Goal: Task Accomplishment & Management: Manage account settings

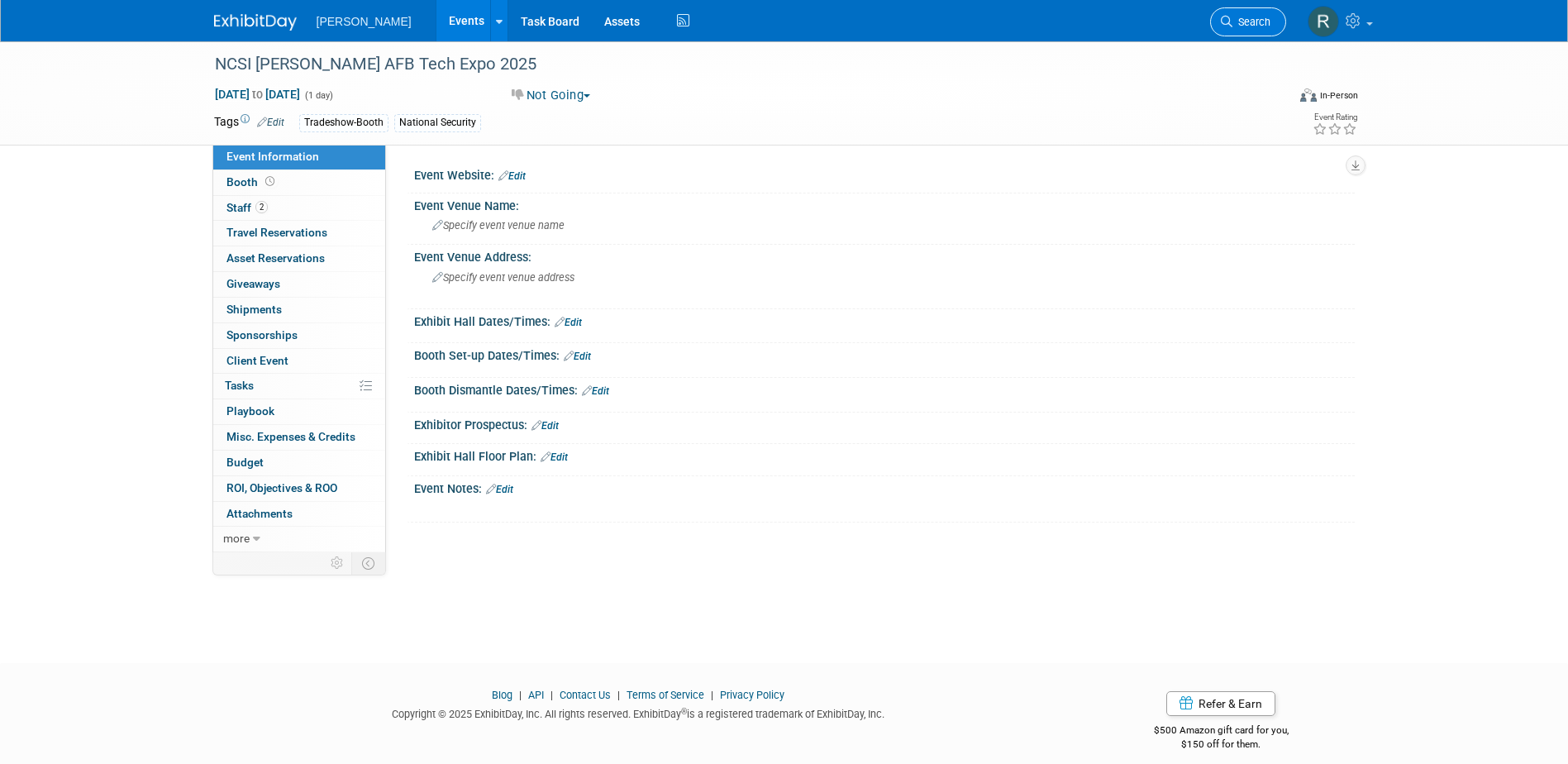
click at [1242, 27] on span "Search" at bounding box center [1252, 21] width 38 height 12
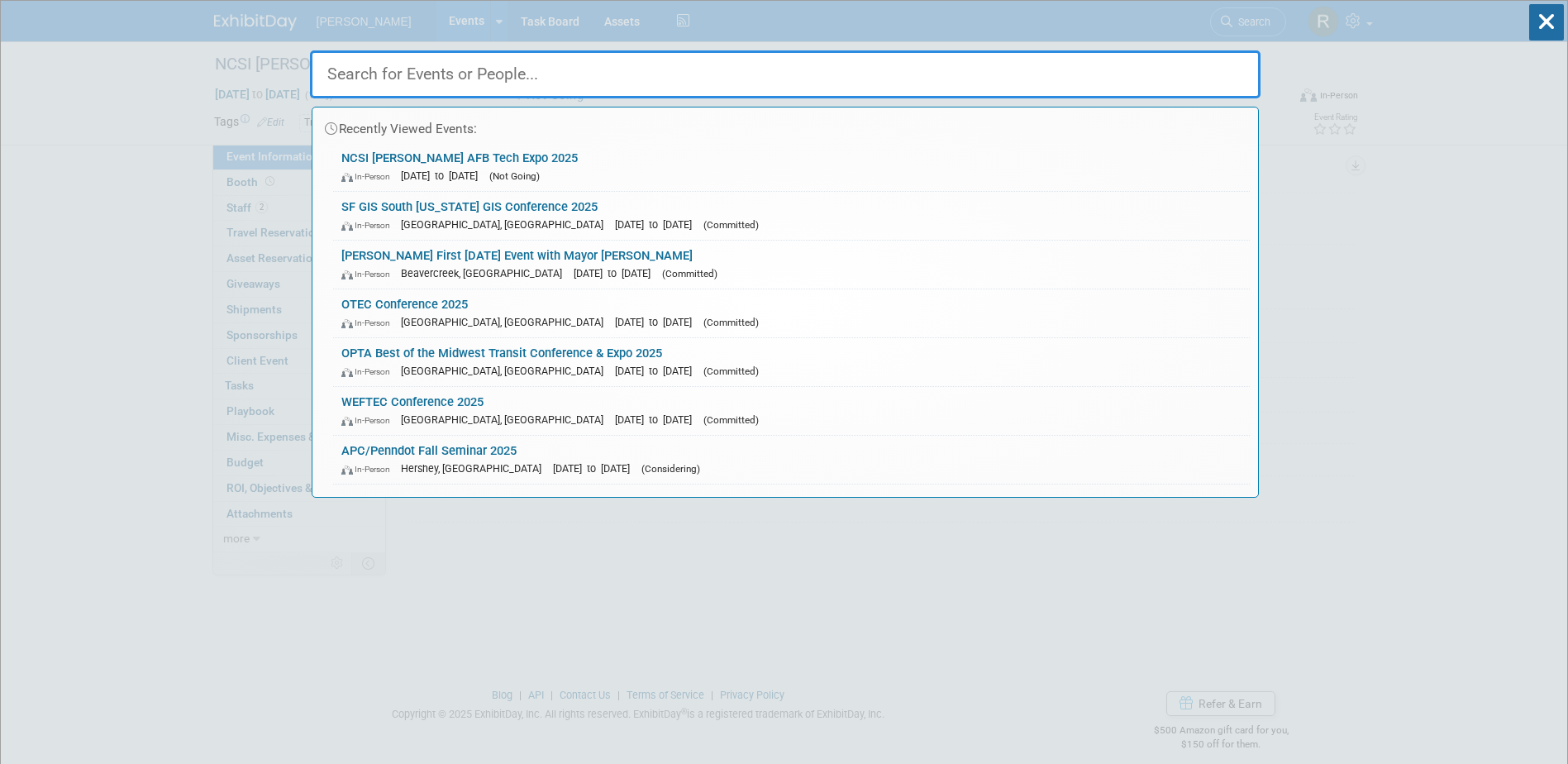
click at [1008, 75] on input "text" at bounding box center [786, 74] width 951 height 48
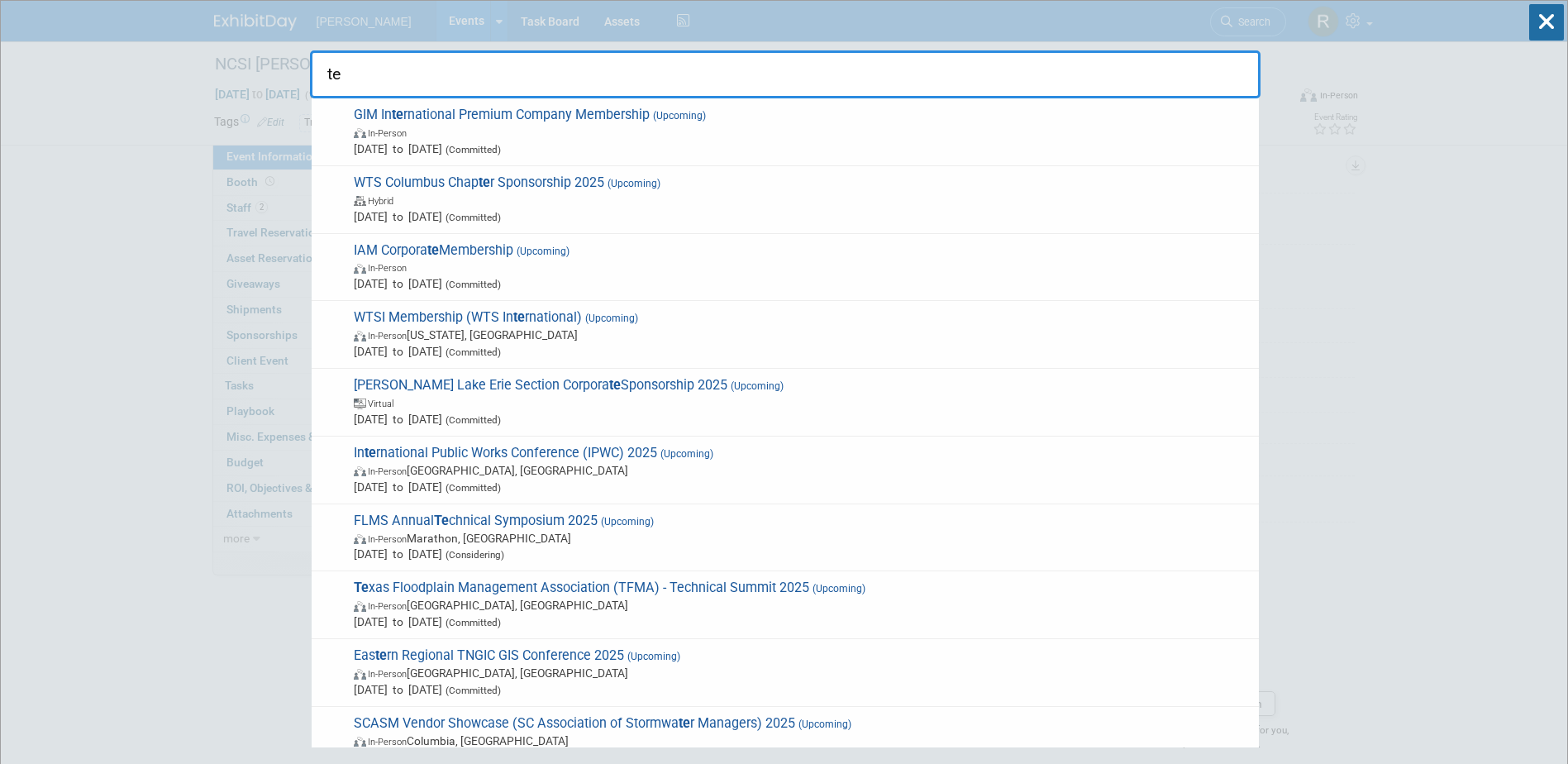
type input "t"
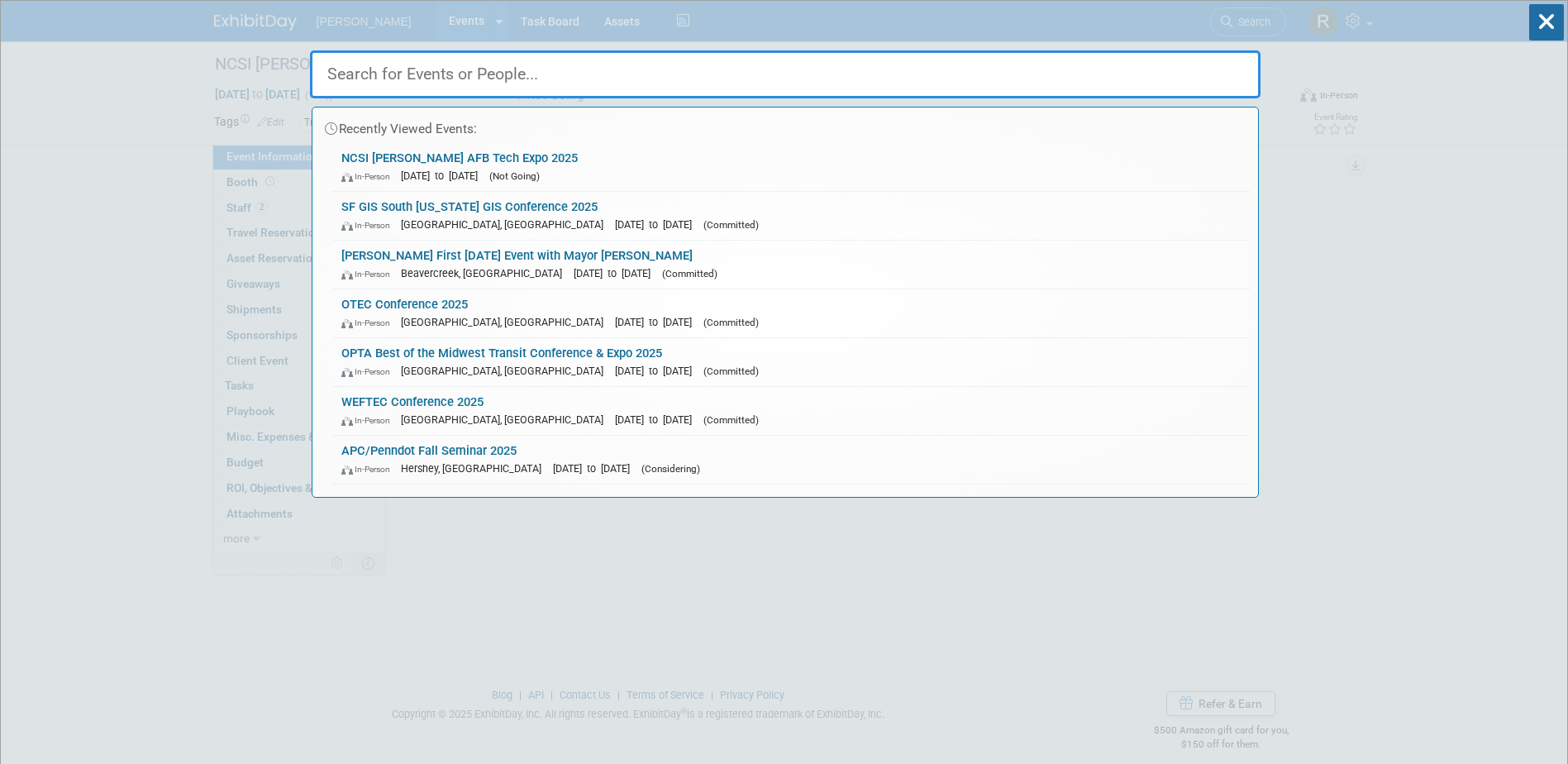
click at [1031, 21] on div "Recently Viewed Events: NCSI Wright-Patterson AFB Tech Expo 2025 In-Person Mar …" at bounding box center [786, 249] width 951 height 497
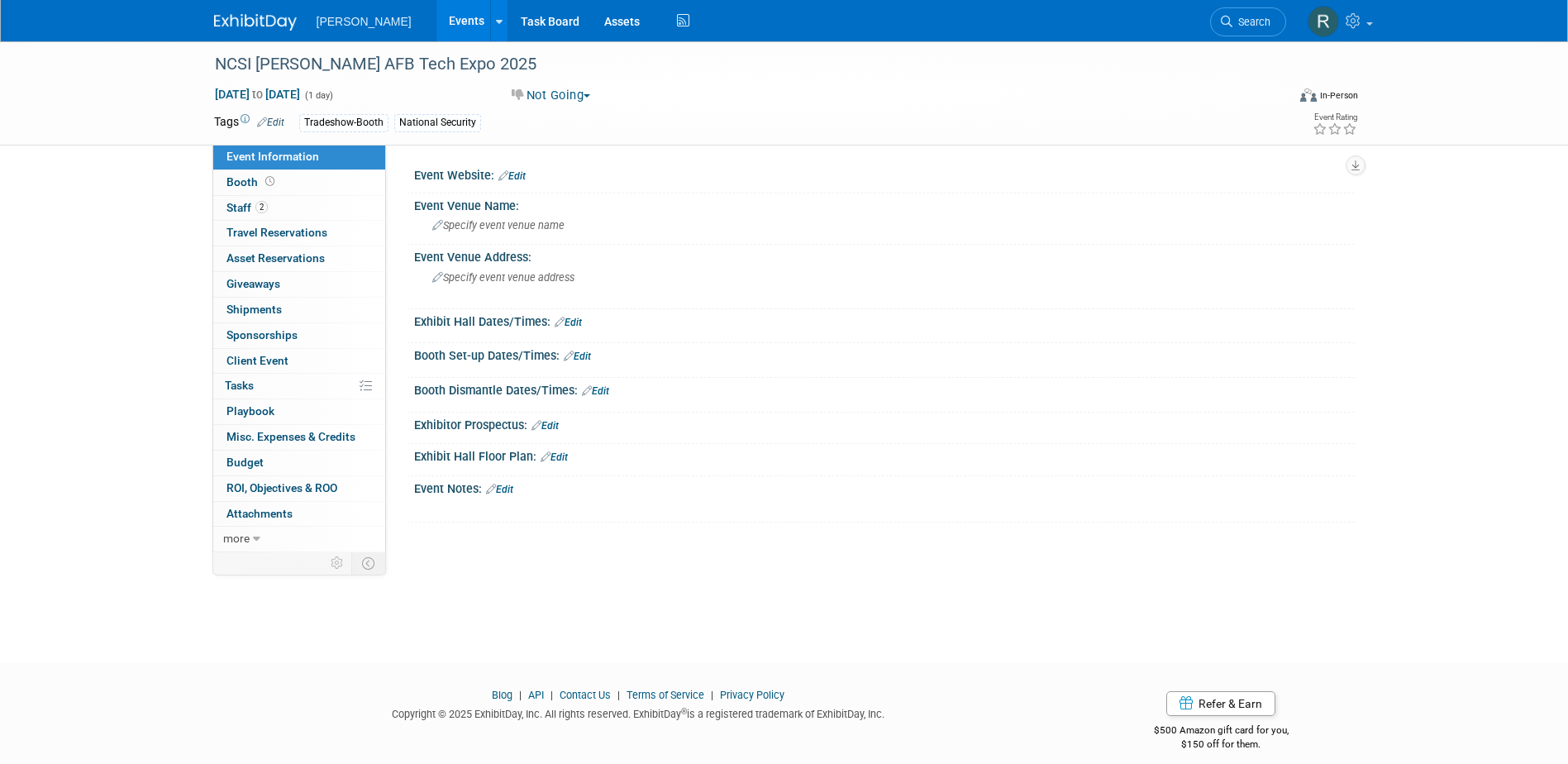
click at [1209, 14] on div "Woolpert Events Add Event Bulk Upload Events Shareable Event Boards Recently Vi…" at bounding box center [785, 21] width 1141 height 41
click at [1235, 18] on span "Search" at bounding box center [1252, 21] width 38 height 12
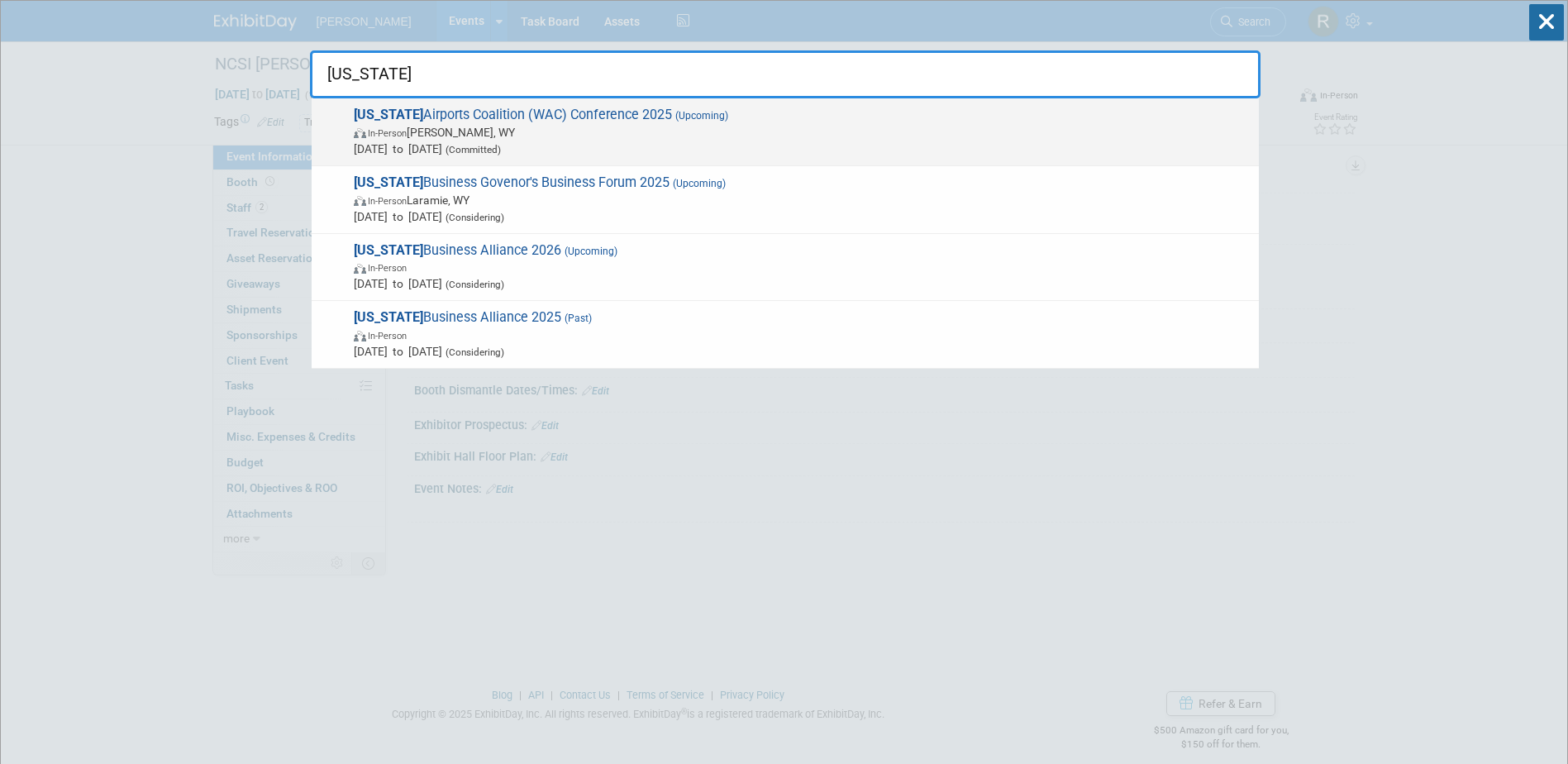
type input "Wyoming"
click at [488, 127] on span "In-Person Jackson, WY" at bounding box center [802, 132] width 897 height 17
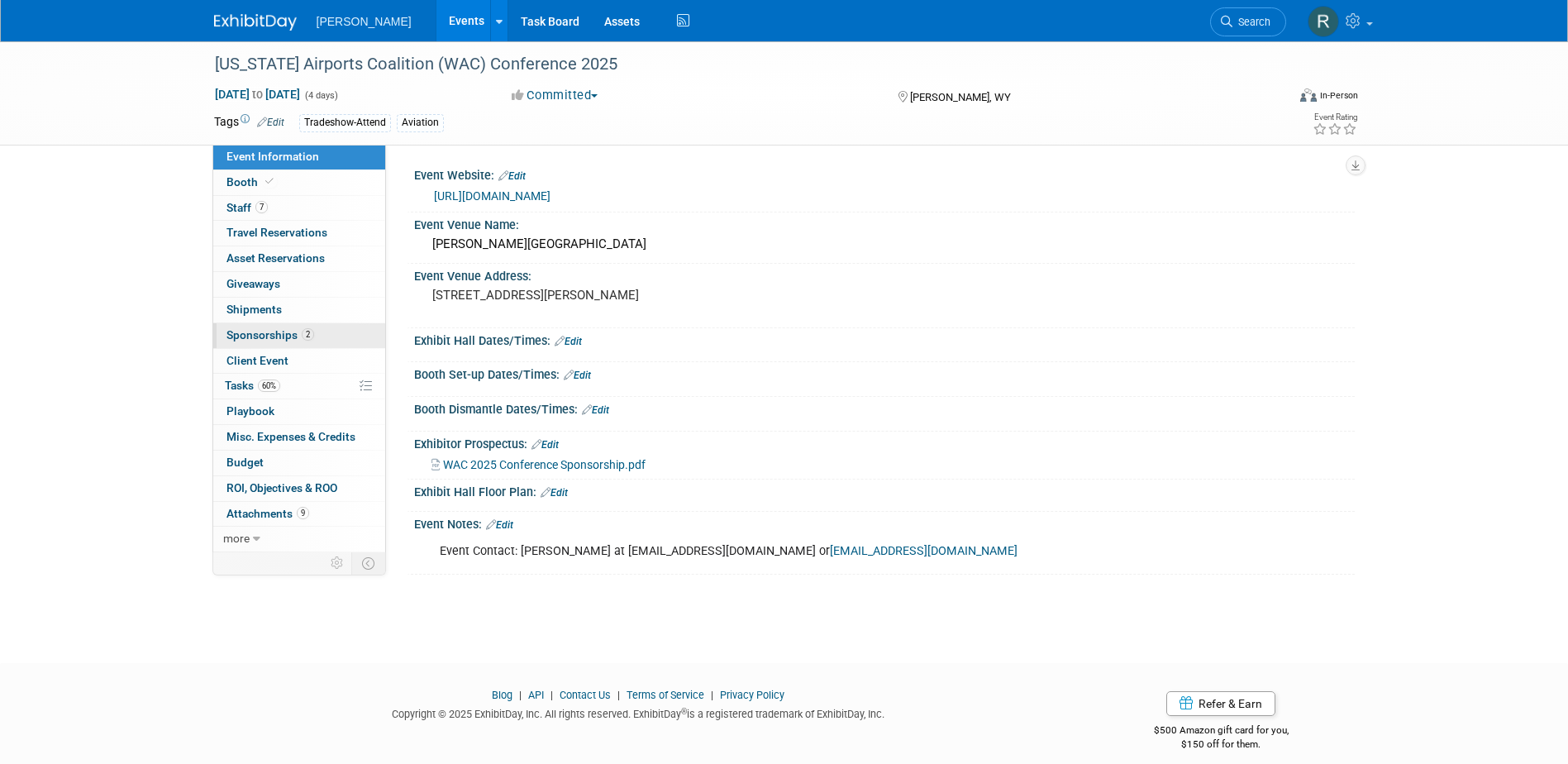
click at [272, 339] on span "Sponsorships 2" at bounding box center [270, 335] width 88 height 13
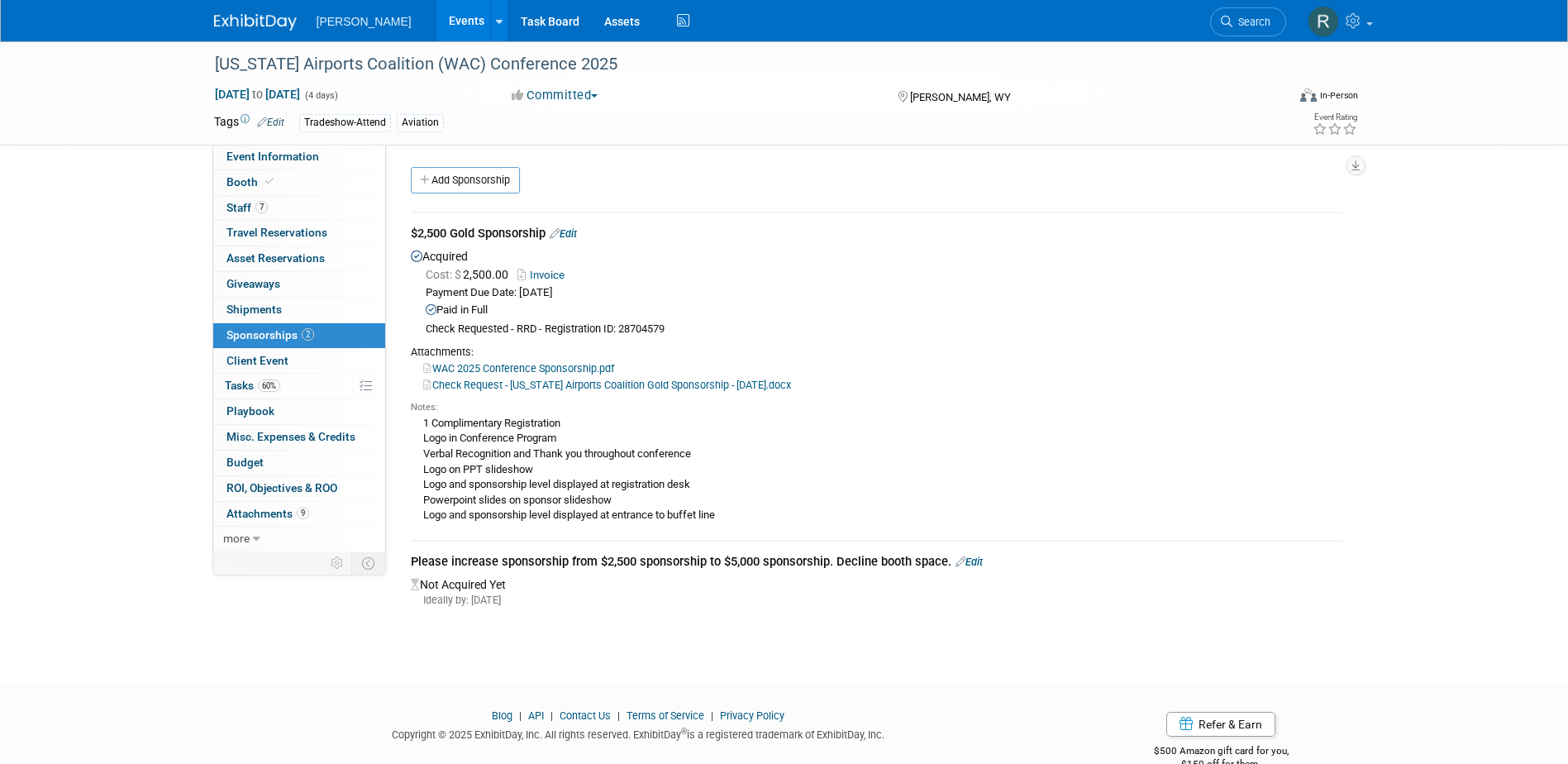
click at [571, 236] on link "Edit" at bounding box center [563, 233] width 27 height 12
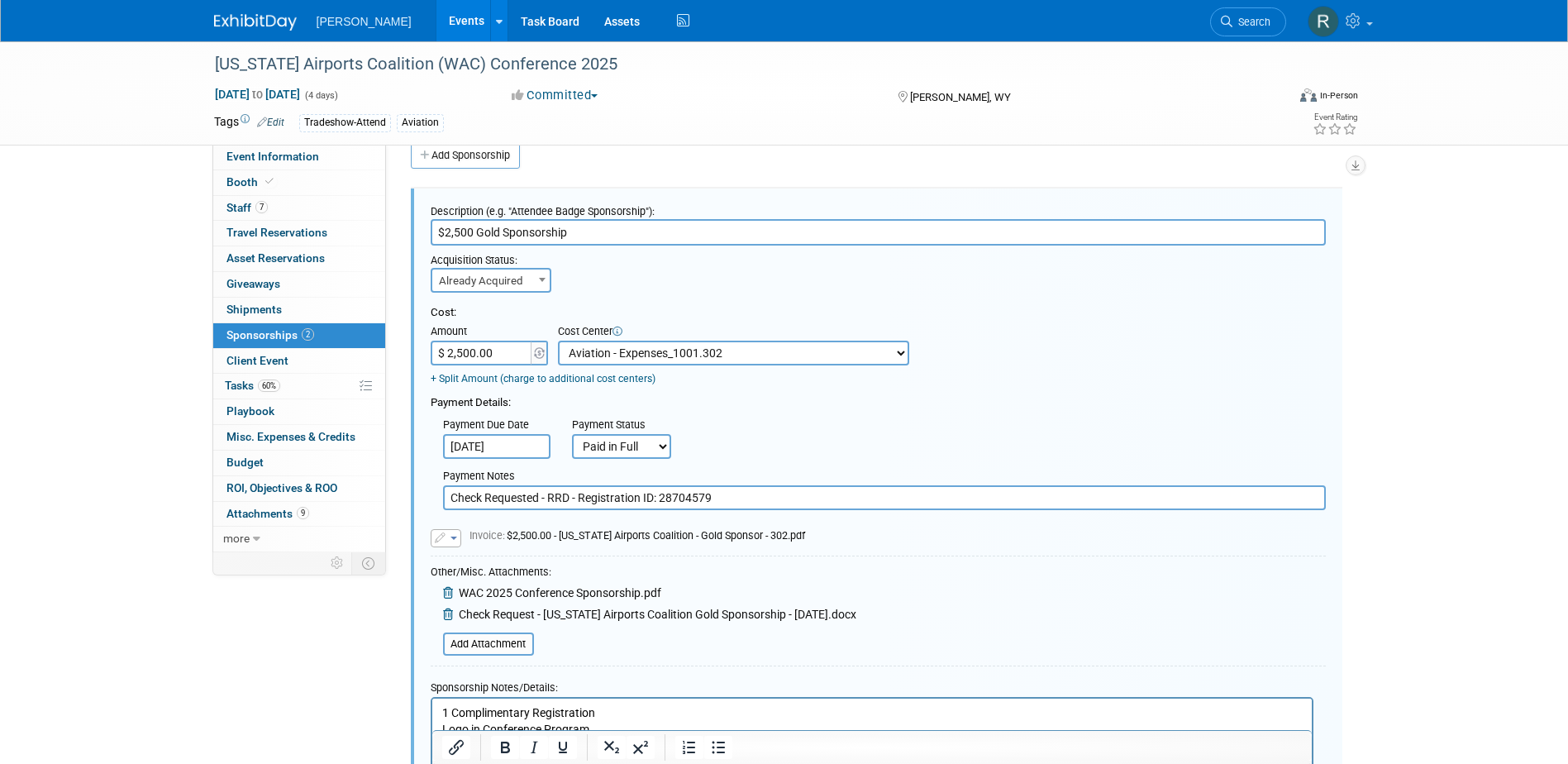
click at [509, 352] on input "$ 2,500.00" at bounding box center [482, 353] width 103 height 25
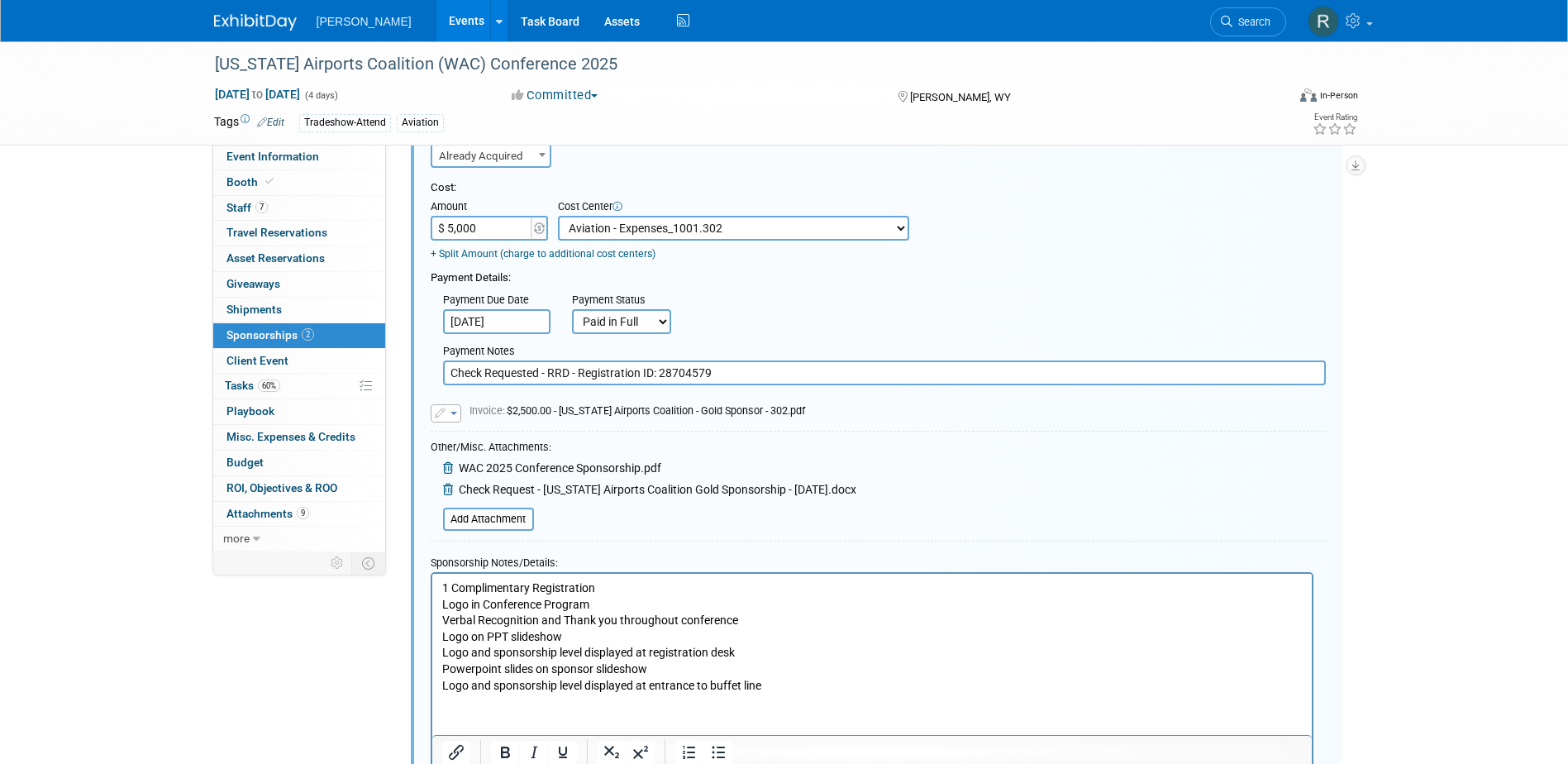
scroll to position [190, 0]
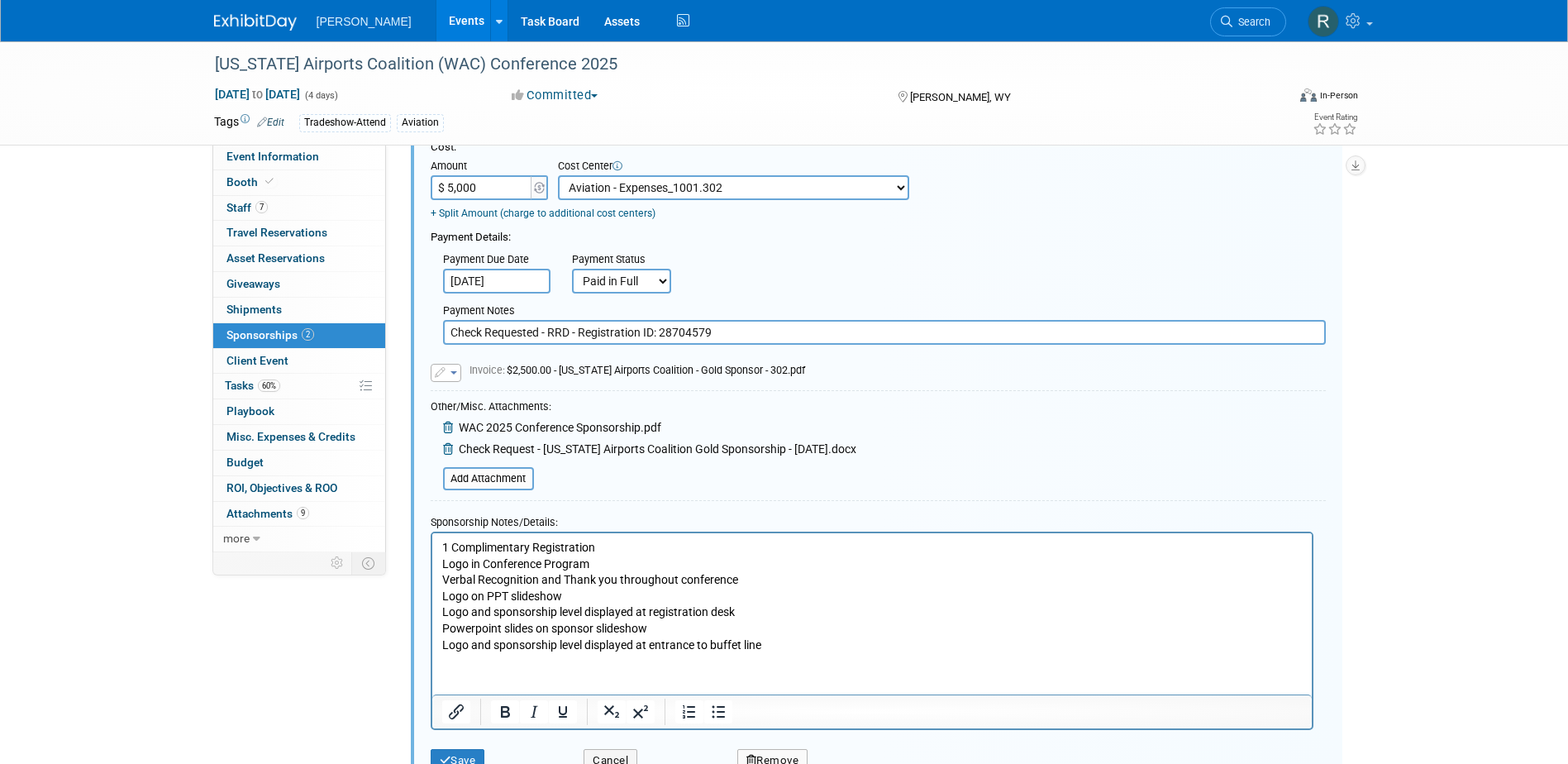
type input "$ 5,000.00"
click at [543, 333] on input "Check Requested - RRD - Registration ID: 28704579" at bounding box center [885, 332] width 883 height 25
drag, startPoint x: 729, startPoint y: 332, endPoint x: 739, endPoint y: 336, distance: 10.8
click at [734, 333] on input "Paid via cc - RRD ($2,500) & Check Requested ($2,500) - RRD - Registration ID: …" at bounding box center [885, 332] width 883 height 25
click at [584, 335] on input "Paid via cc - RRD ($2,500) & Check Requested ($2,500) 7.1.25 - RRD - Registrati…" at bounding box center [885, 332] width 883 height 25
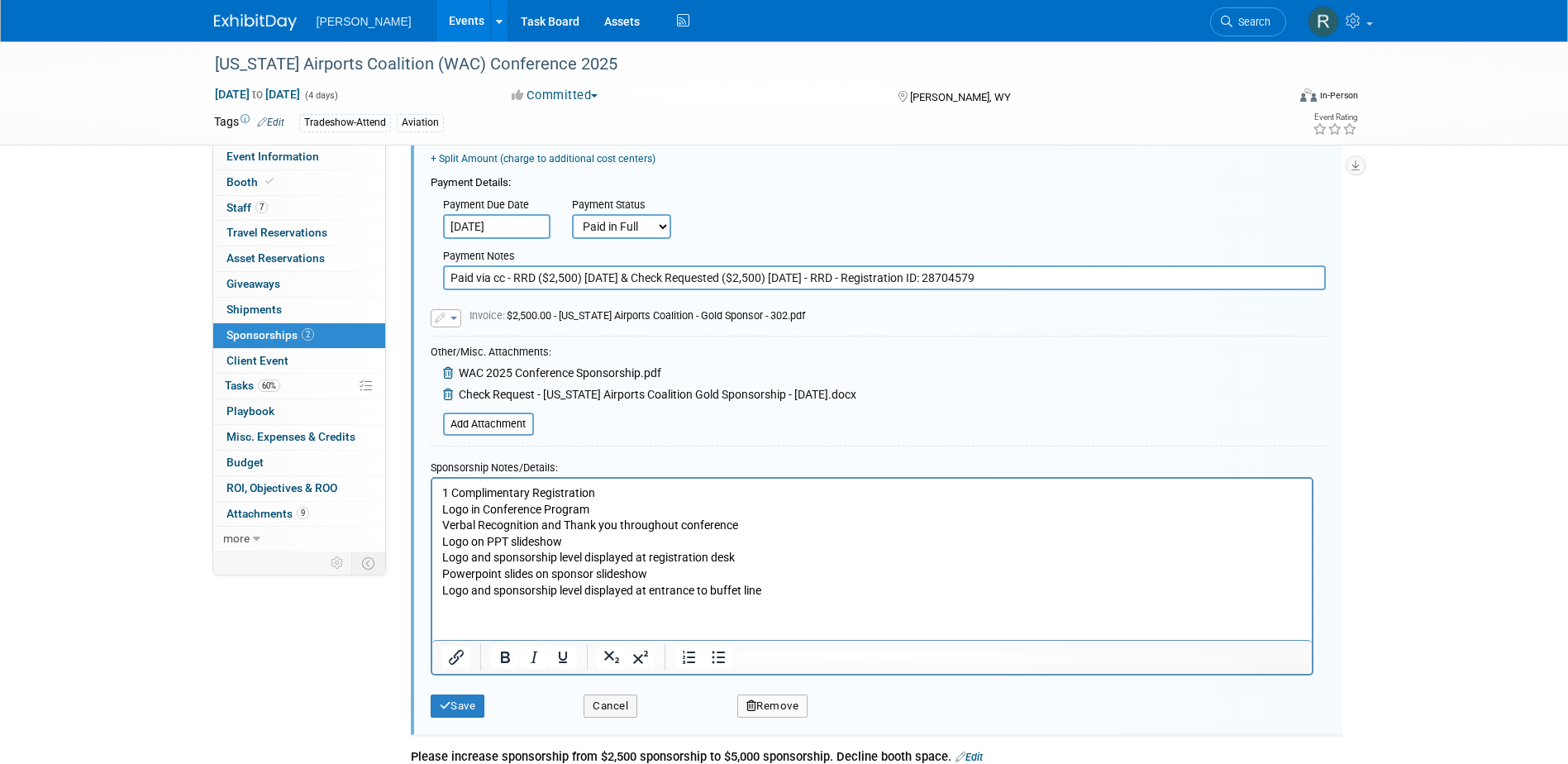
scroll to position [273, 0]
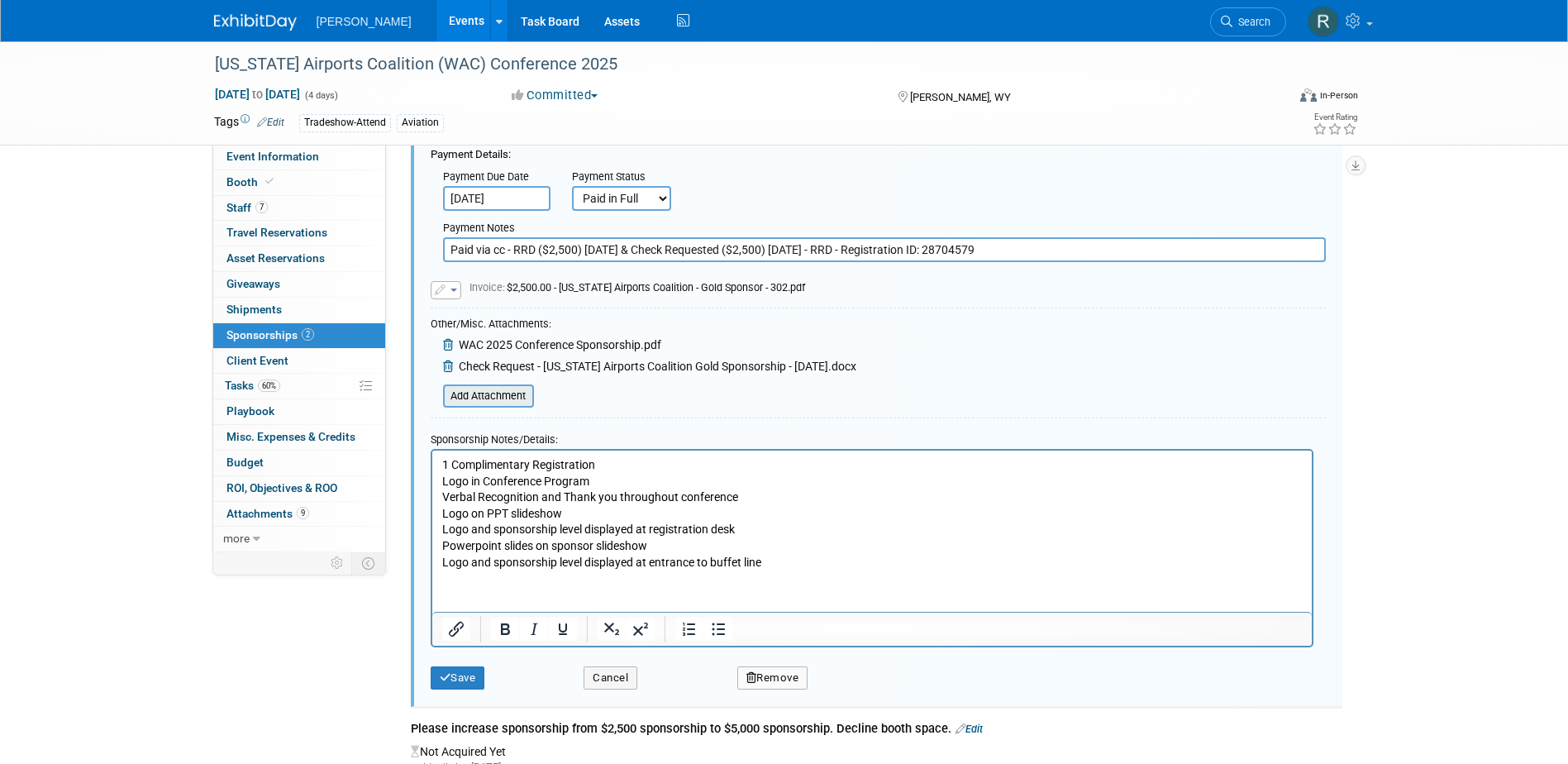
click at [489, 392] on input "file" at bounding box center [434, 396] width 197 height 20
drag, startPoint x: 636, startPoint y: 251, endPoint x: 399, endPoint y: 253, distance: 237.0
click at [399, 253] on div "Description (e.g. "Attendee Badge Sponsorship"): $2,500 Gold Sponsorship Acquis…" at bounding box center [877, 356] width 957 height 863
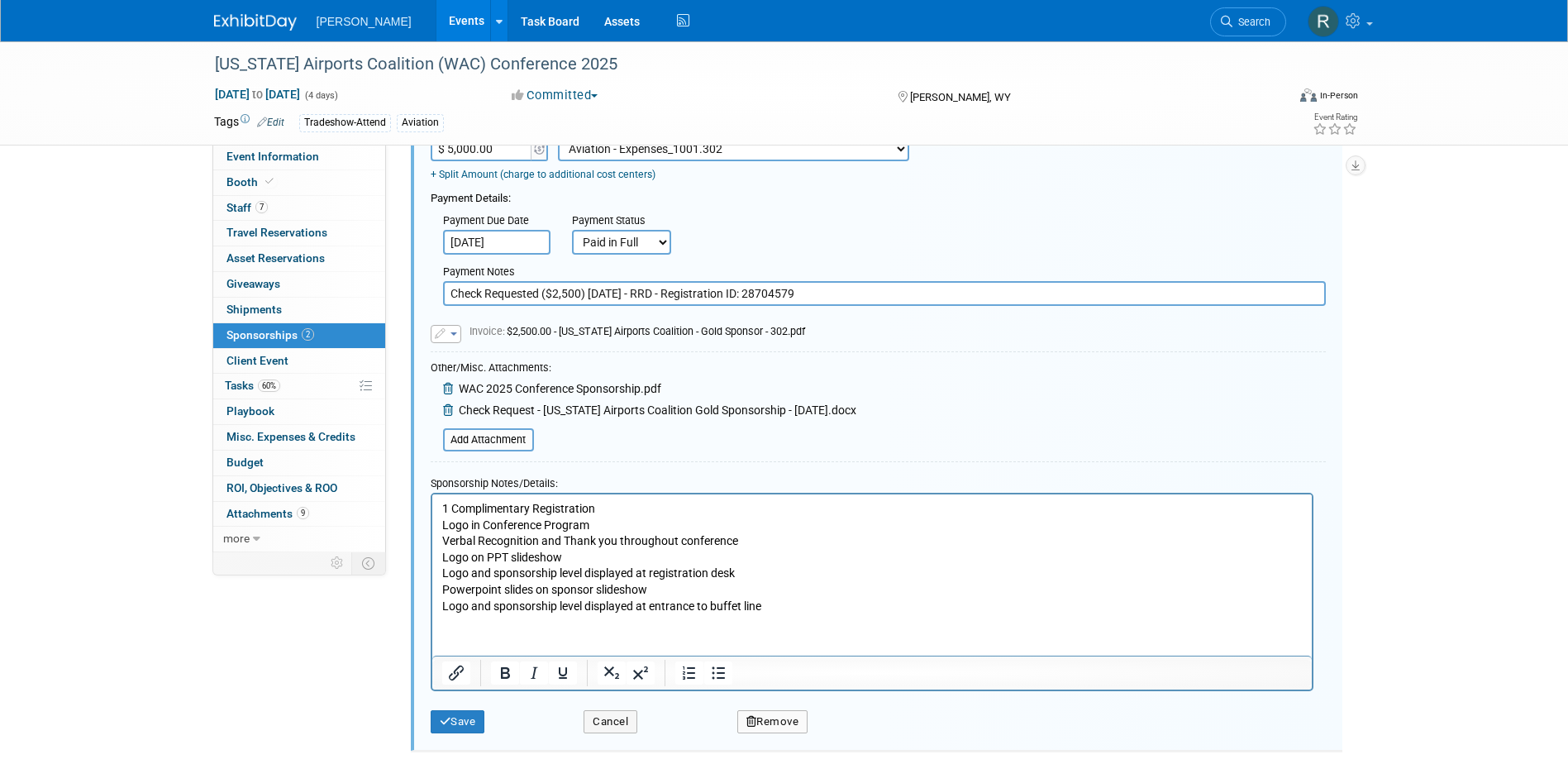
scroll to position [190, 0]
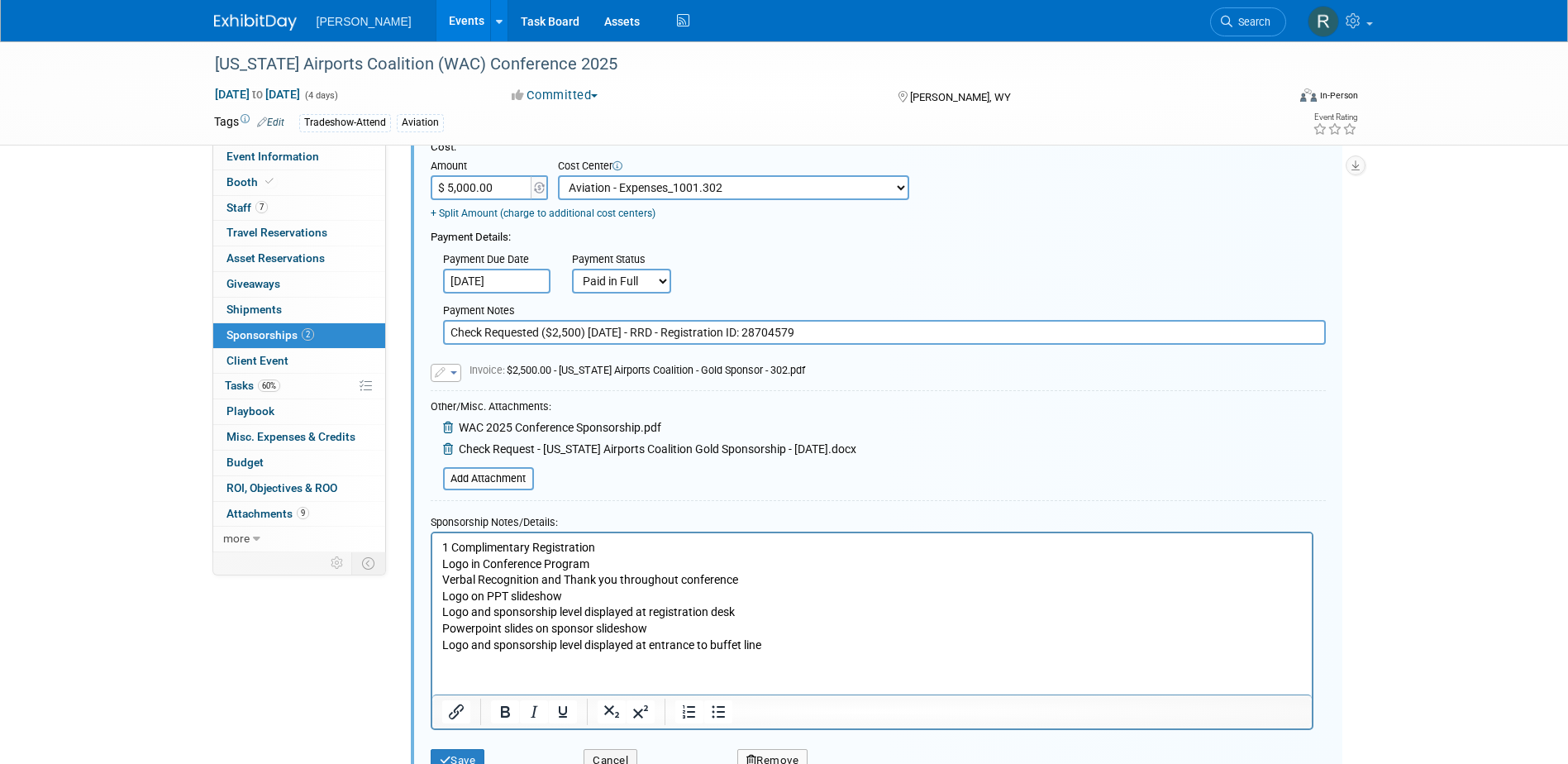
type input "Check Requested ($2,500) 7.1.25 - RRD - Registration ID: 28704579"
click at [512, 189] on input "$ 5,000.00" at bounding box center [482, 188] width 103 height 25
type input "$ 2,500.00"
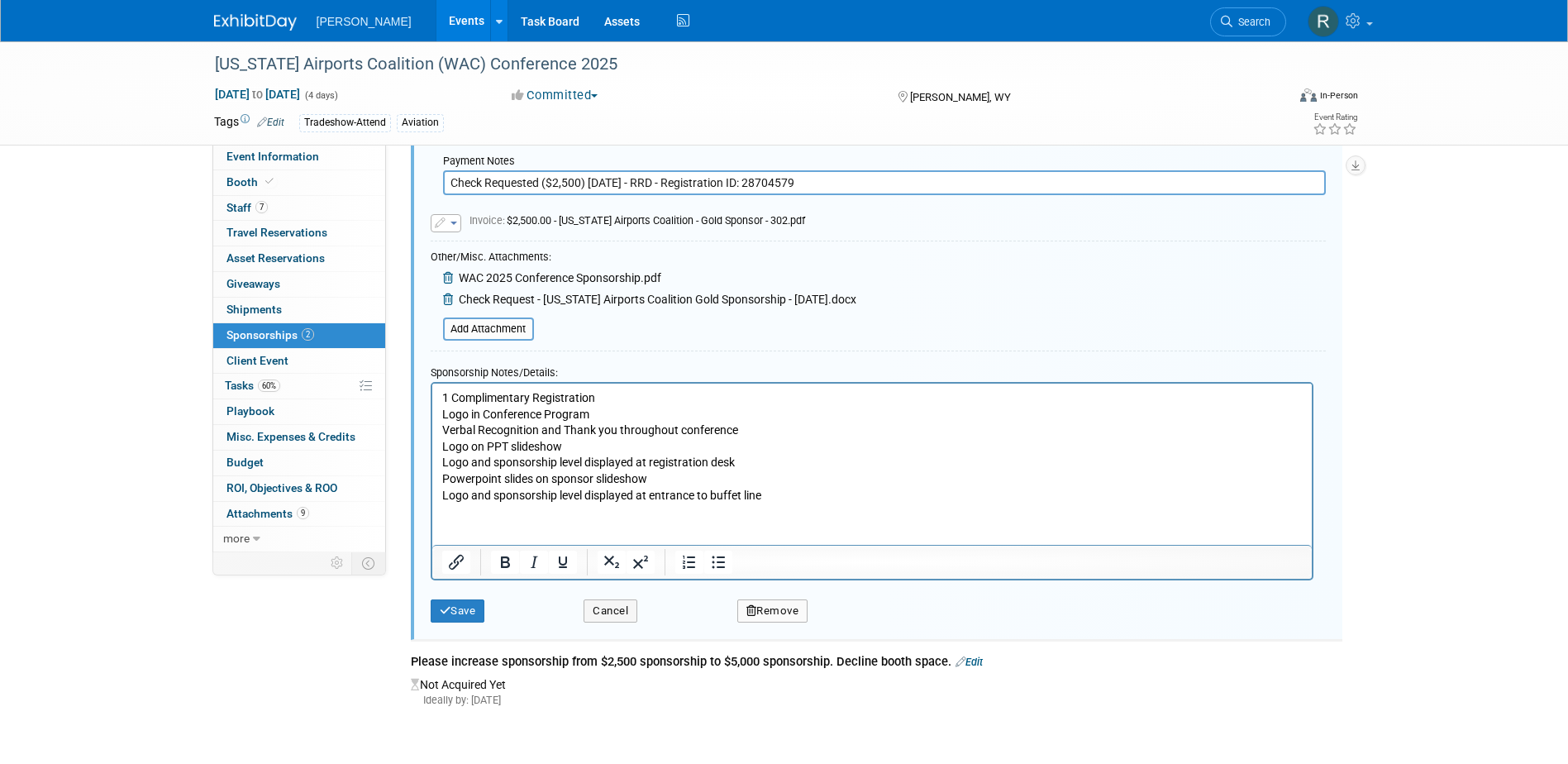
scroll to position [356, 0]
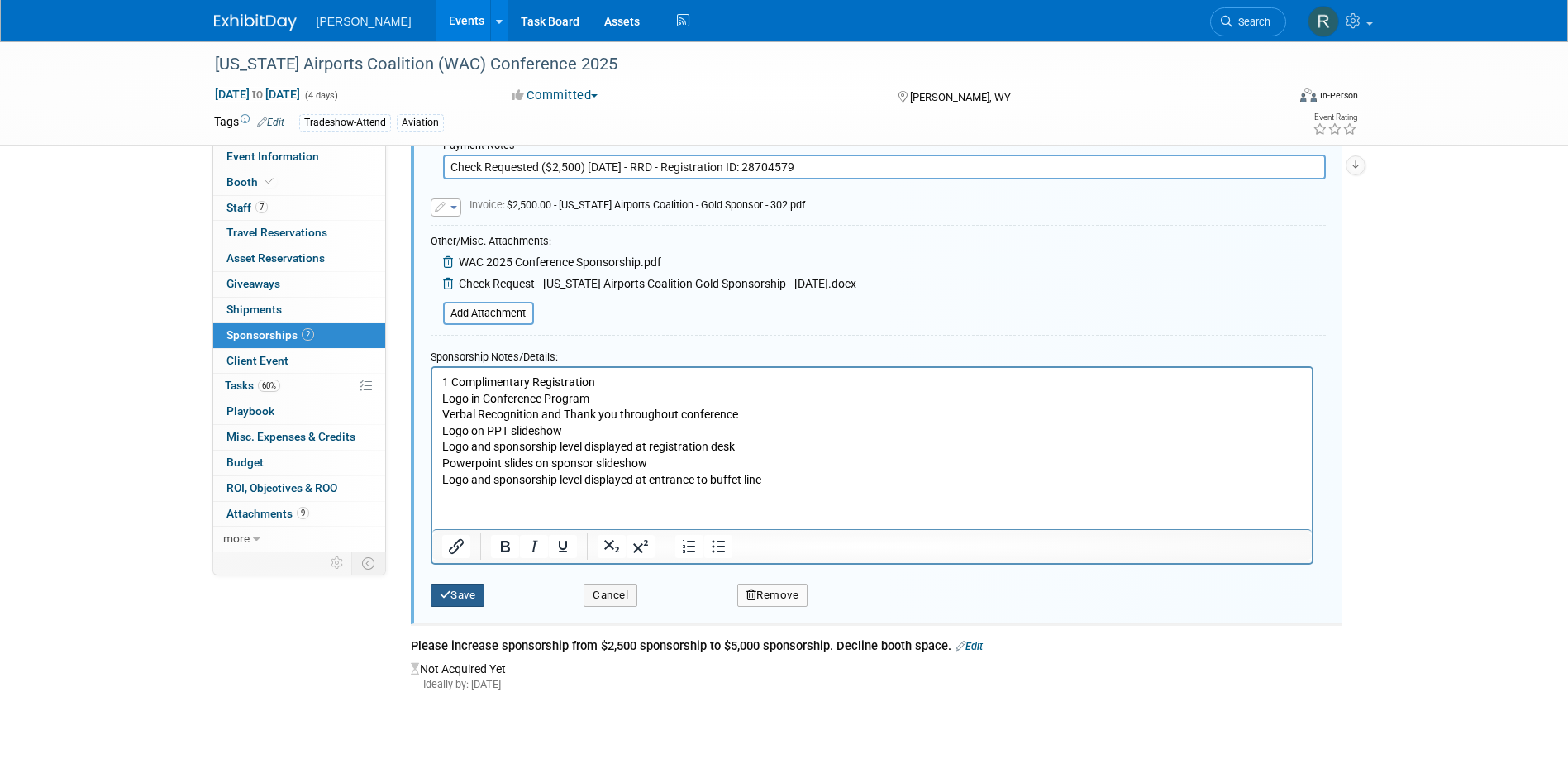
click at [471, 594] on button "Save" at bounding box center [458, 595] width 55 height 23
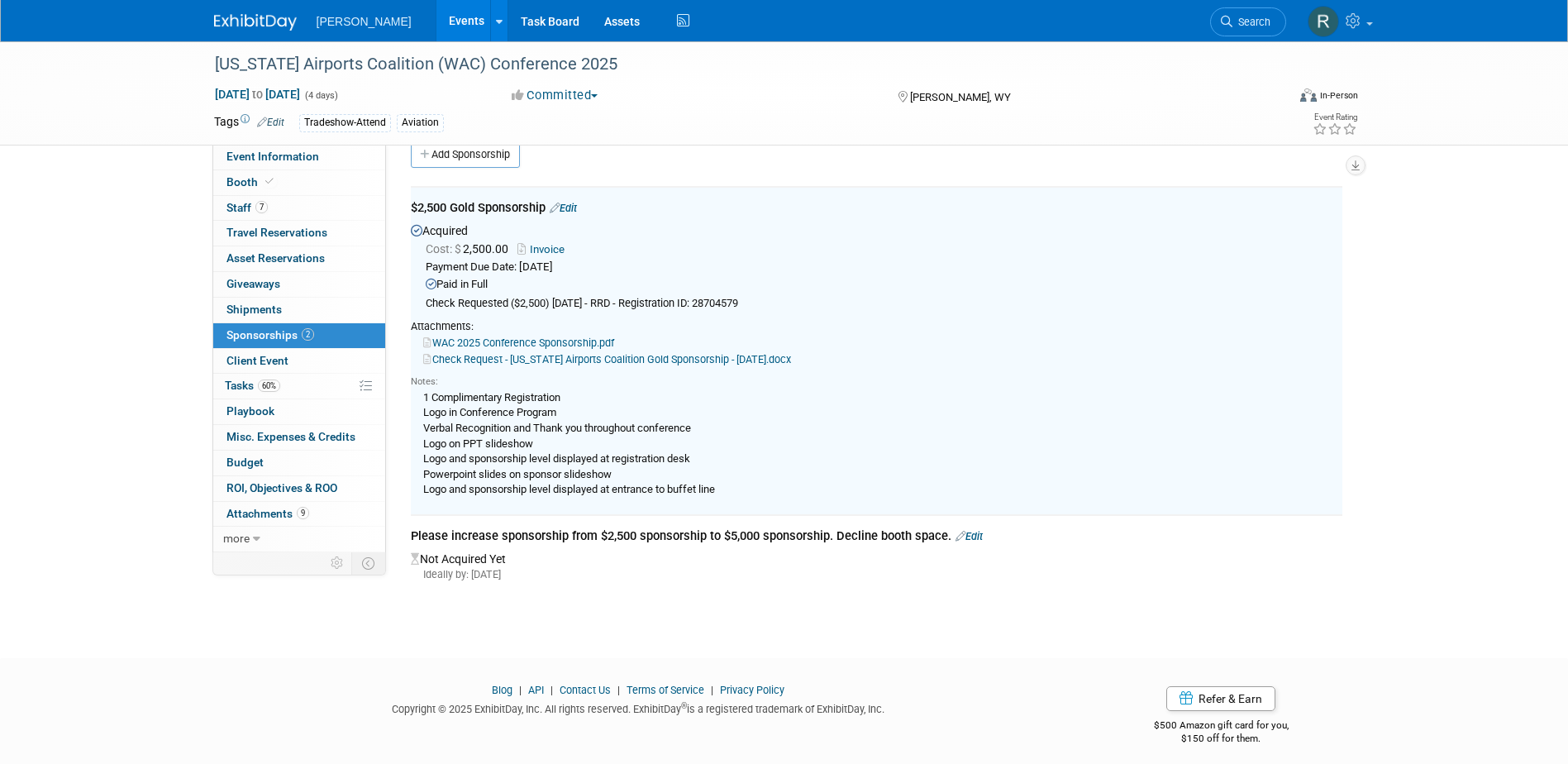
scroll to position [25, 0]
click at [975, 531] on link "Edit" at bounding box center [969, 537] width 27 height 12
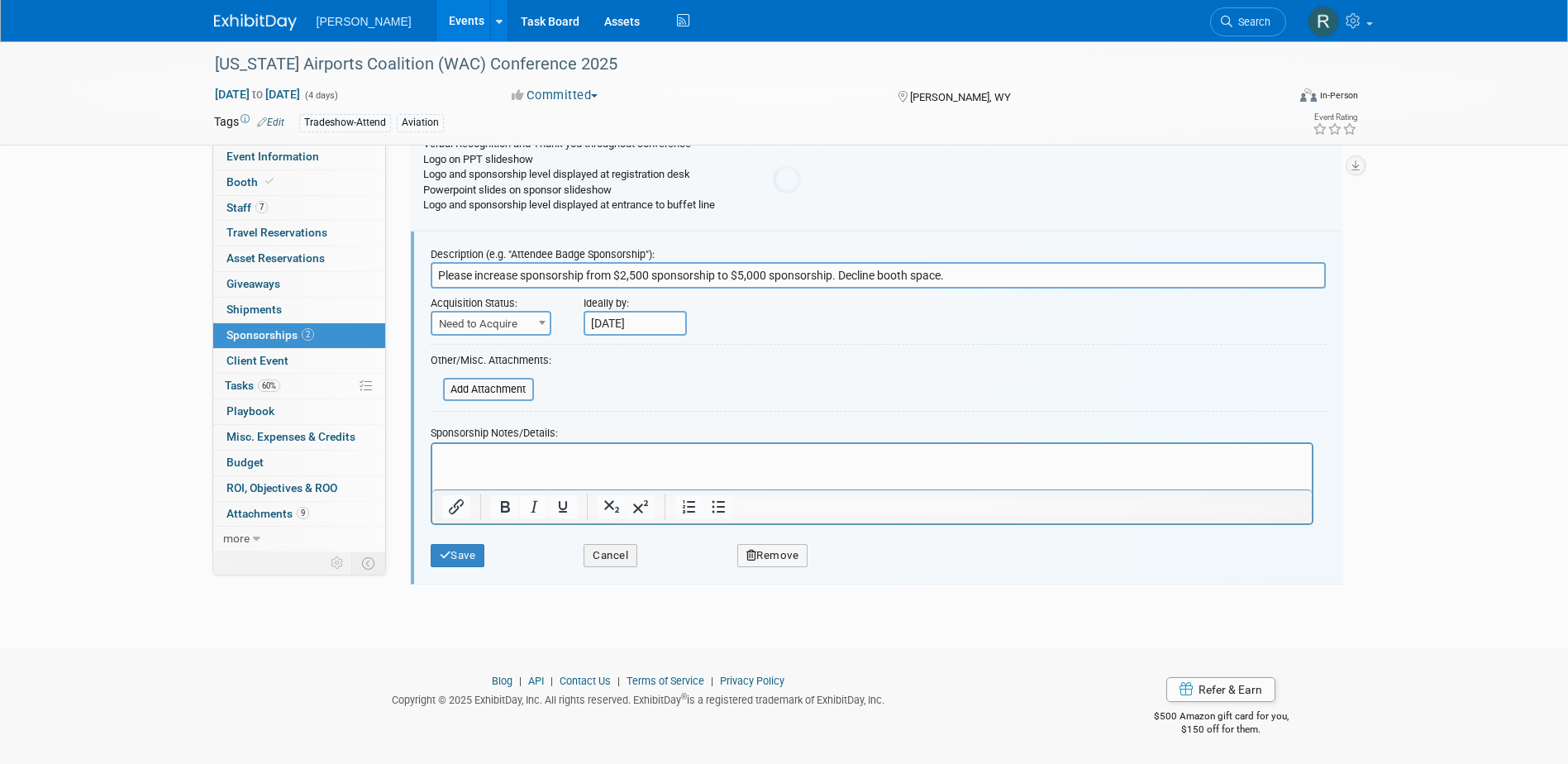
scroll to position [0, 0]
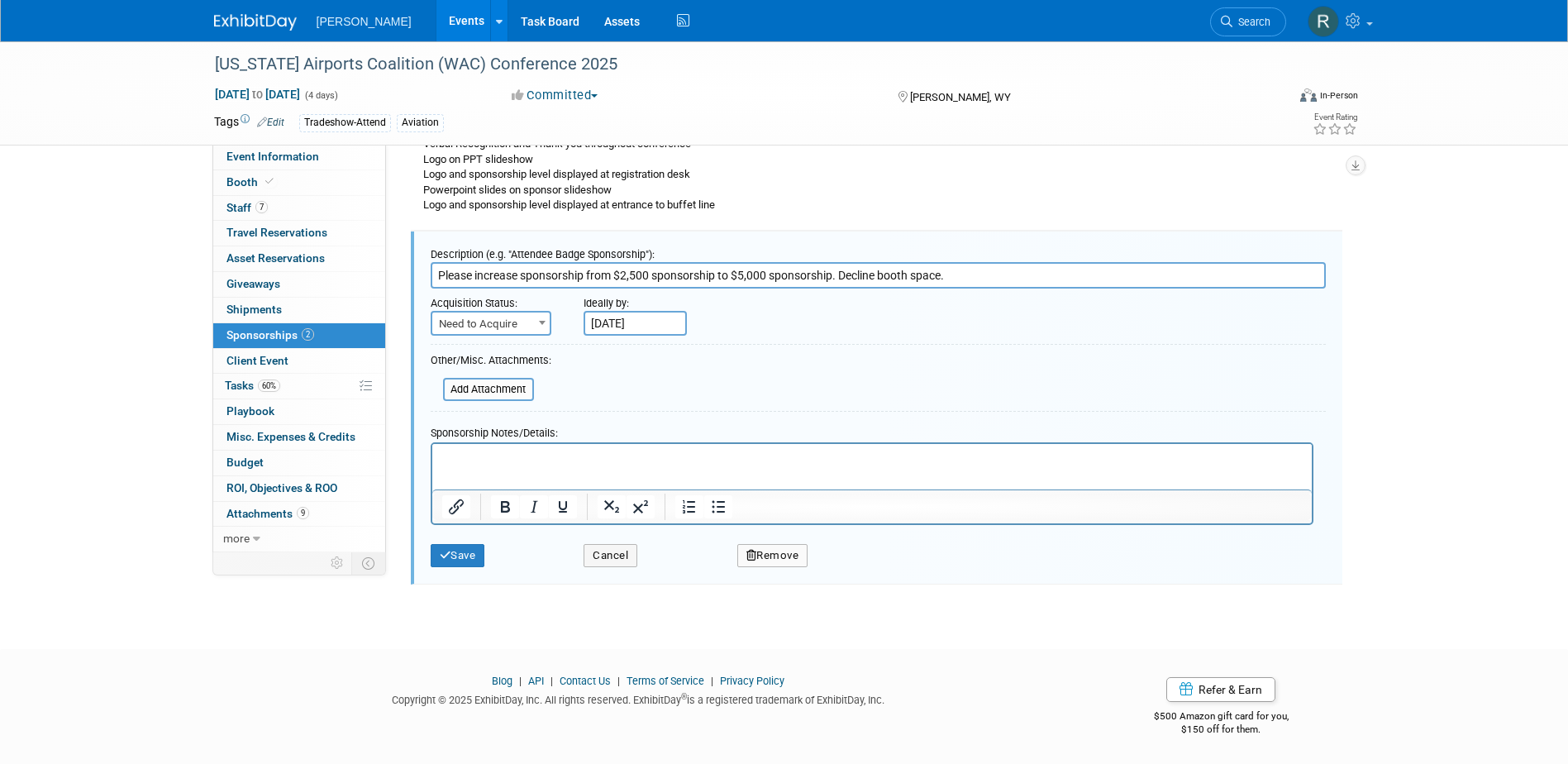
click at [529, 320] on span "Need to Acquire" at bounding box center [491, 324] width 117 height 23
select select "2"
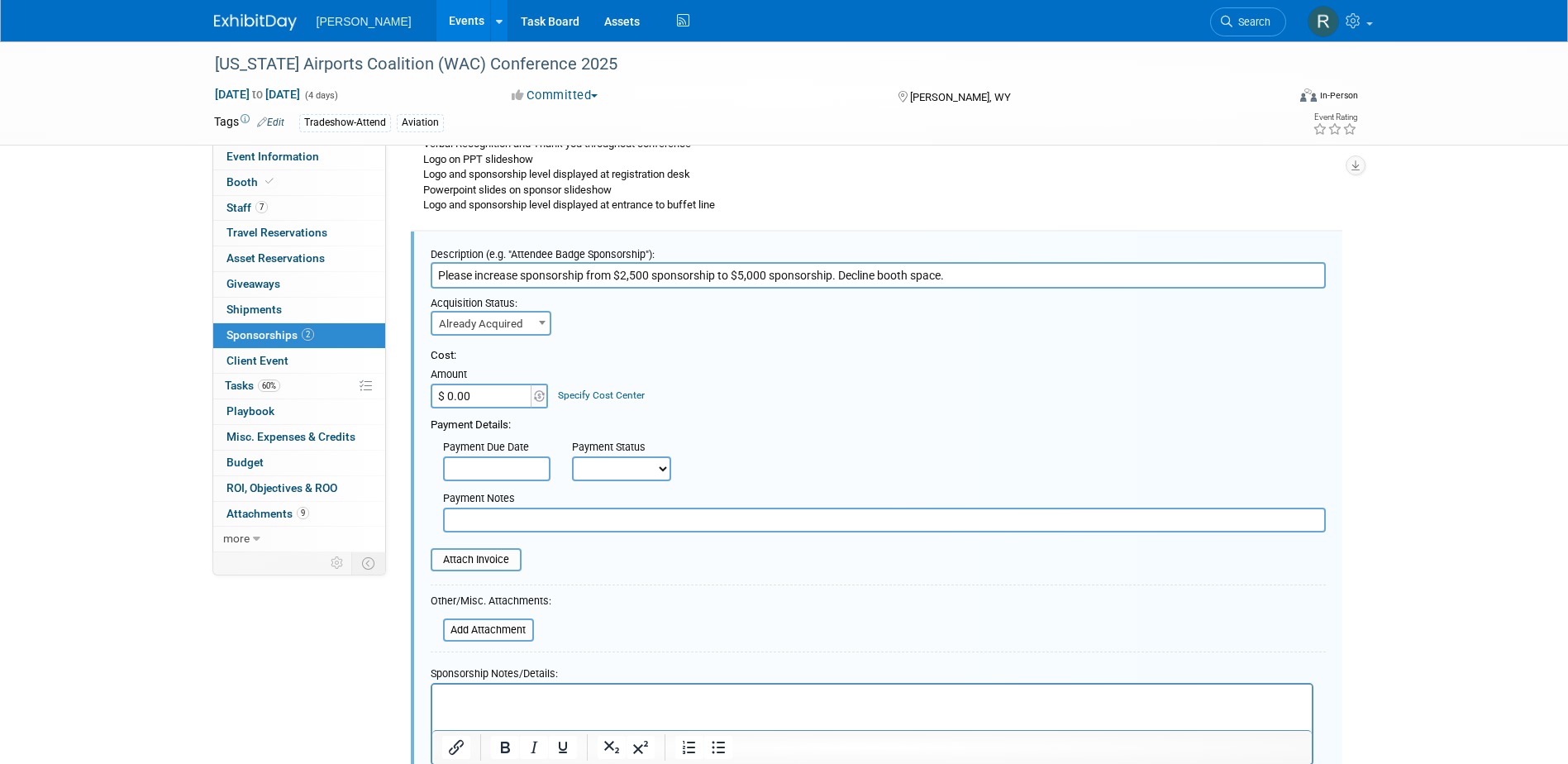
click at [490, 400] on input "$ 0.00" at bounding box center [482, 396] width 103 height 25
type input "$ 2,500.00"
click at [583, 393] on link "Specify Cost Center" at bounding box center [601, 395] width 87 height 12
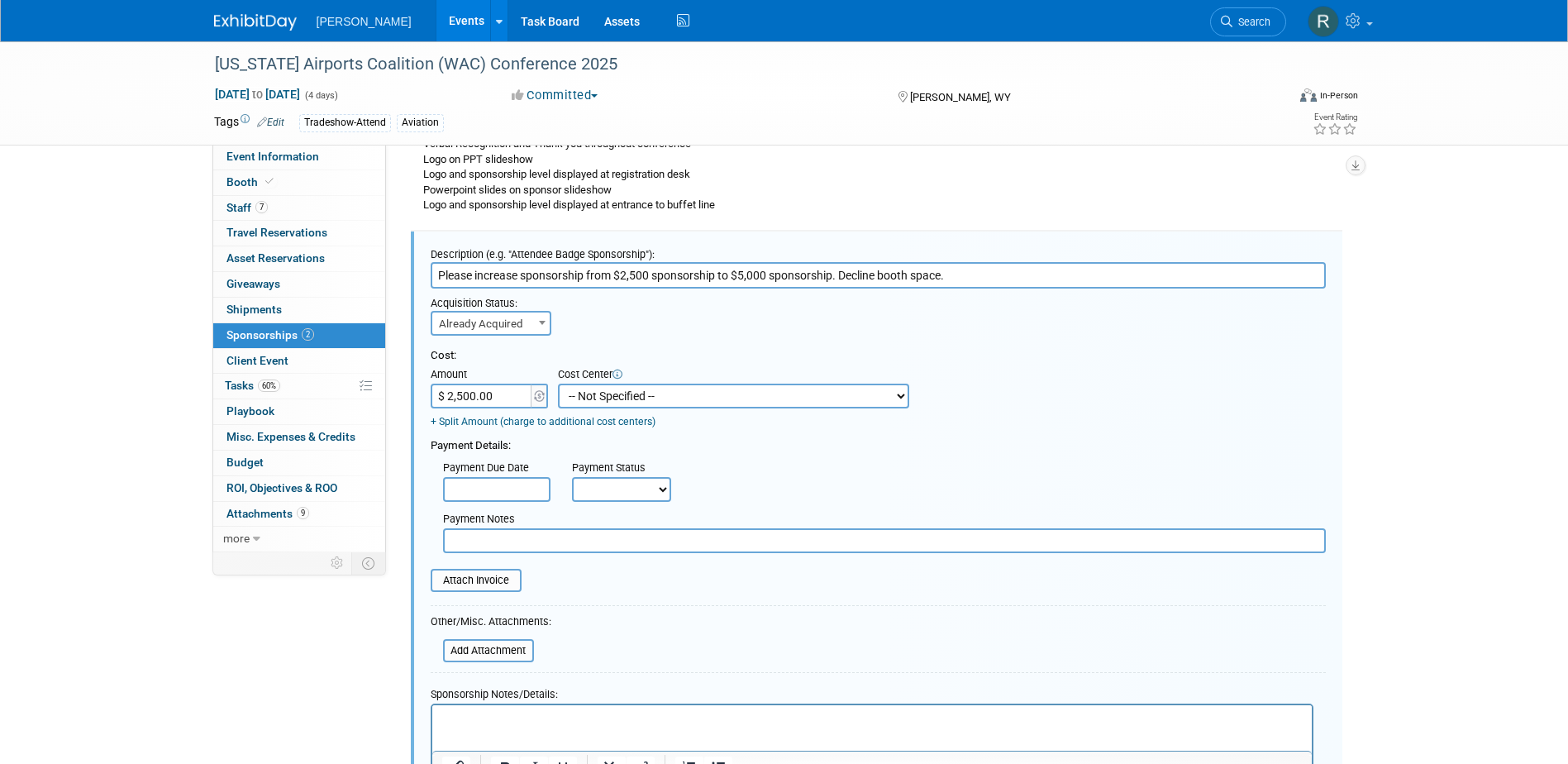
drag, startPoint x: 588, startPoint y: 399, endPoint x: 593, endPoint y: 380, distance: 19.6
click at [588, 399] on select "-- Not Specified -- Advisory Services - Expenses_1001.502 Aerial Acquisition - …" at bounding box center [734, 396] width 351 height 25
select select "18966233"
click at [558, 384] on select "-- Not Specified -- Advisory Services - Expenses_1001.502 Aerial Acquisition - …" at bounding box center [734, 396] width 351 height 25
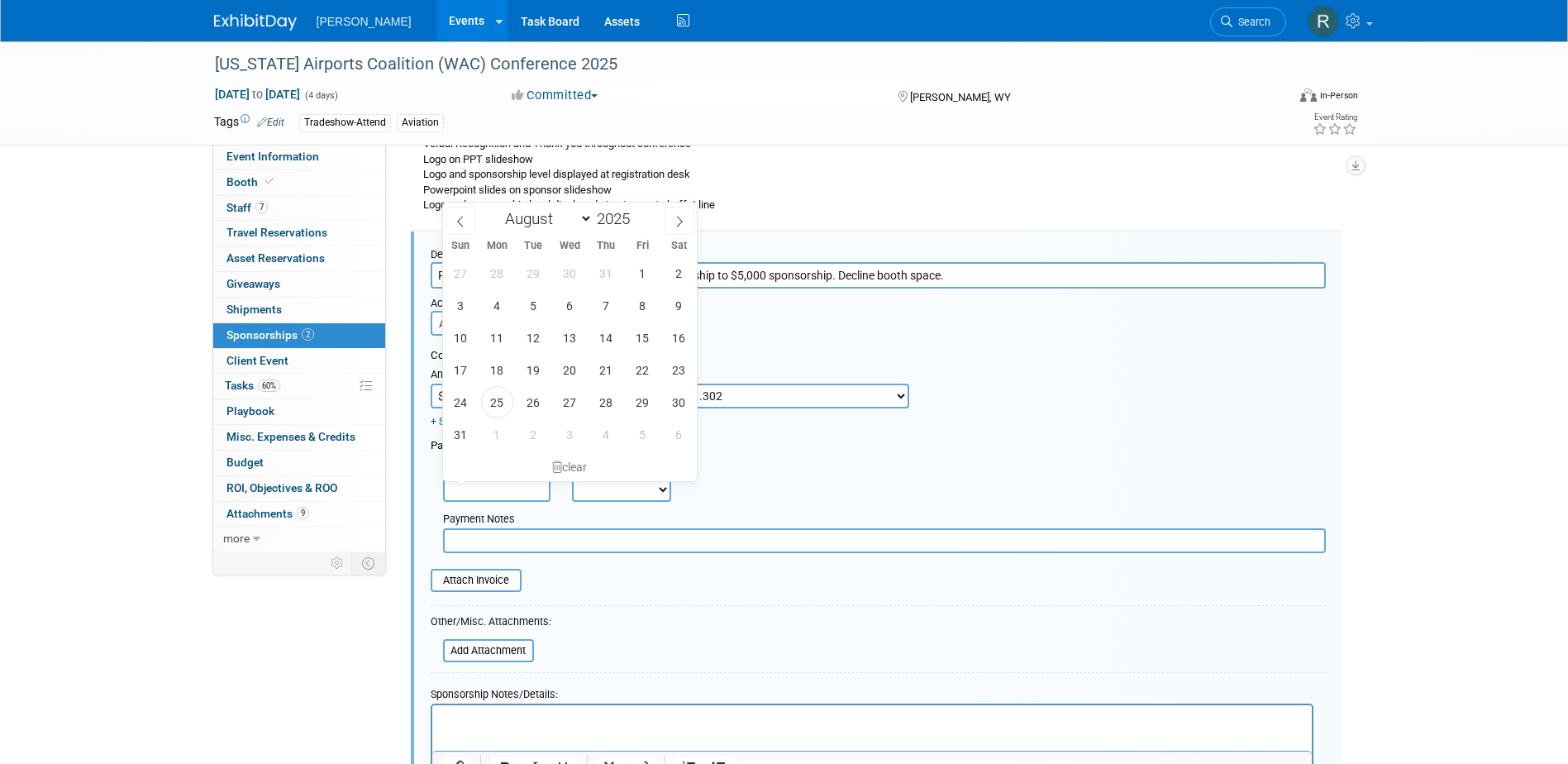
click at [523, 489] on input "text" at bounding box center [497, 489] width 108 height 25
click at [495, 404] on span "25" at bounding box center [497, 402] width 32 height 32
type input "Aug 25, 2025"
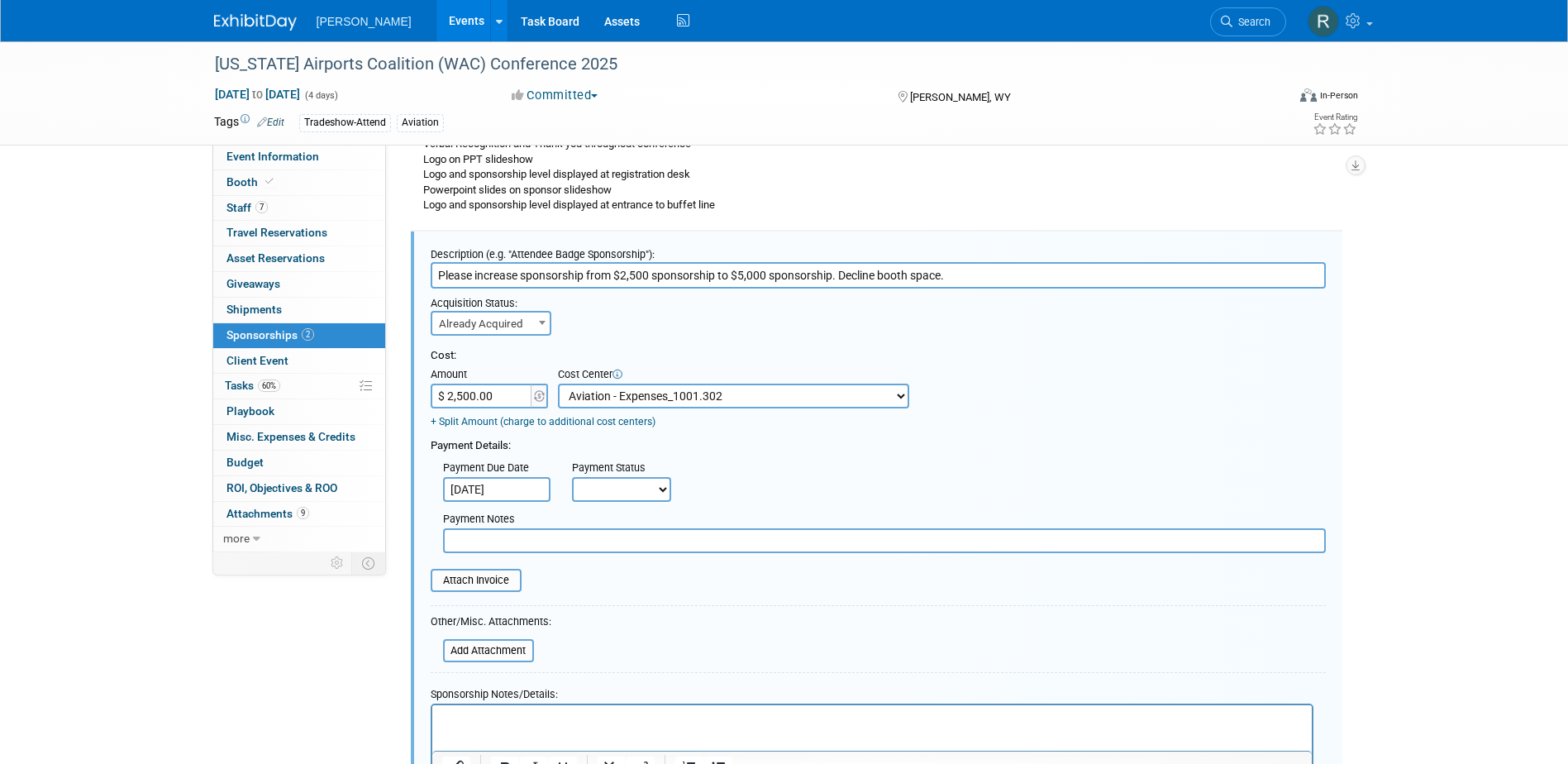
click at [633, 493] on select "Not Paid Yet Partially Paid Paid in Full" at bounding box center [622, 489] width 99 height 25
select select "1"
click at [572, 477] on select "Not Paid Yet Partially Paid Paid in Full" at bounding box center [622, 489] width 99 height 25
click at [626, 546] on input "text" at bounding box center [885, 541] width 883 height 25
paste input "Paid via cc - RRD ($2,500) 8.25.25 &"
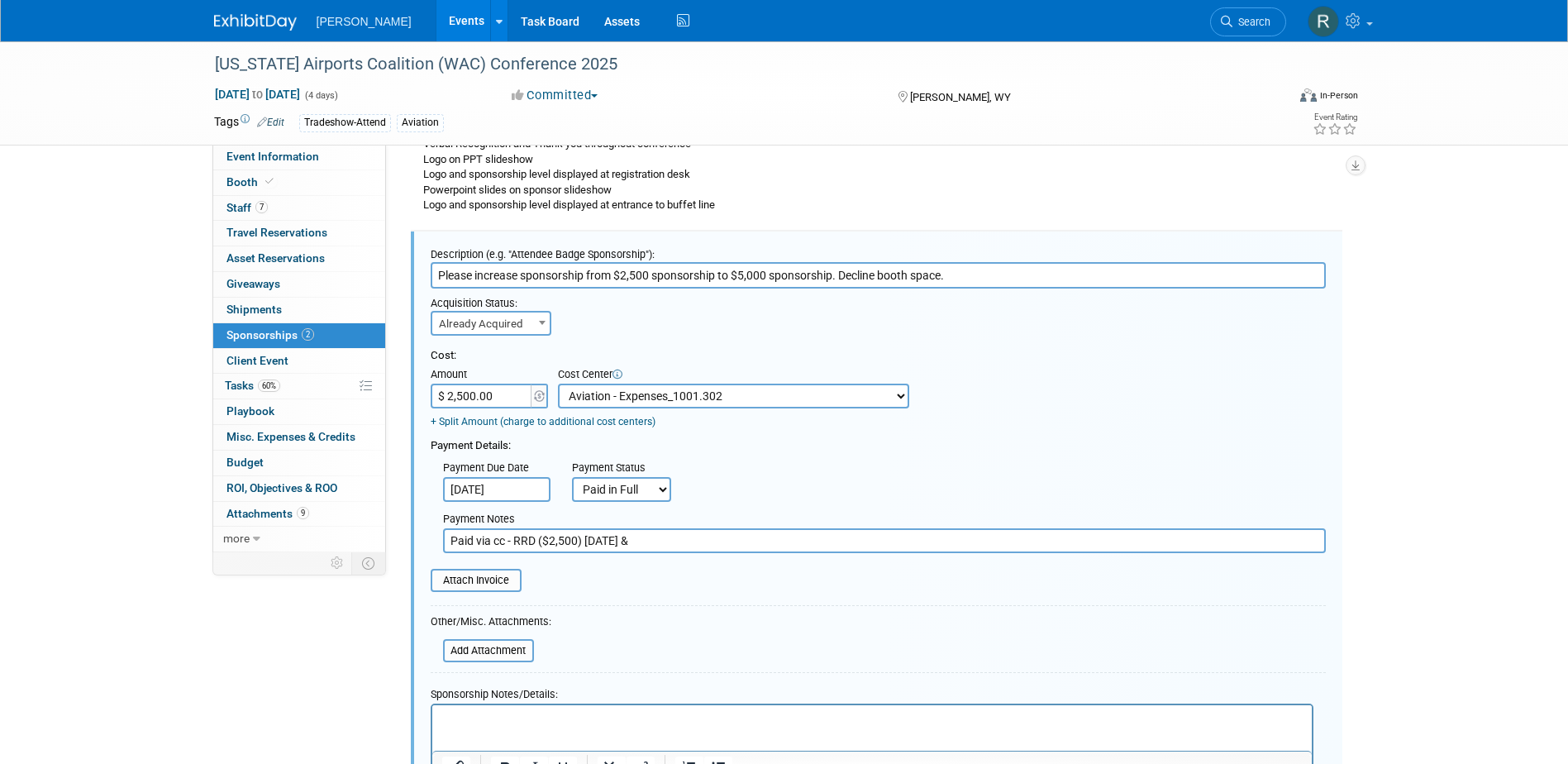
drag, startPoint x: 625, startPoint y: 541, endPoint x: 776, endPoint y: 539, distance: 151.0
click at [773, 542] on input "Paid via cc - RRD ($2,500) 8.25.25 &" at bounding box center [885, 541] width 883 height 25
type input "Paid via cc - RRD ($2,500)"
click at [500, 579] on input "file" at bounding box center [422, 580] width 197 height 20
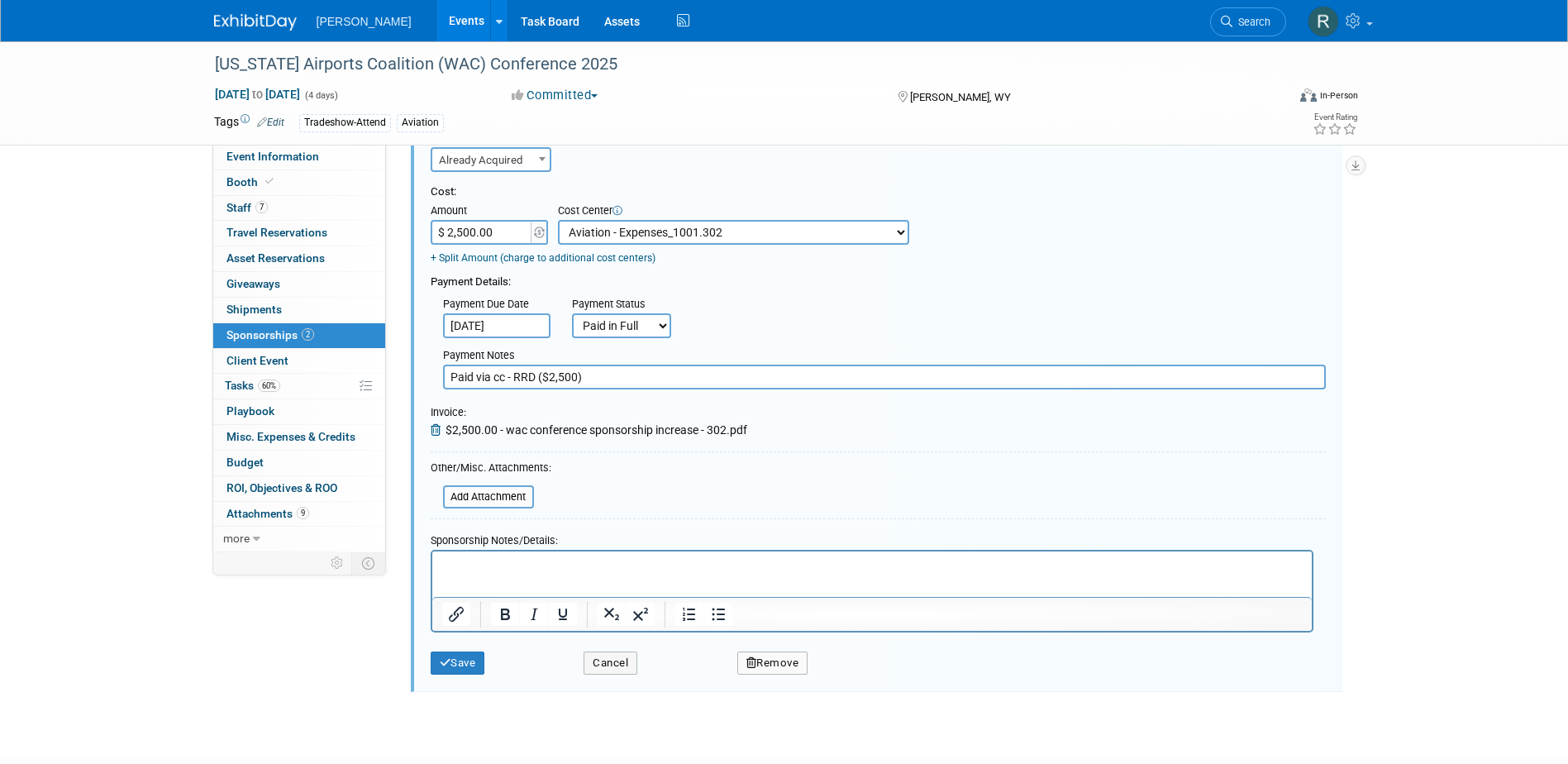
scroll to position [475, 0]
click at [465, 661] on button "Save" at bounding box center [458, 661] width 55 height 23
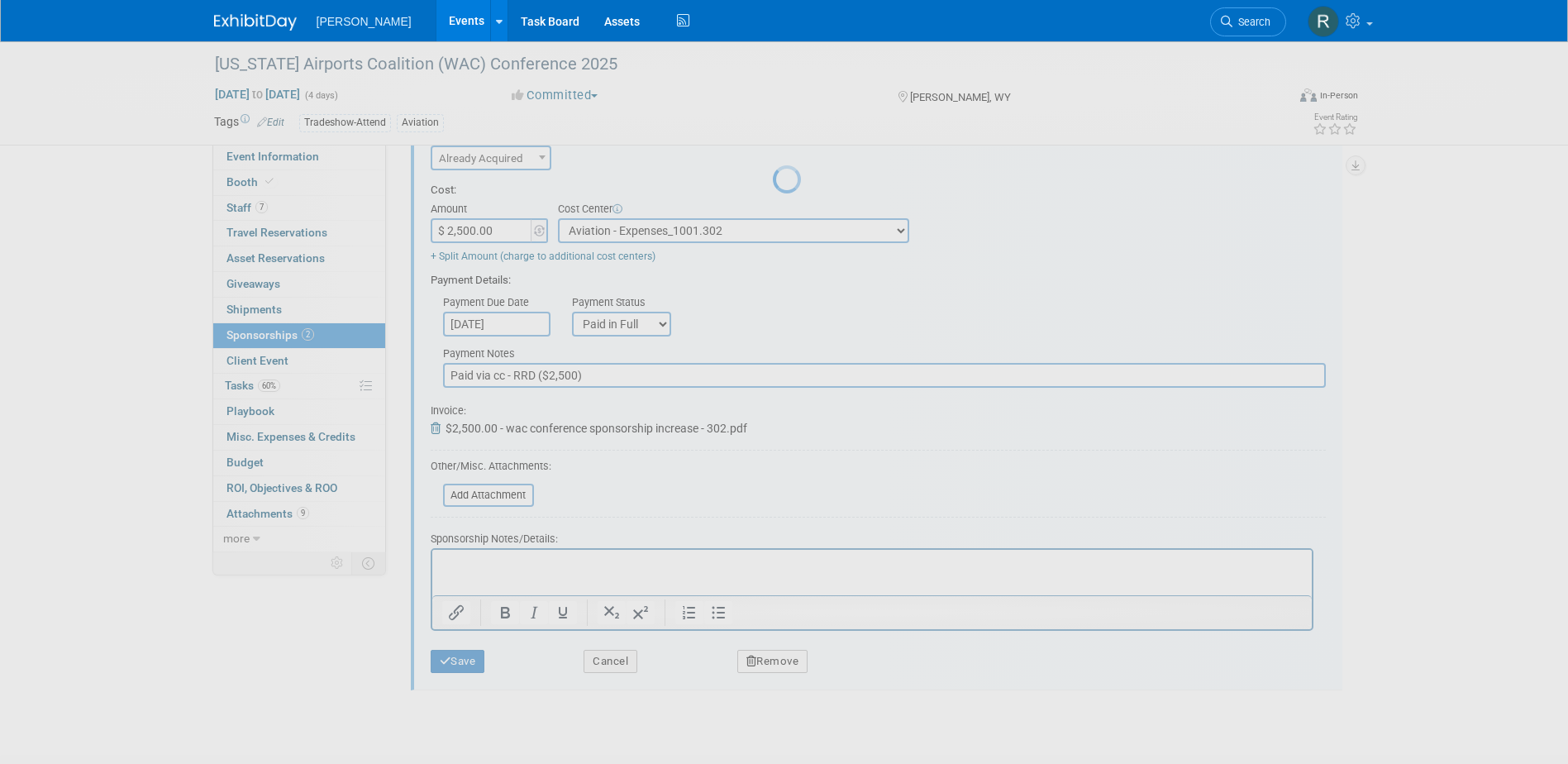
scroll to position [91, 0]
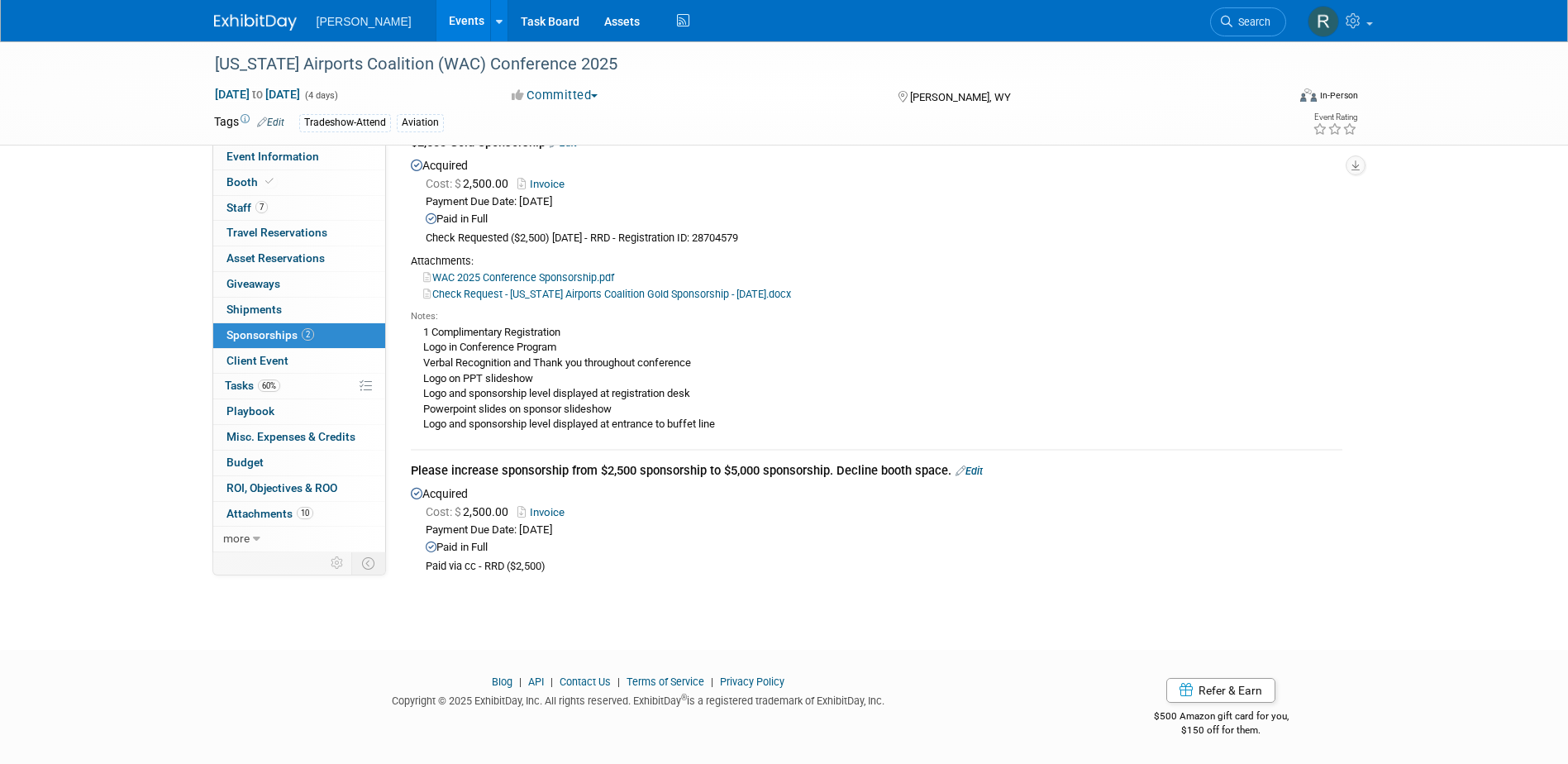
click at [978, 469] on link "Edit" at bounding box center [969, 470] width 27 height 12
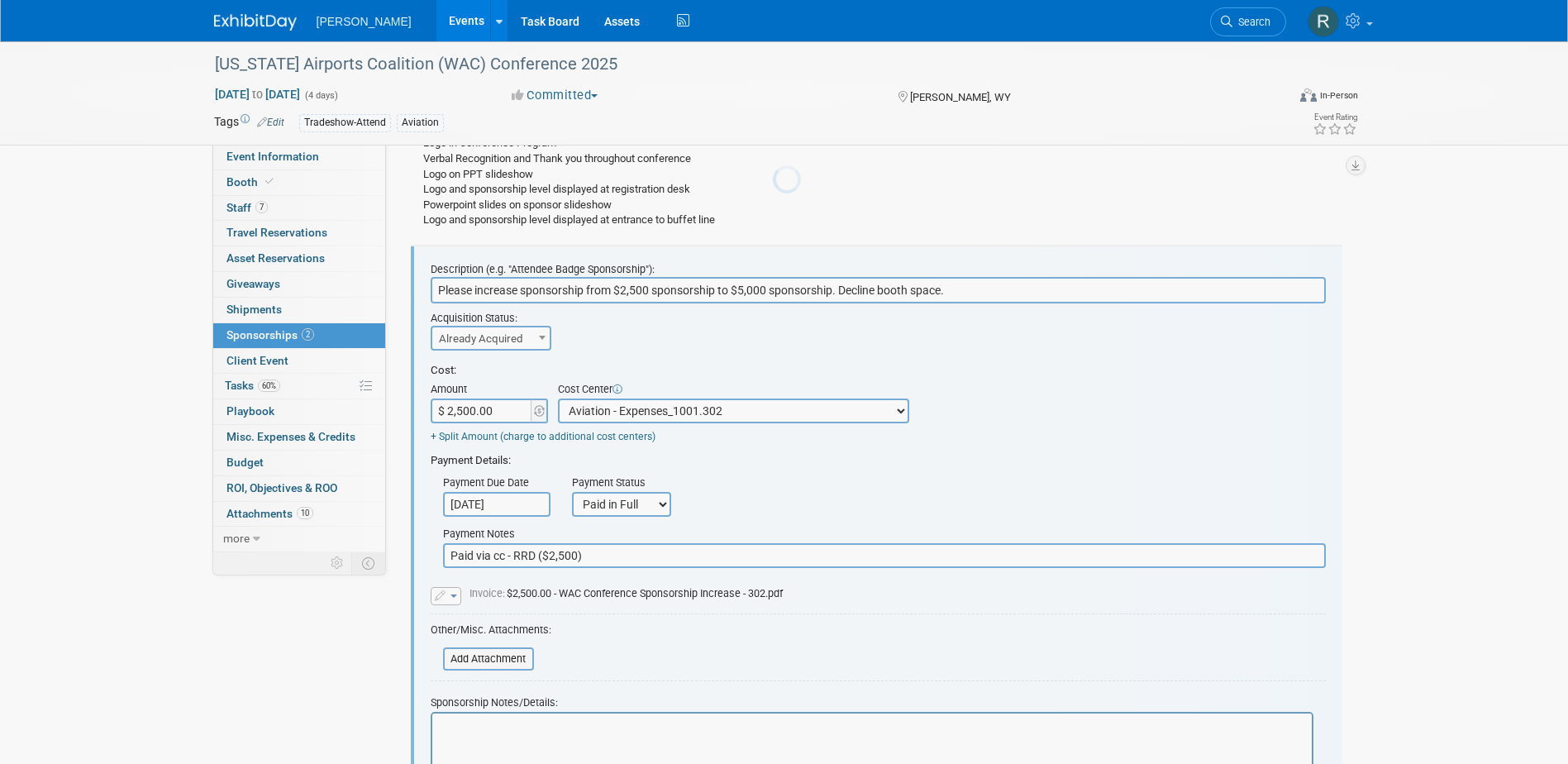
scroll to position [0, 0]
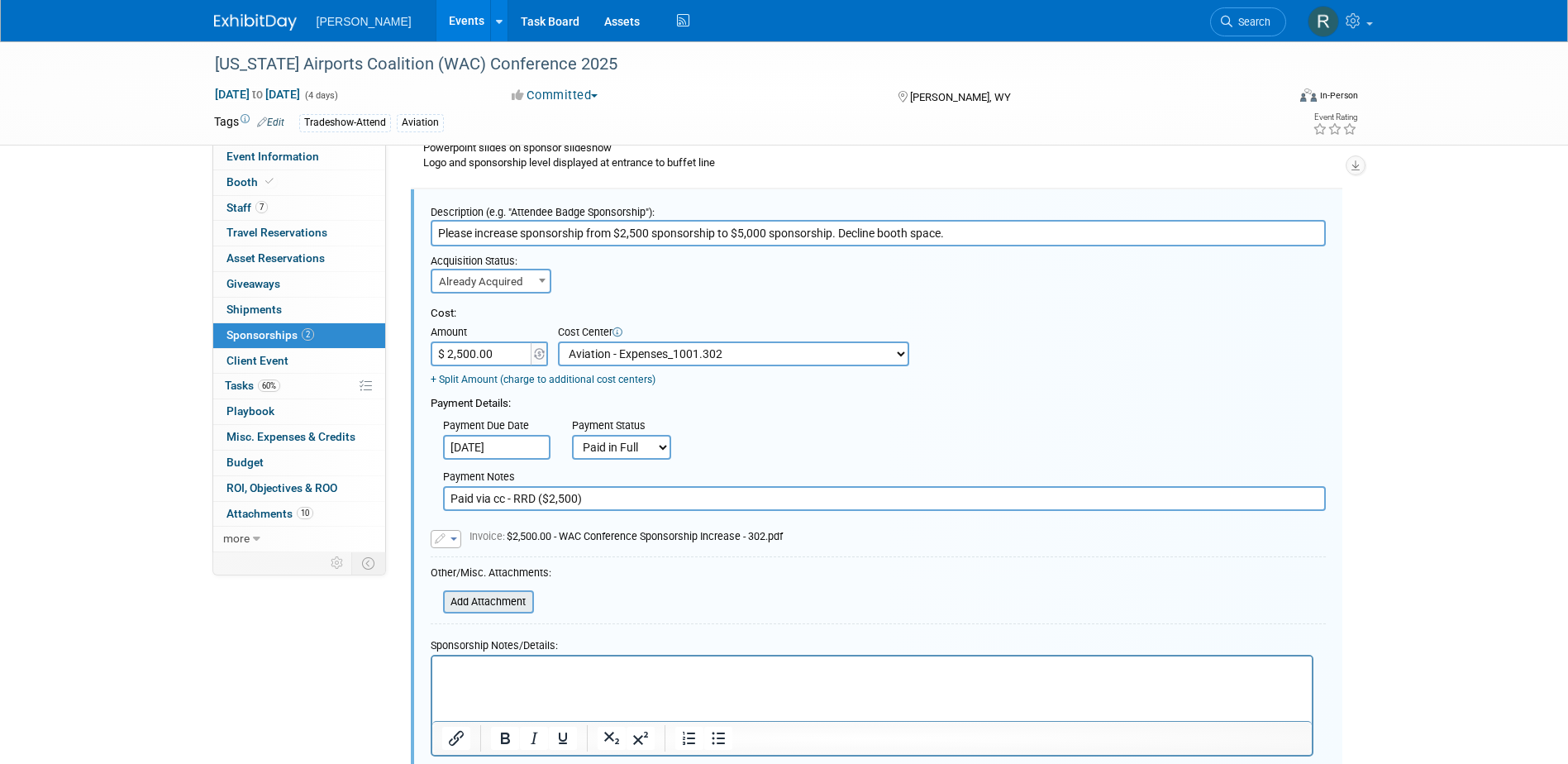
click at [509, 600] on input "file" at bounding box center [434, 602] width 197 height 20
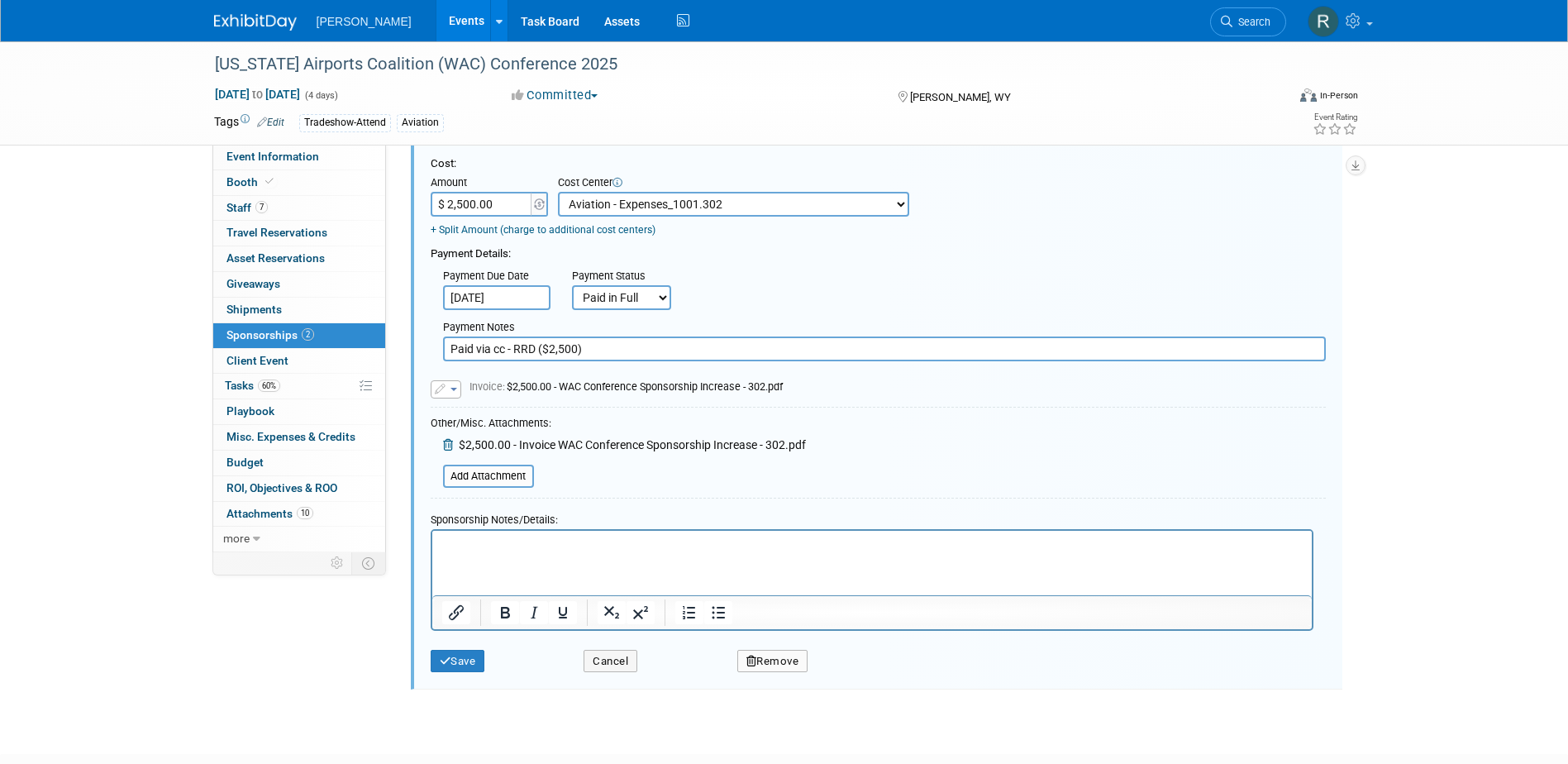
scroll to position [518, 0]
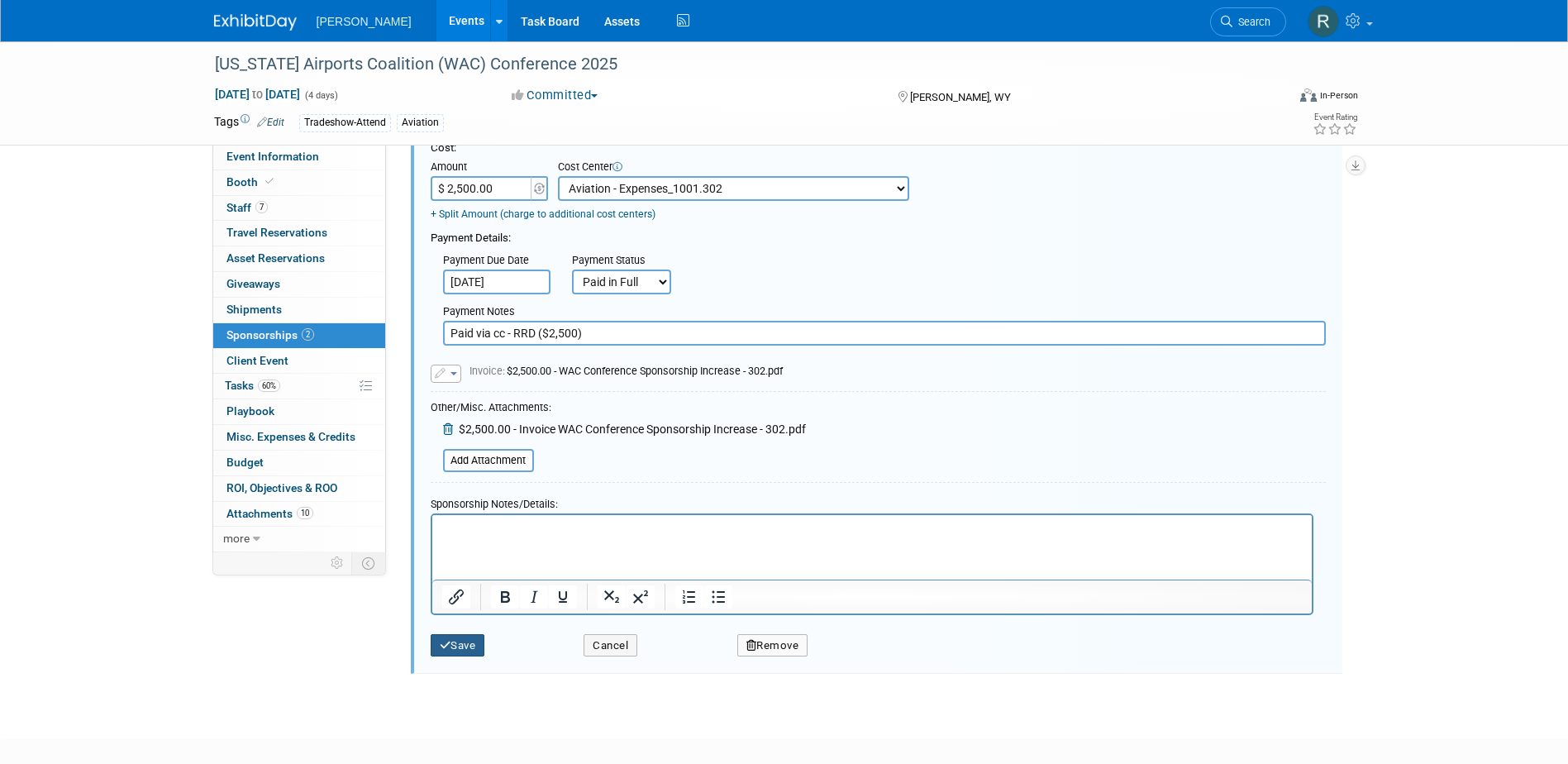
click at [454, 647] on button "Save" at bounding box center [458, 646] width 55 height 23
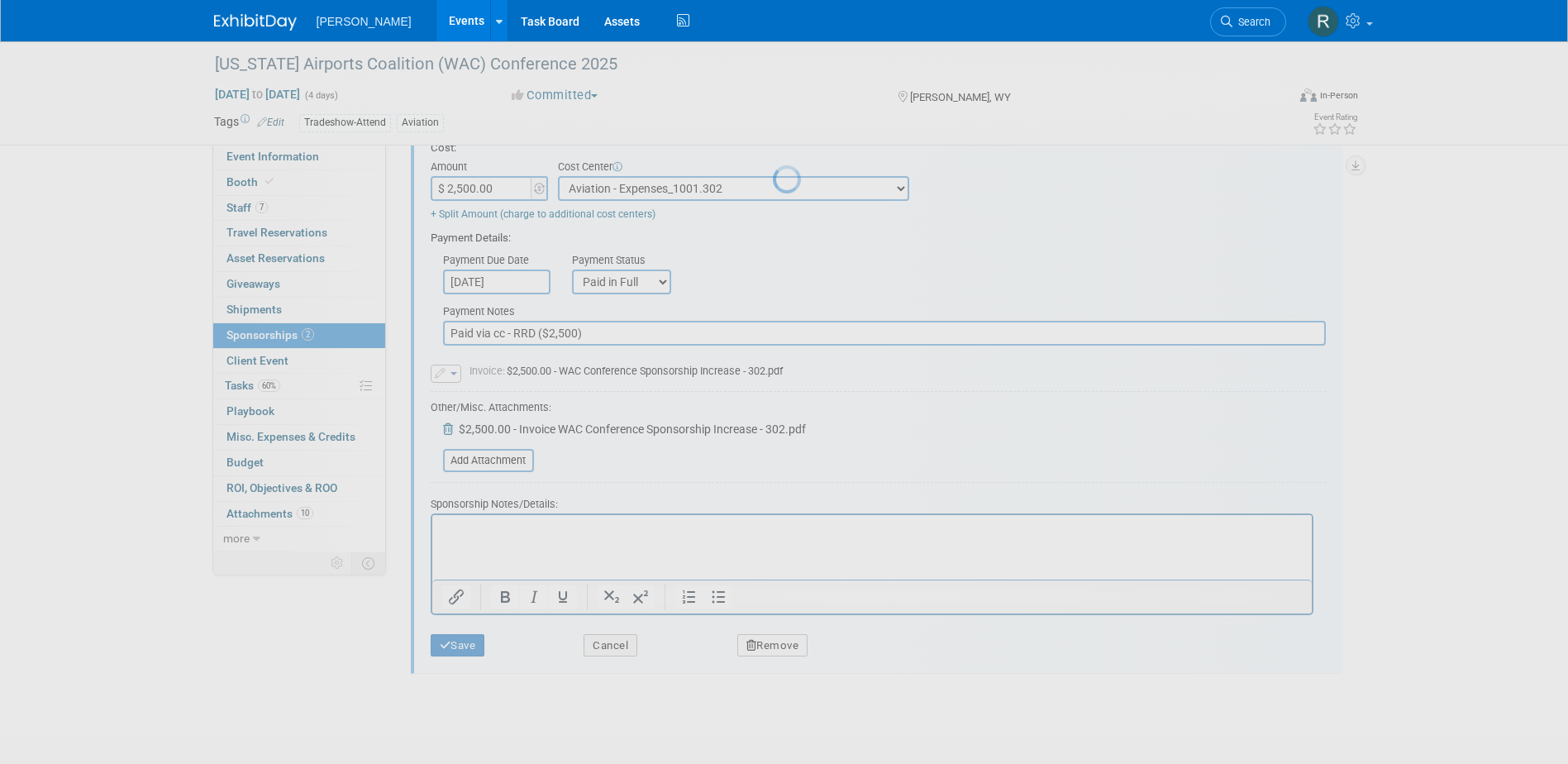
scroll to position [131, 0]
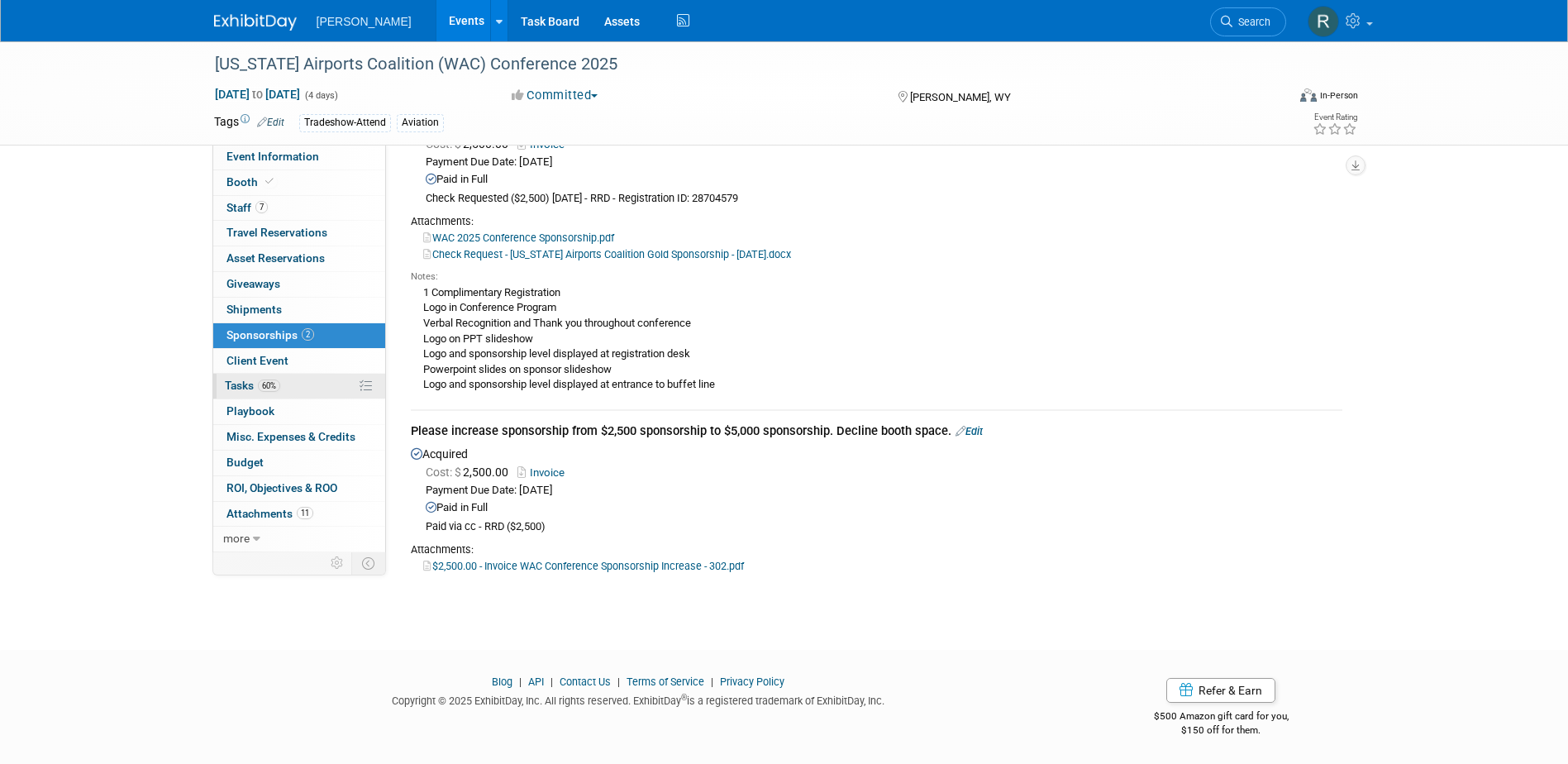
click at [251, 384] on span "Tasks 60%" at bounding box center [252, 385] width 55 height 13
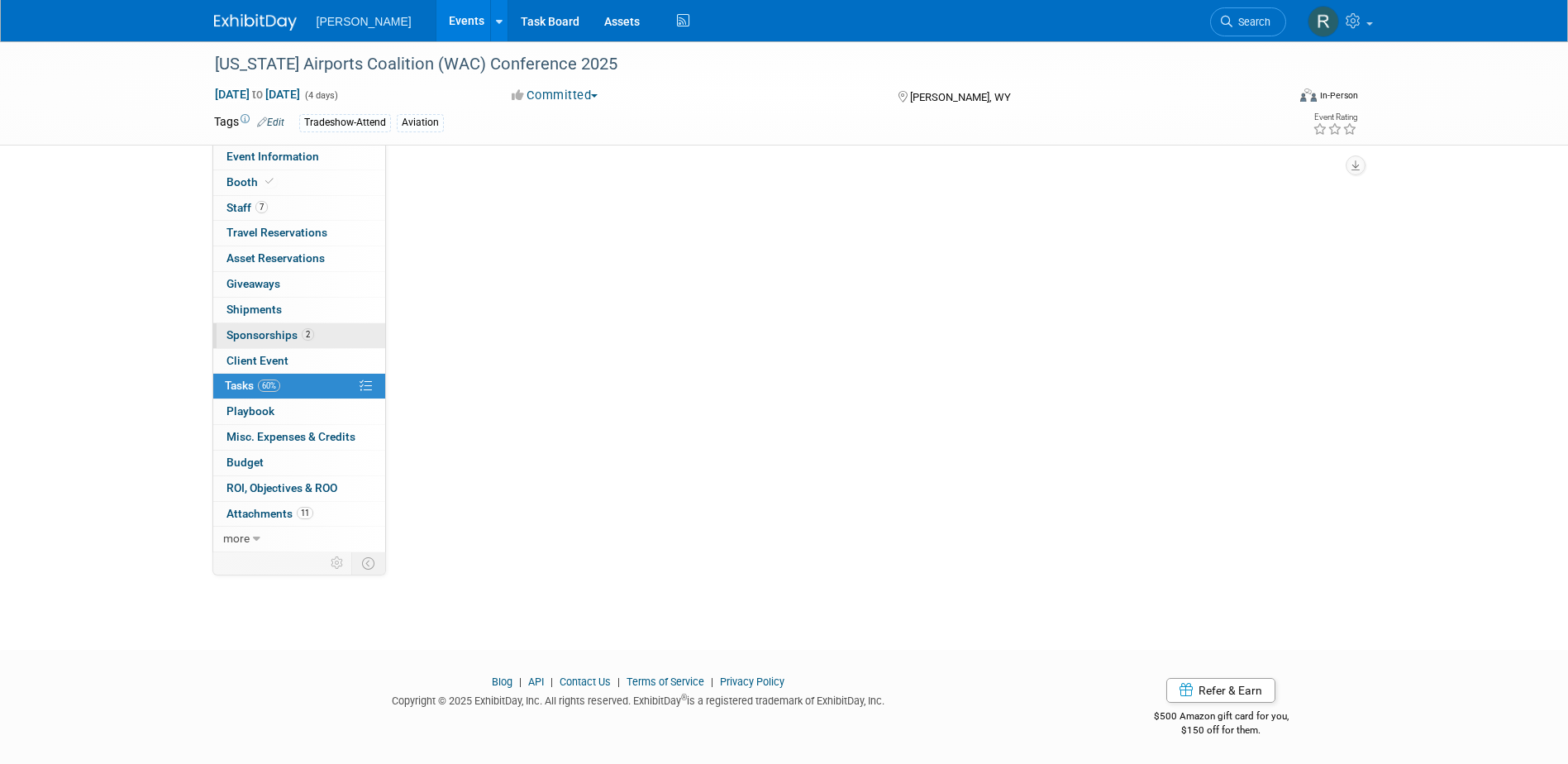
scroll to position [0, 0]
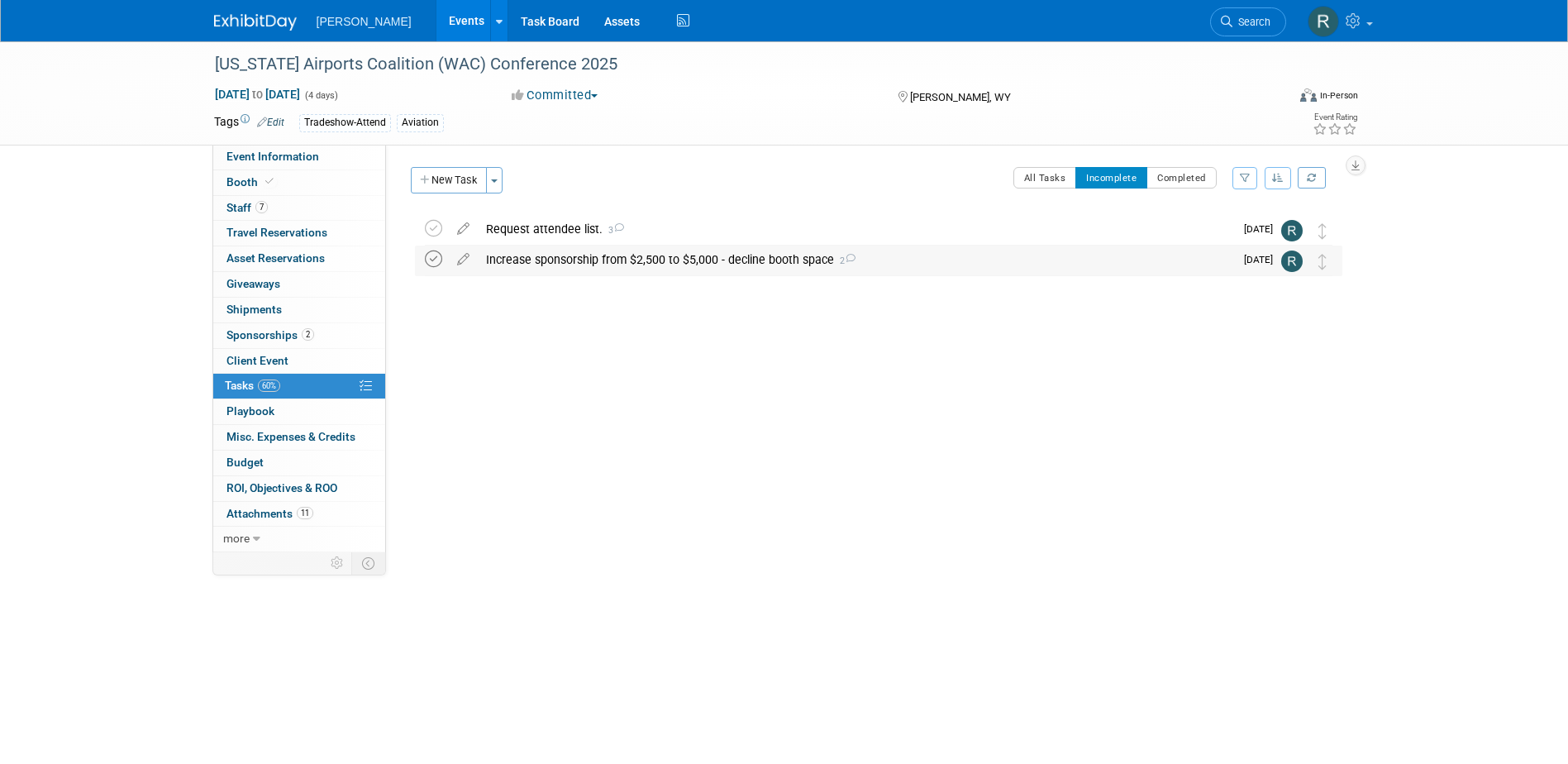
click at [430, 258] on icon at bounding box center [433, 259] width 17 height 17
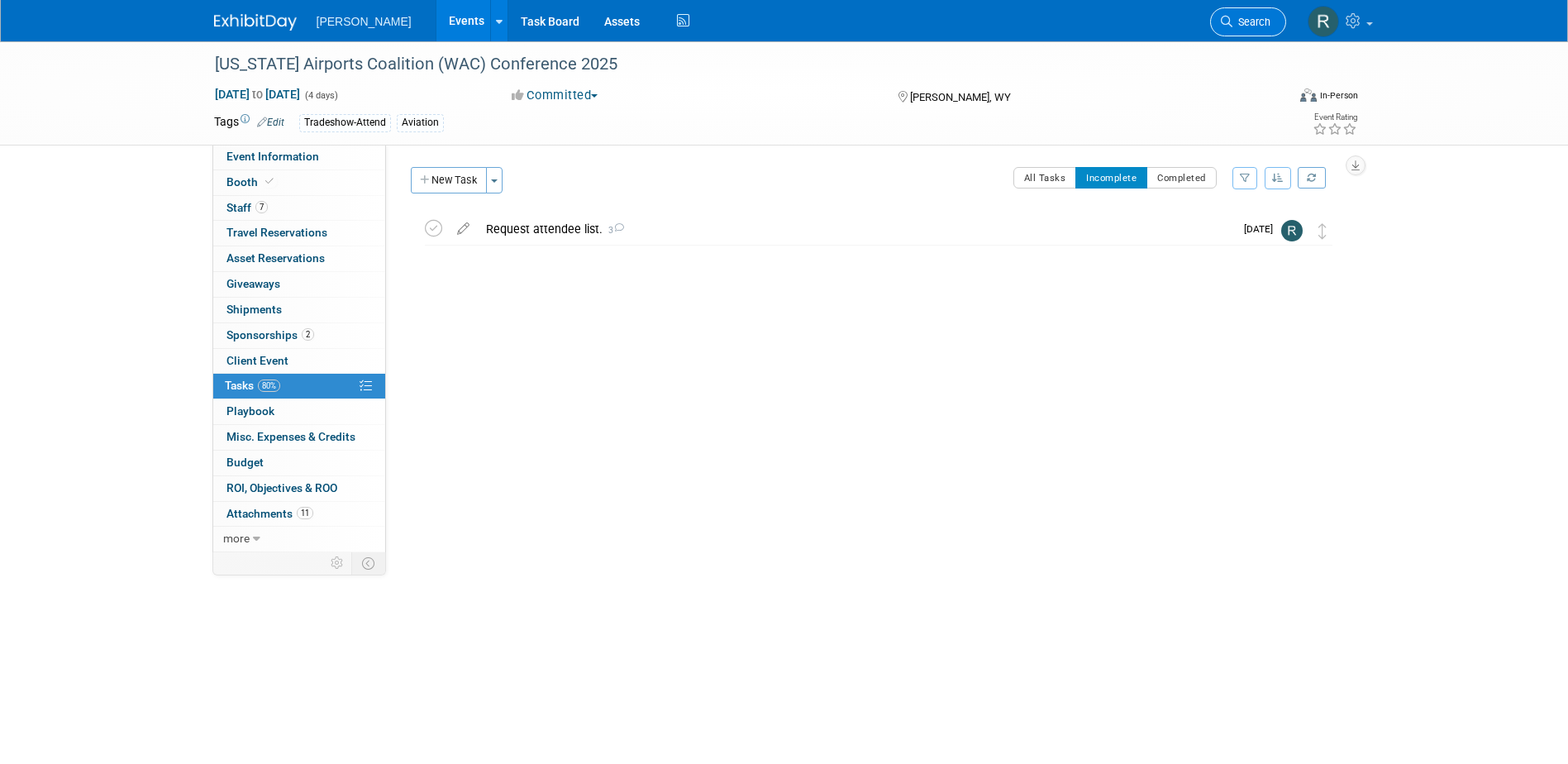
click at [1231, 17] on icon at bounding box center [1227, 21] width 12 height 12
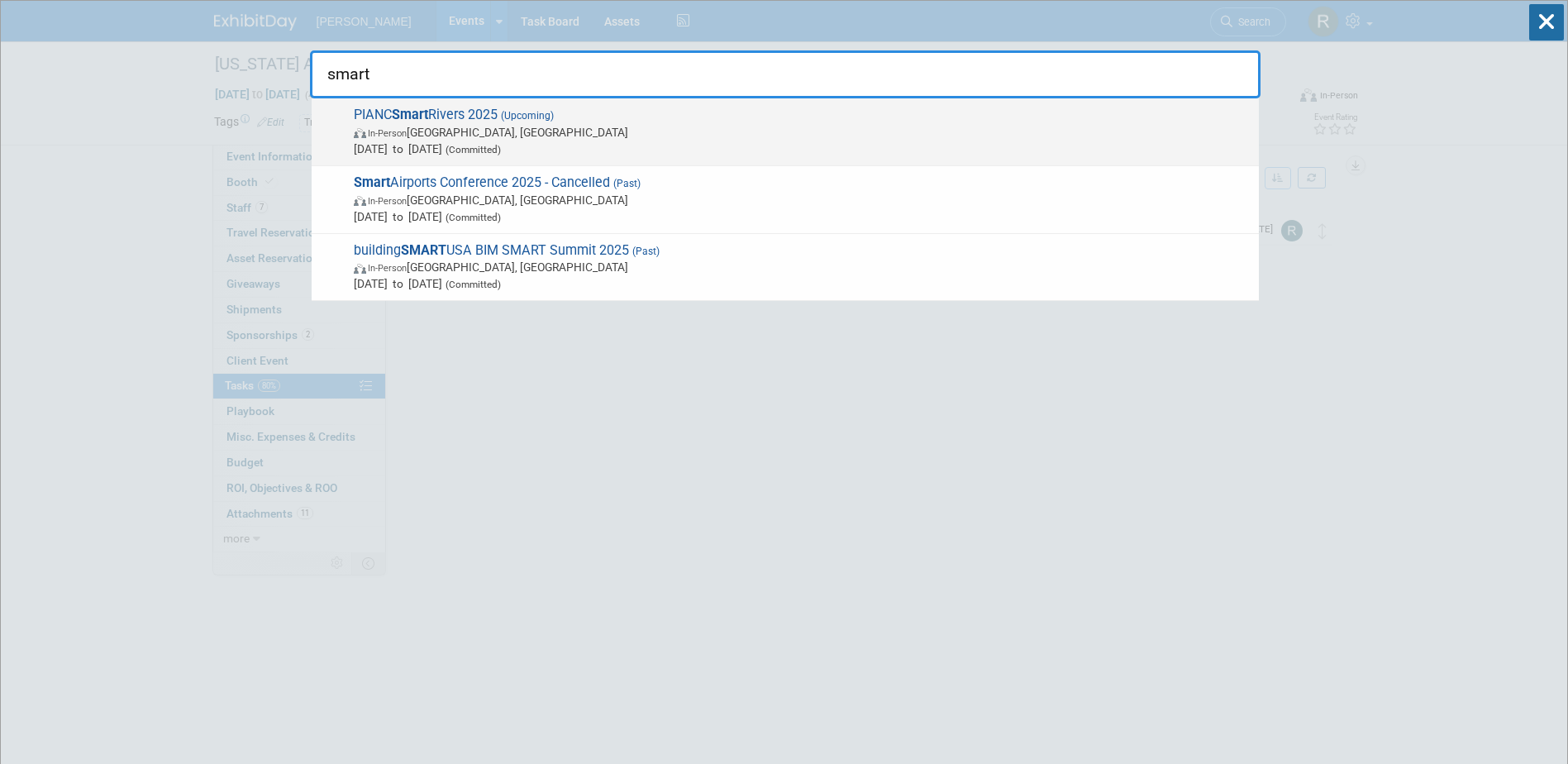
type input "smart"
click at [665, 130] on span "In-Person Memphis, TN" at bounding box center [802, 132] width 897 height 17
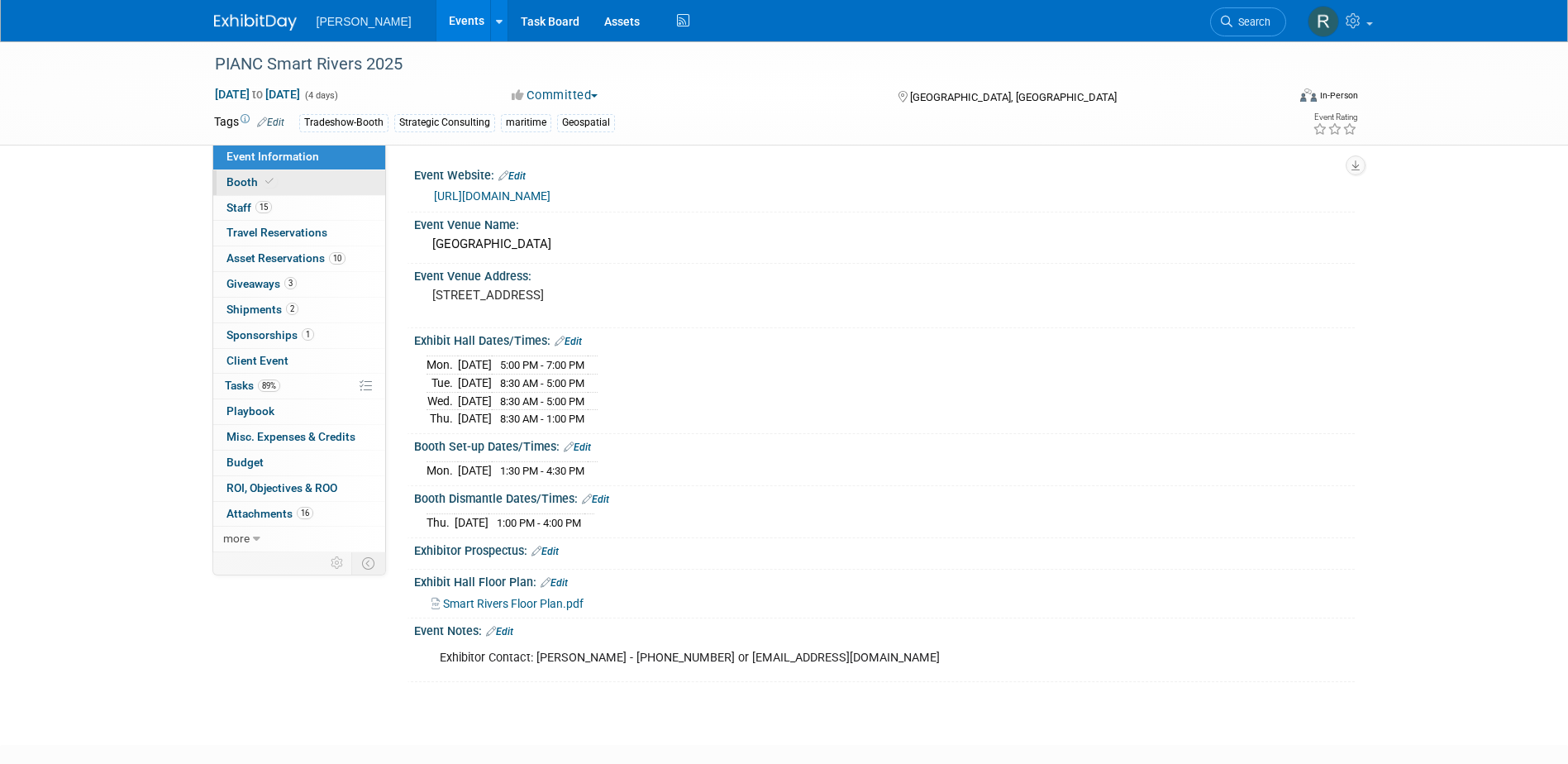
click at [261, 188] on span "Booth" at bounding box center [251, 182] width 50 height 13
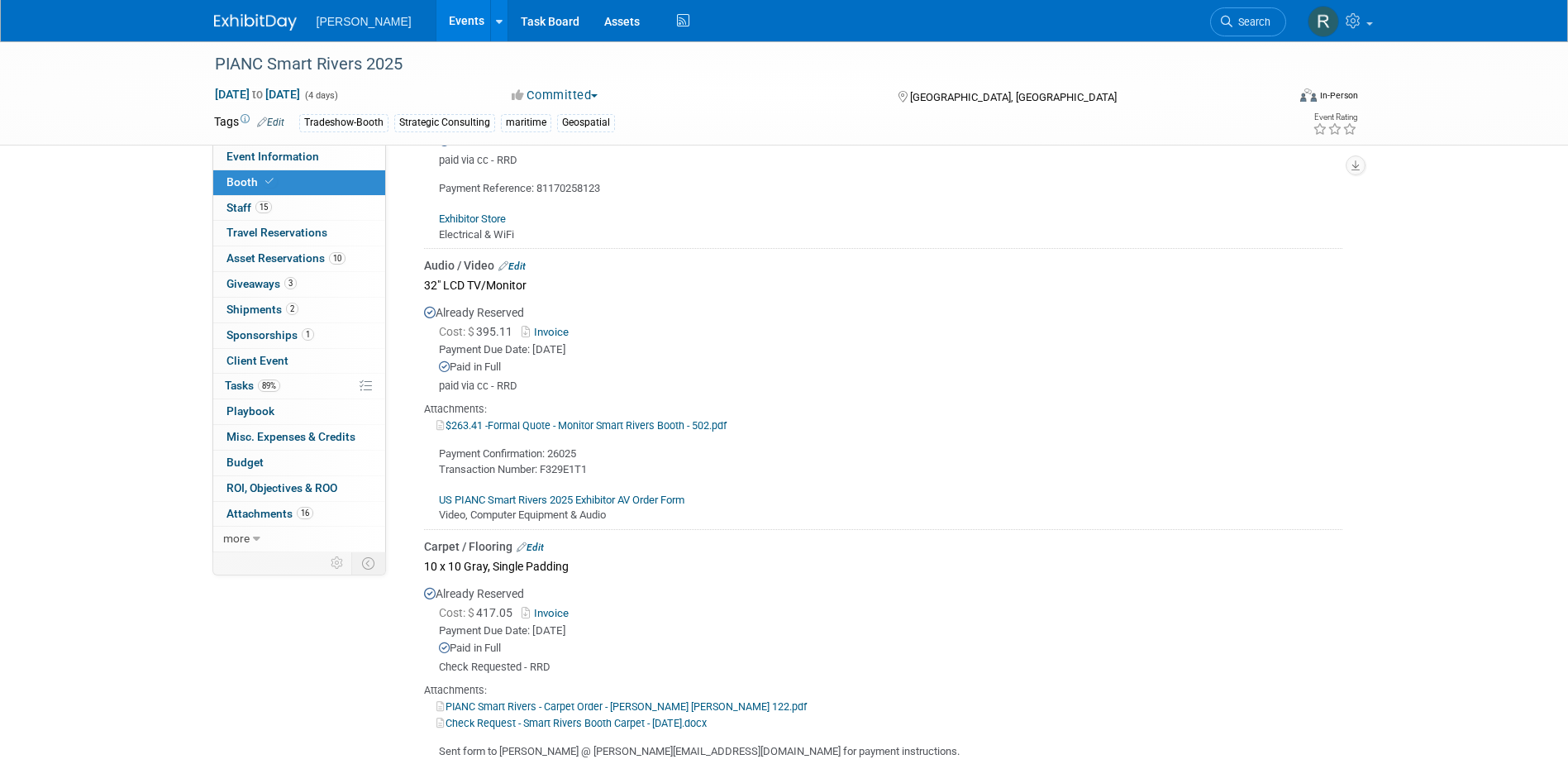
scroll to position [496, 0]
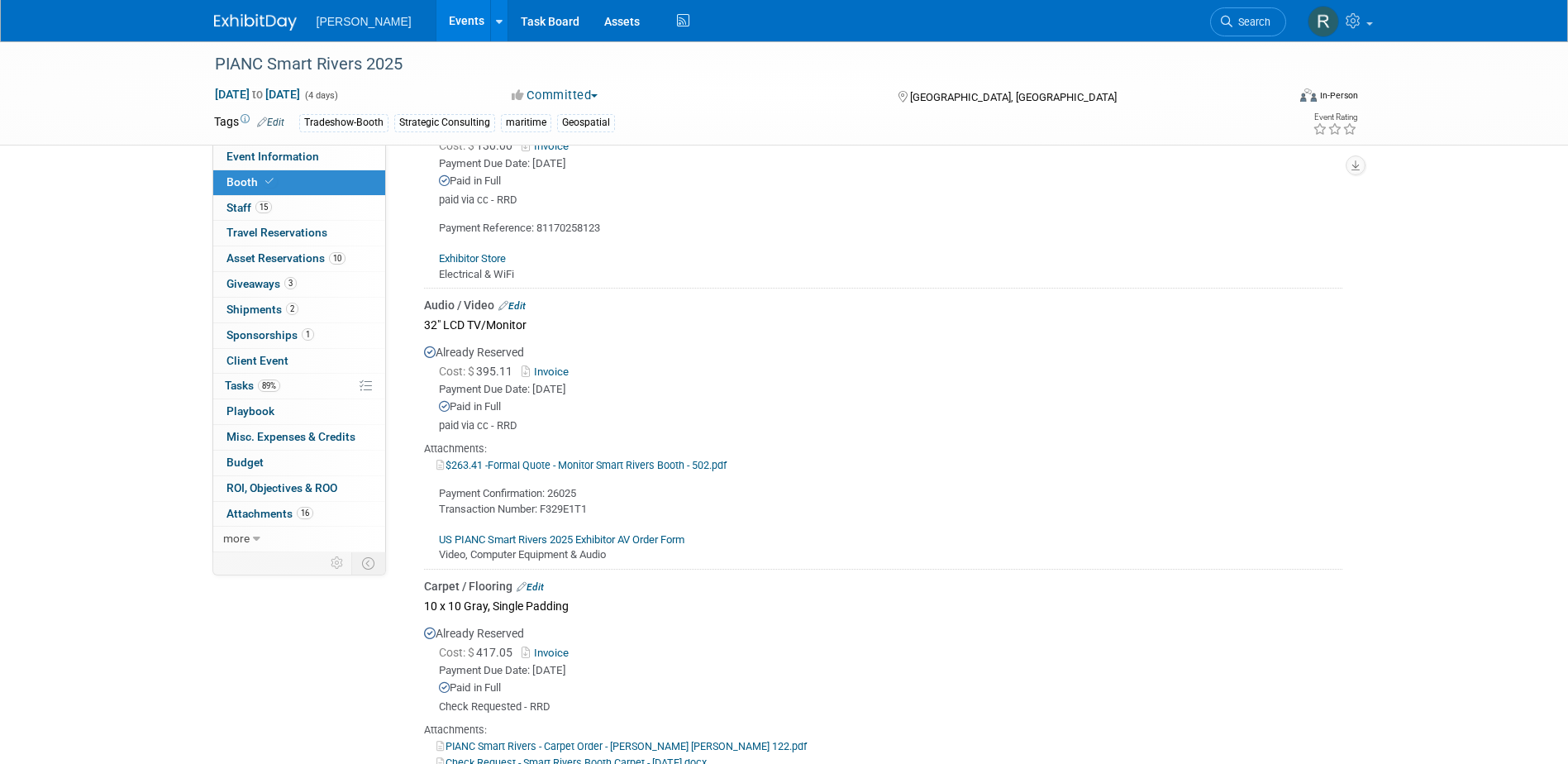
click at [518, 306] on link "Edit" at bounding box center [512, 306] width 27 height 12
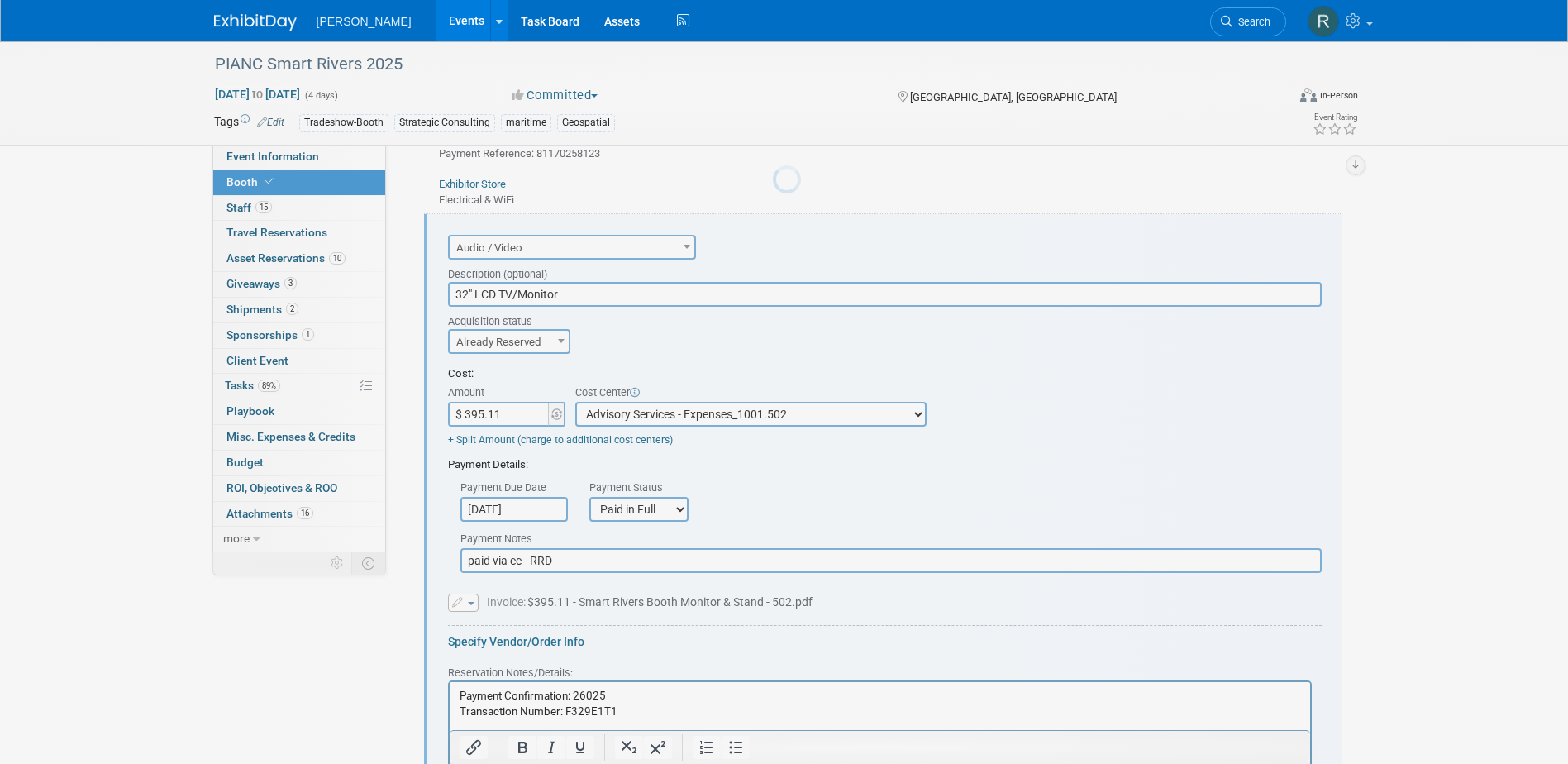
scroll to position [596, 0]
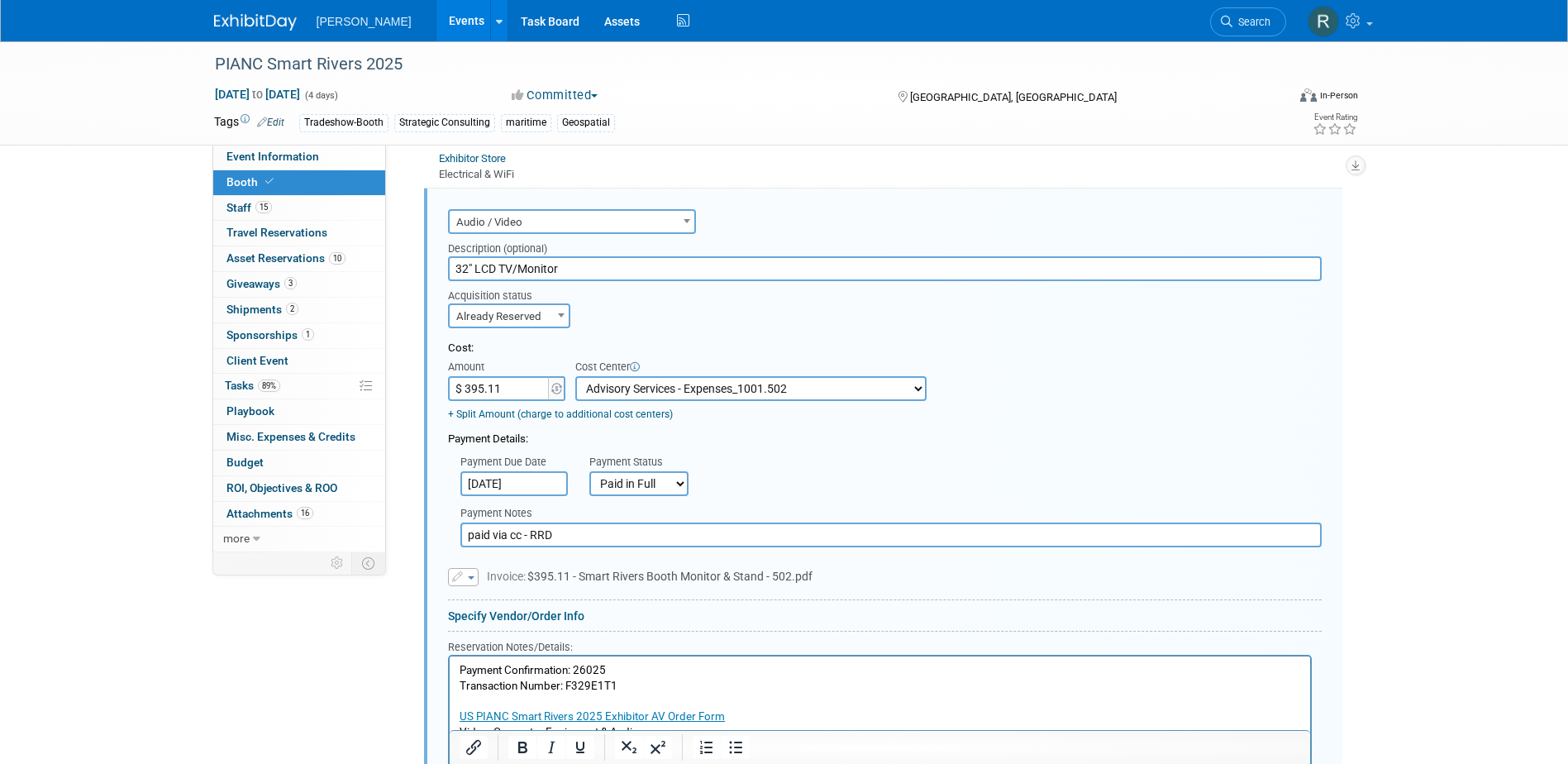
click at [508, 393] on input "$ 395.11" at bounding box center [500, 389] width 103 height 25
type input "$ 360.00"
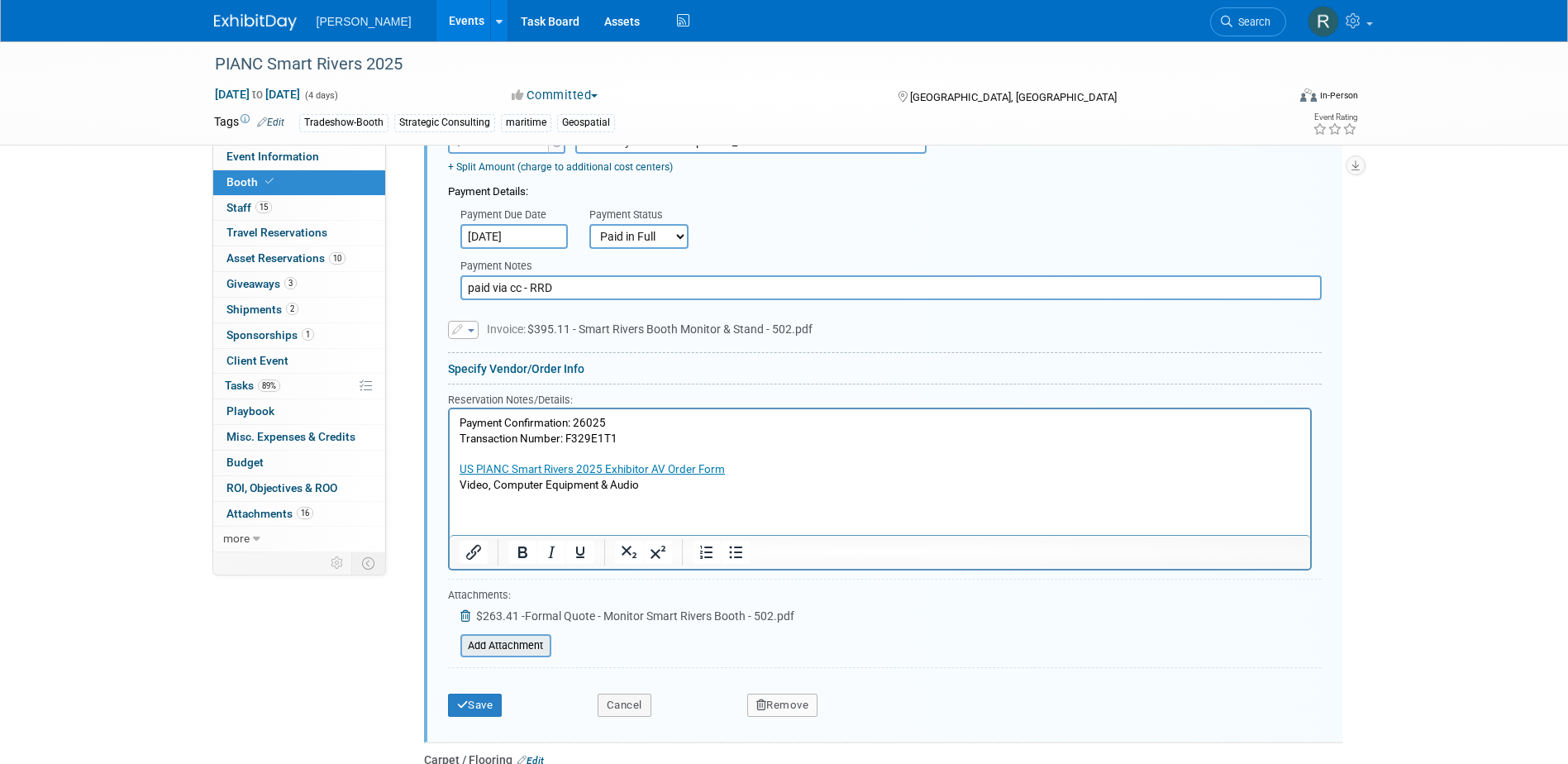
scroll to position [844, 0]
click at [520, 652] on input "file" at bounding box center [452, 645] width 197 height 20
click at [645, 700] on button "Cancel" at bounding box center [624, 704] width 54 height 23
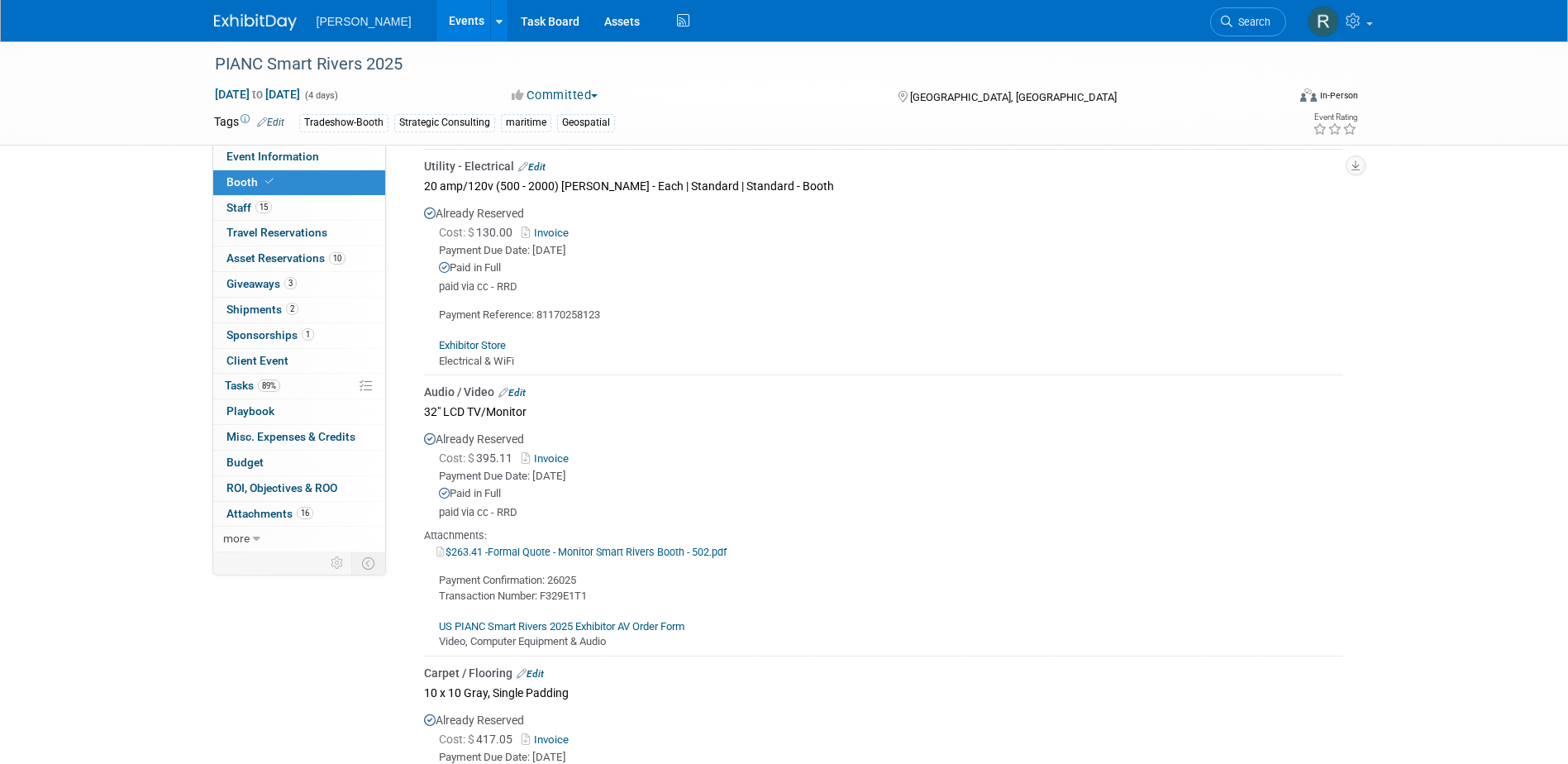
scroll to position [398, 0]
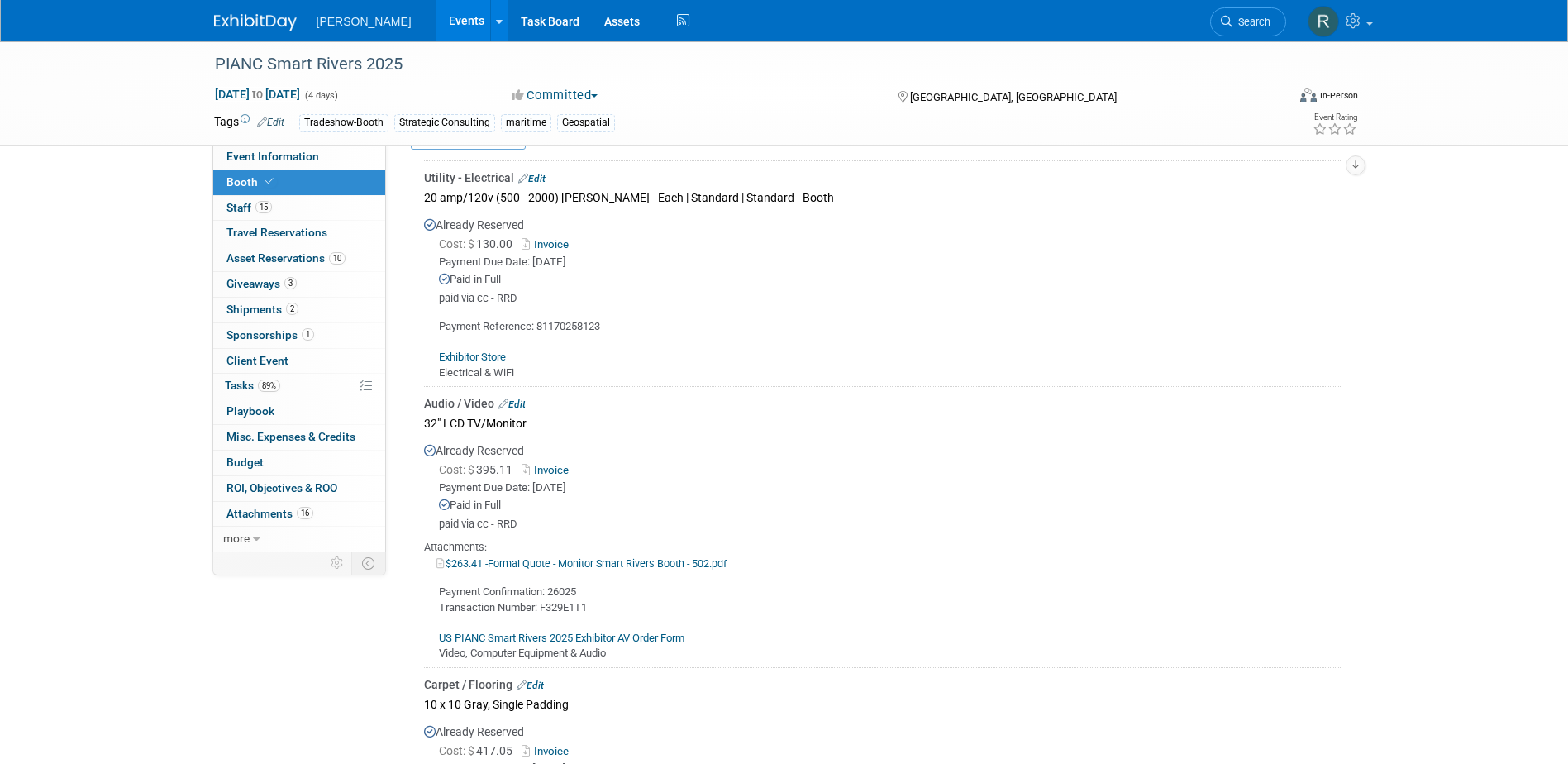
click at [521, 401] on link "Edit" at bounding box center [512, 404] width 27 height 12
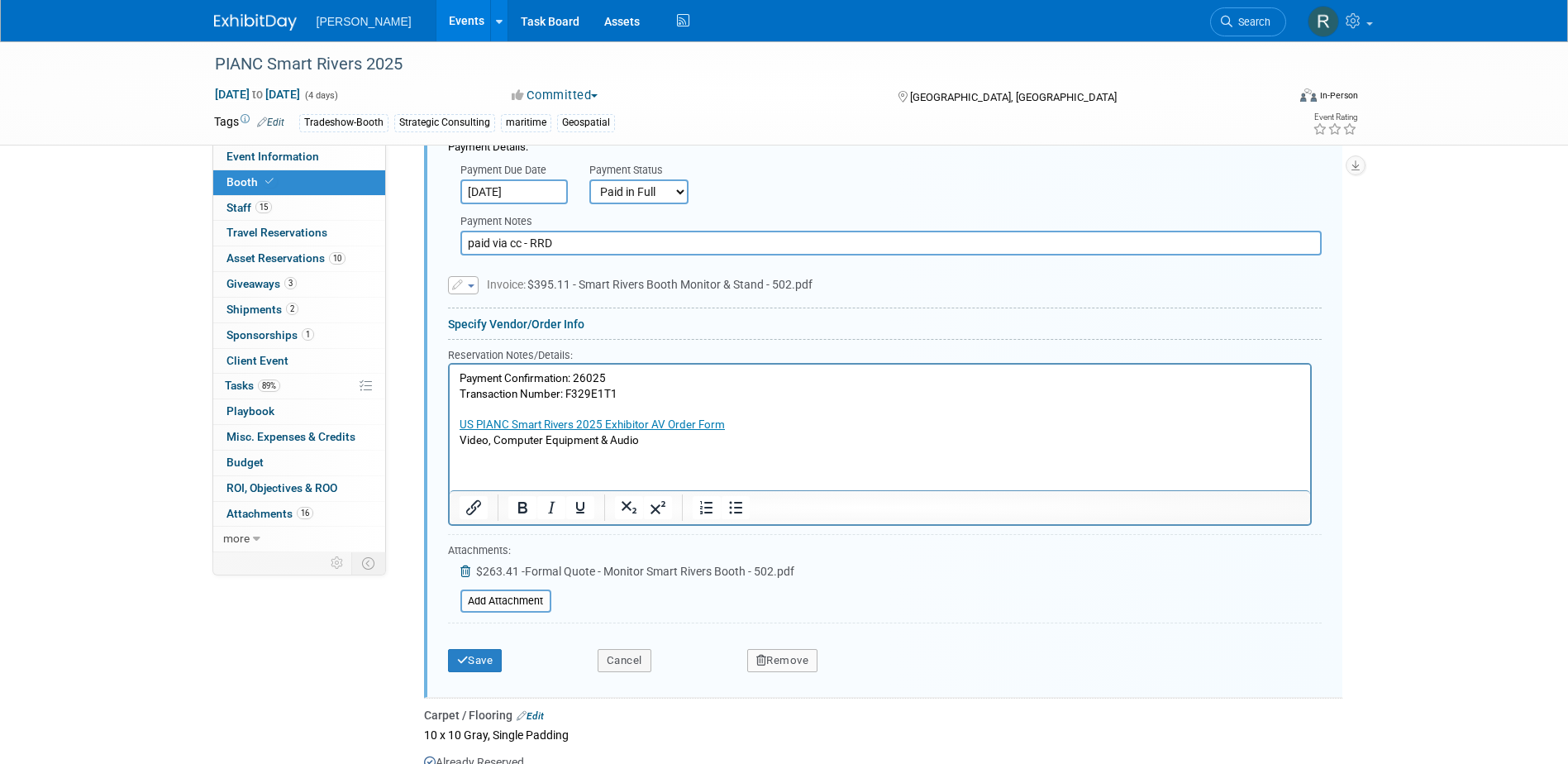
scroll to position [927, 0]
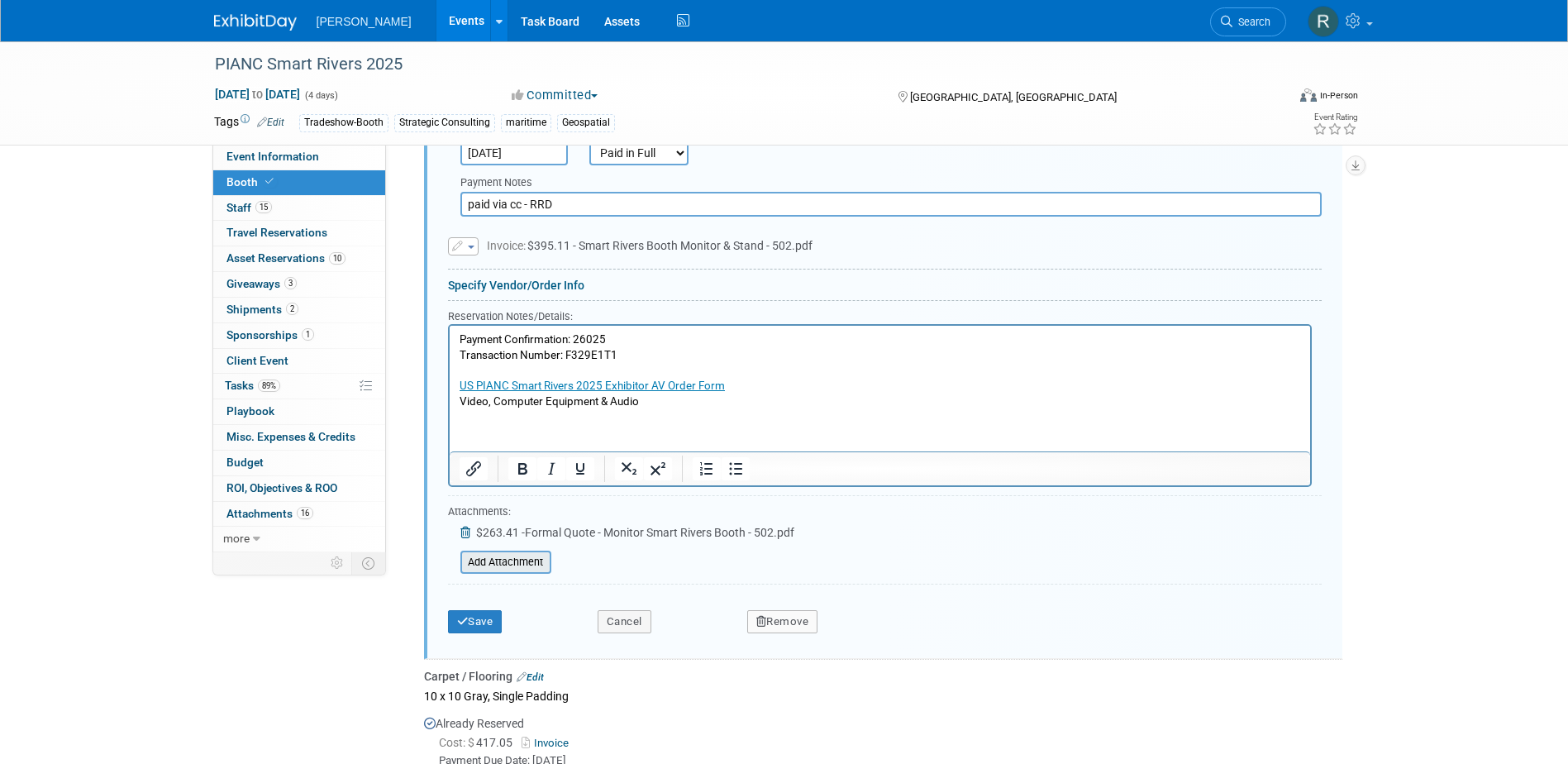
click at [502, 563] on input "file" at bounding box center [452, 562] width 197 height 20
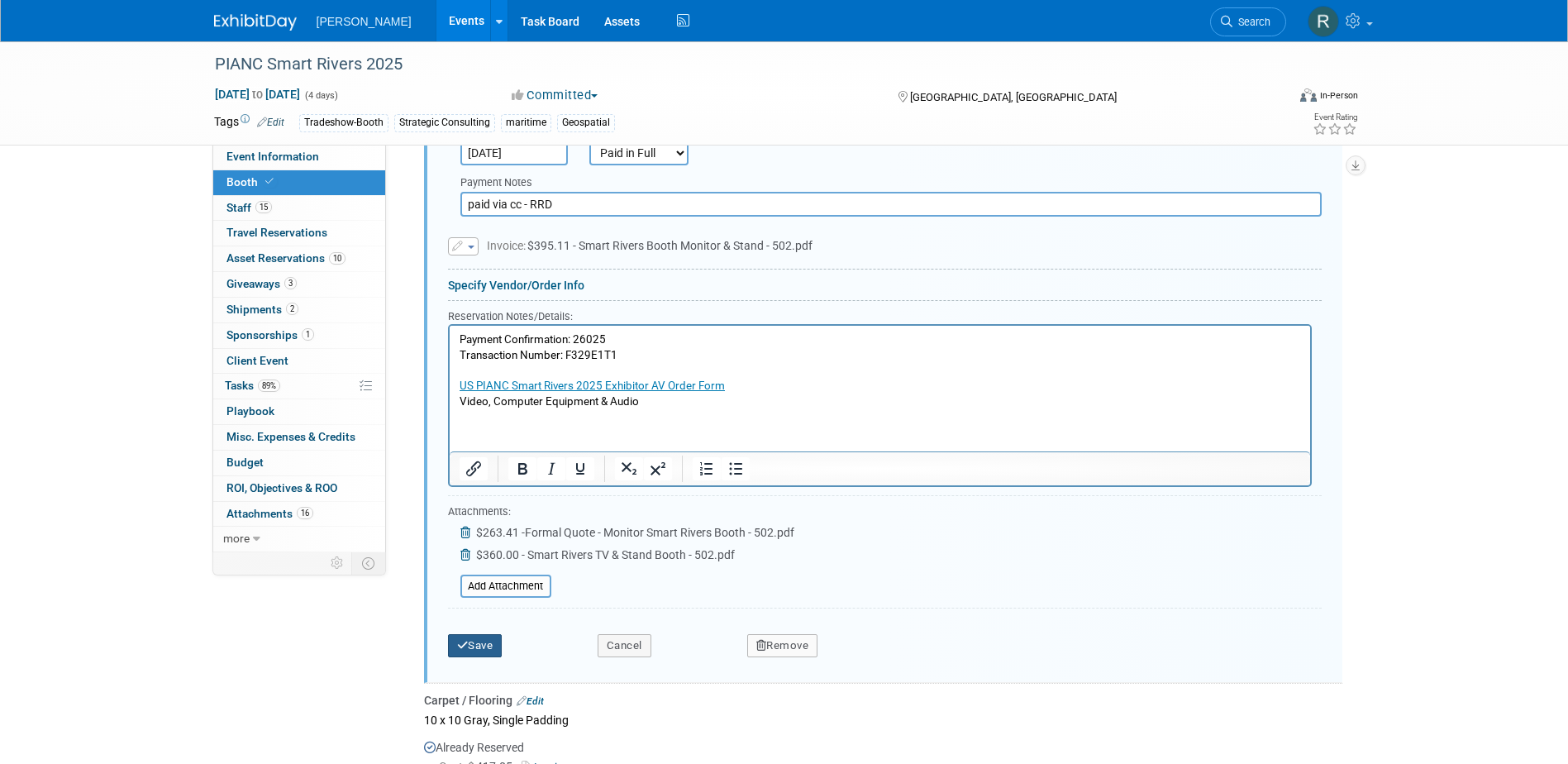
click at [481, 649] on button "Save" at bounding box center [476, 646] width 55 height 23
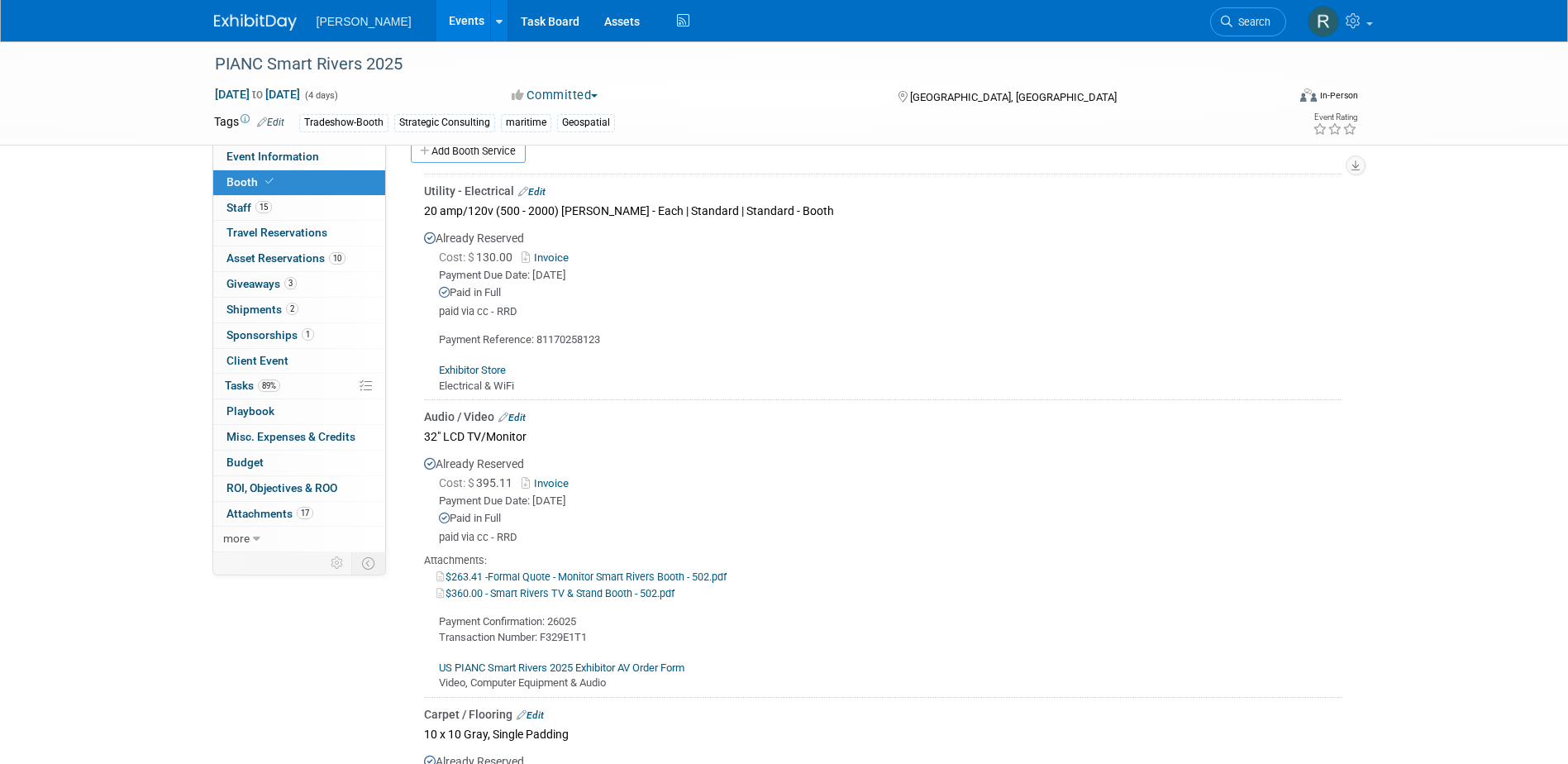
scroll to position [0, 0]
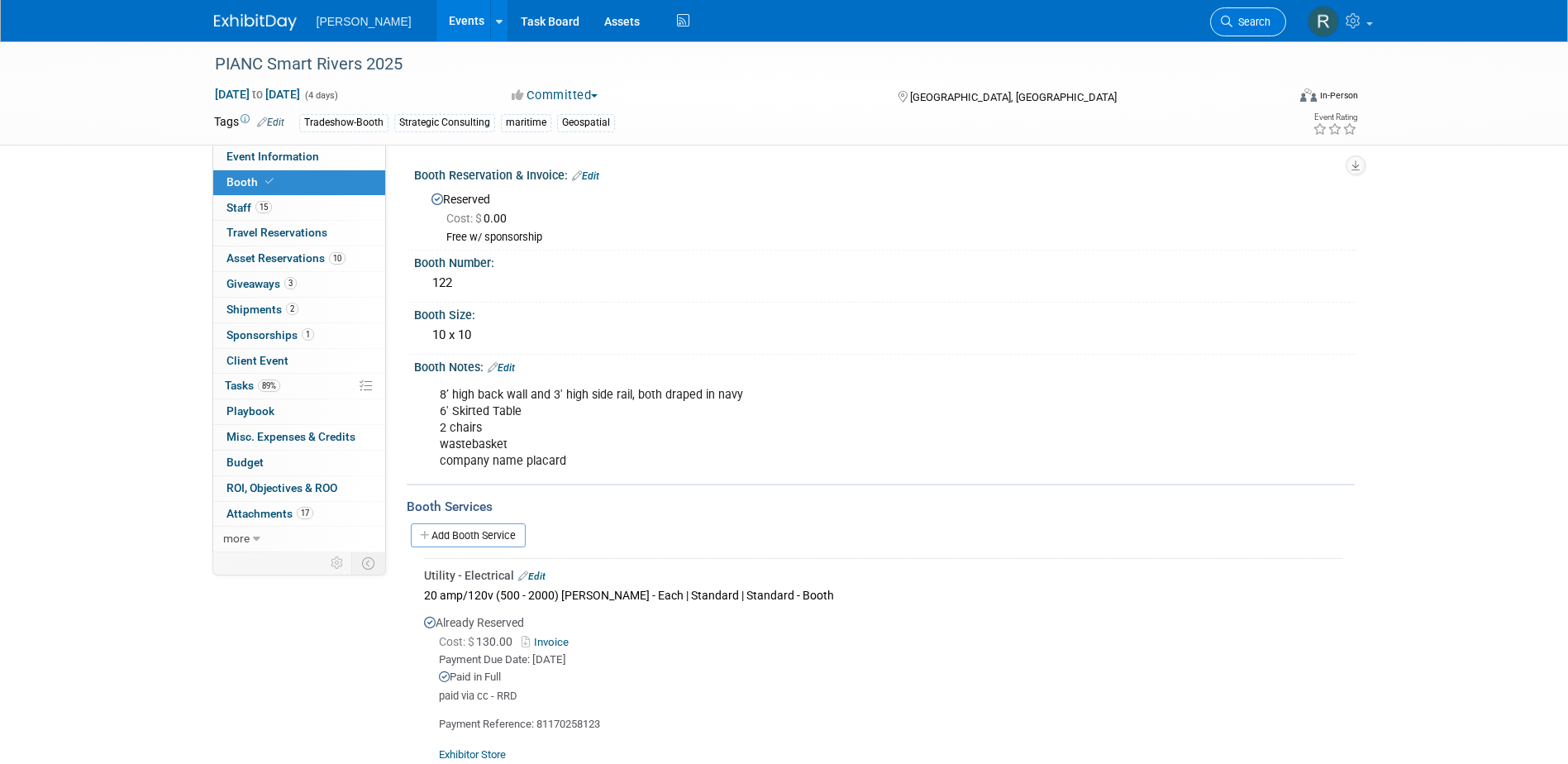
click at [1245, 20] on span "Search" at bounding box center [1252, 21] width 38 height 12
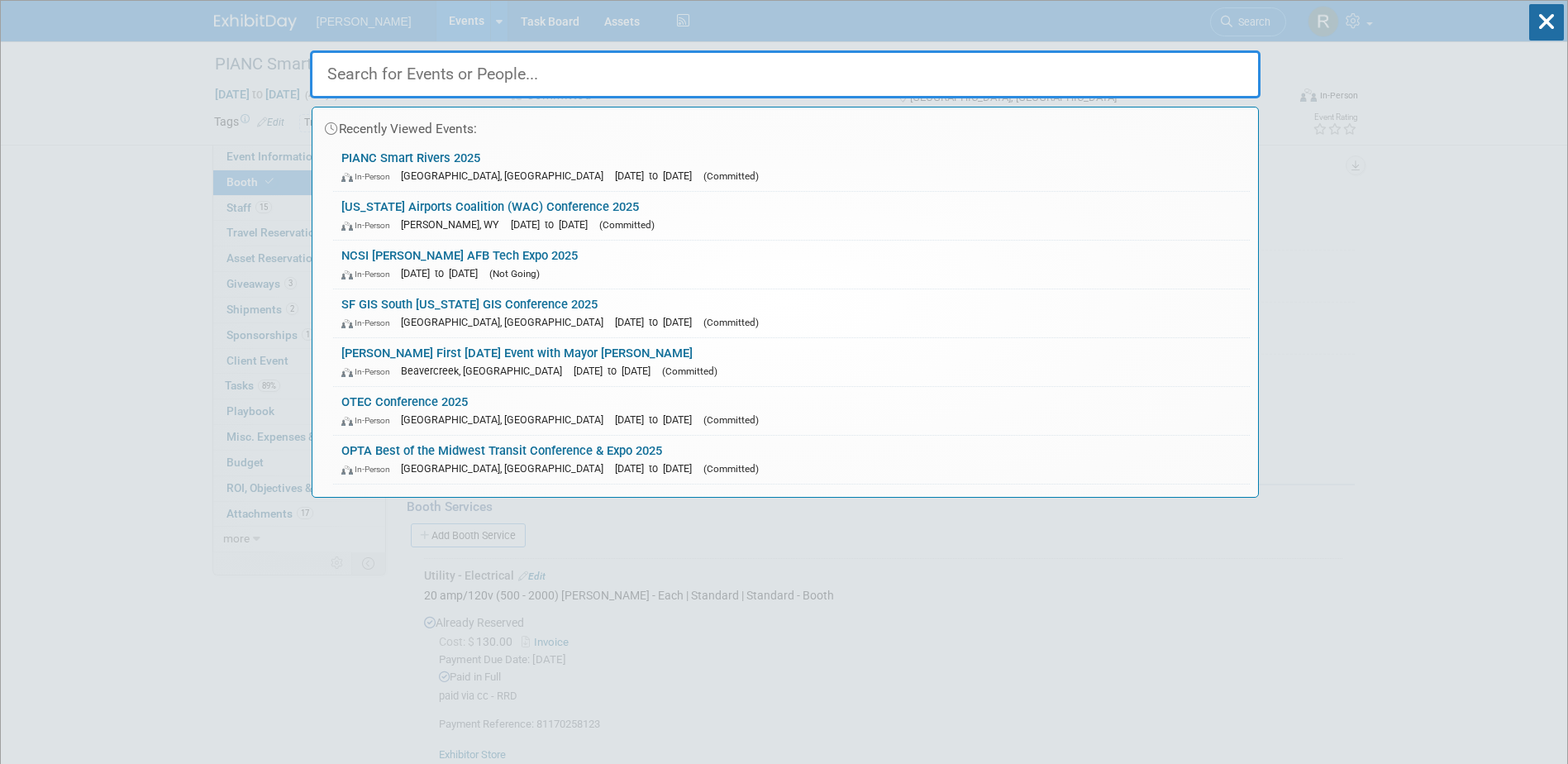
click at [534, 76] on input "text" at bounding box center [786, 74] width 951 height 48
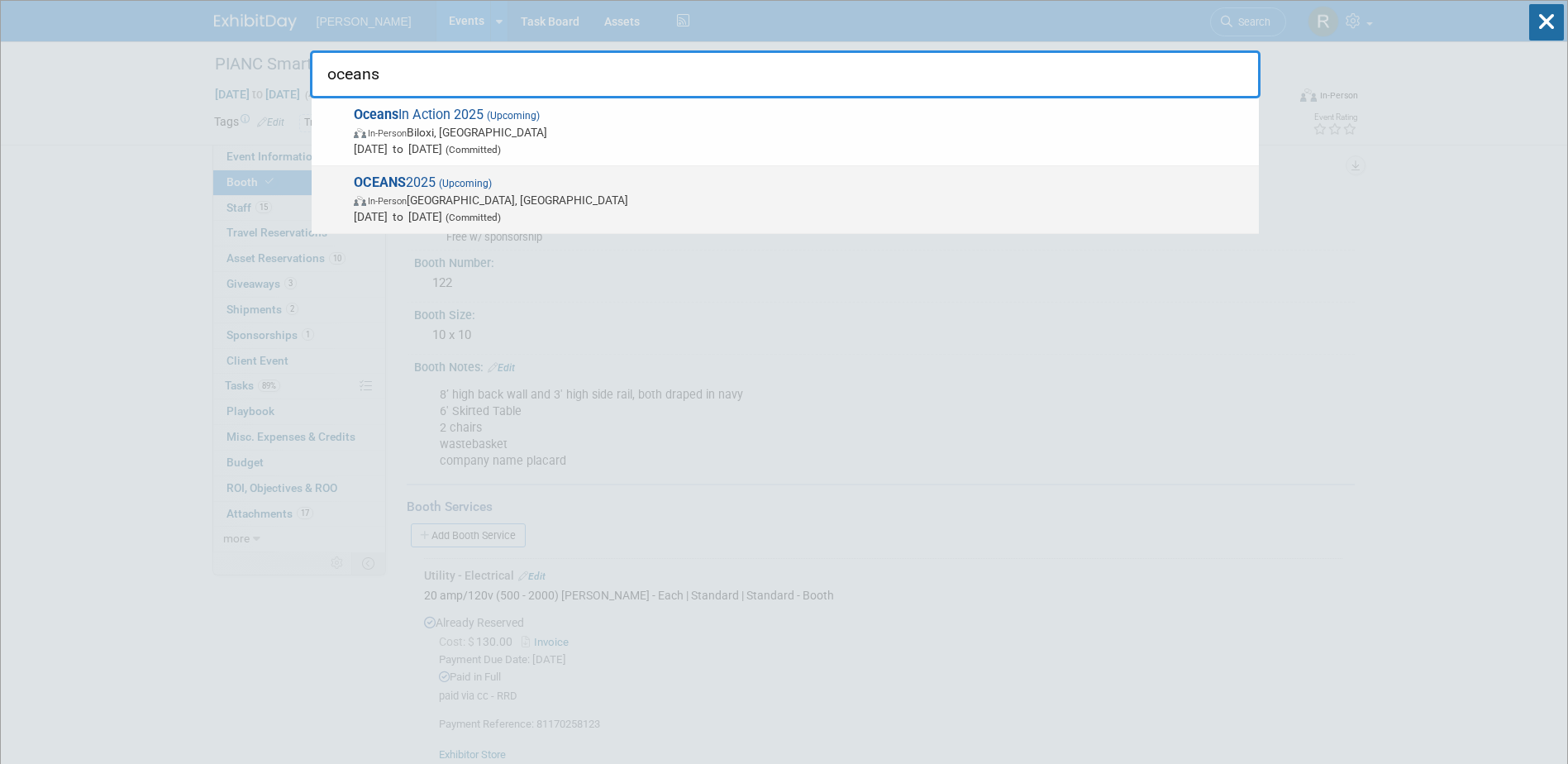
type input "oceans"
click at [475, 202] on span "In-Person Chicago, IL" at bounding box center [802, 200] width 897 height 17
click at [0, 0] on div at bounding box center [0, 0] width 0 height 0
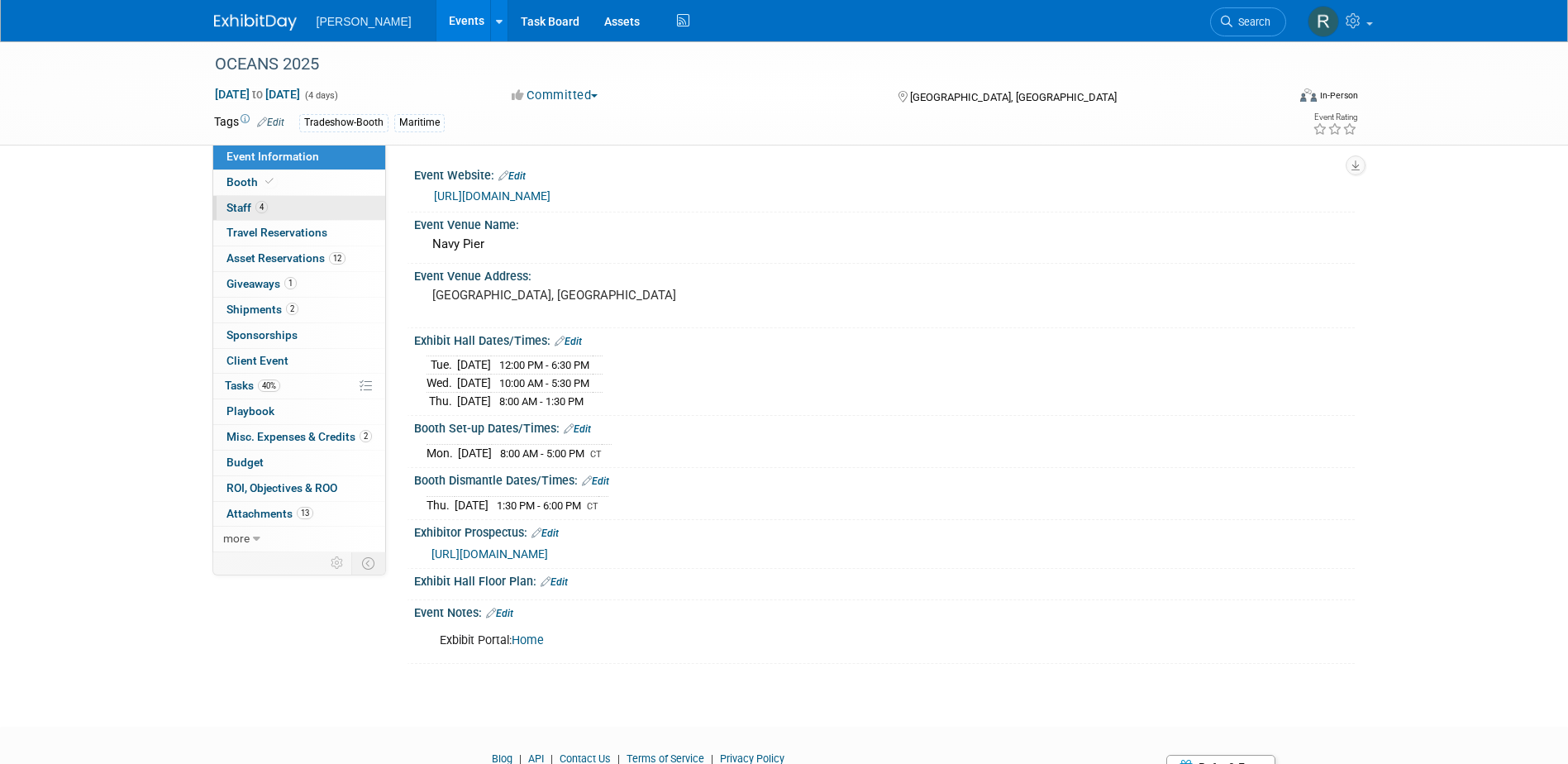
click at [318, 218] on link "4 Staff 4" at bounding box center [299, 208] width 172 height 25
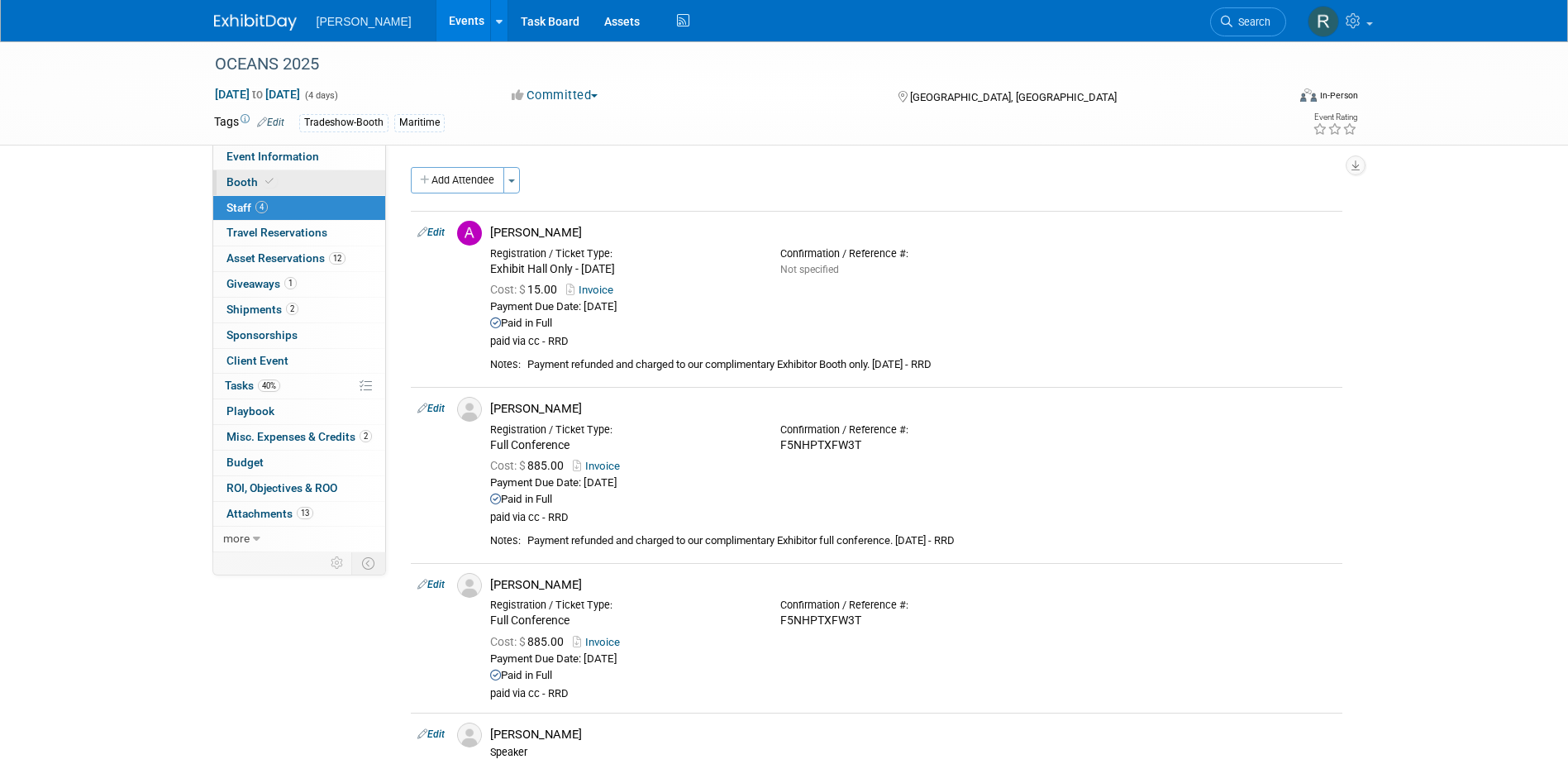
click at [320, 179] on link "Booth" at bounding box center [299, 183] width 172 height 25
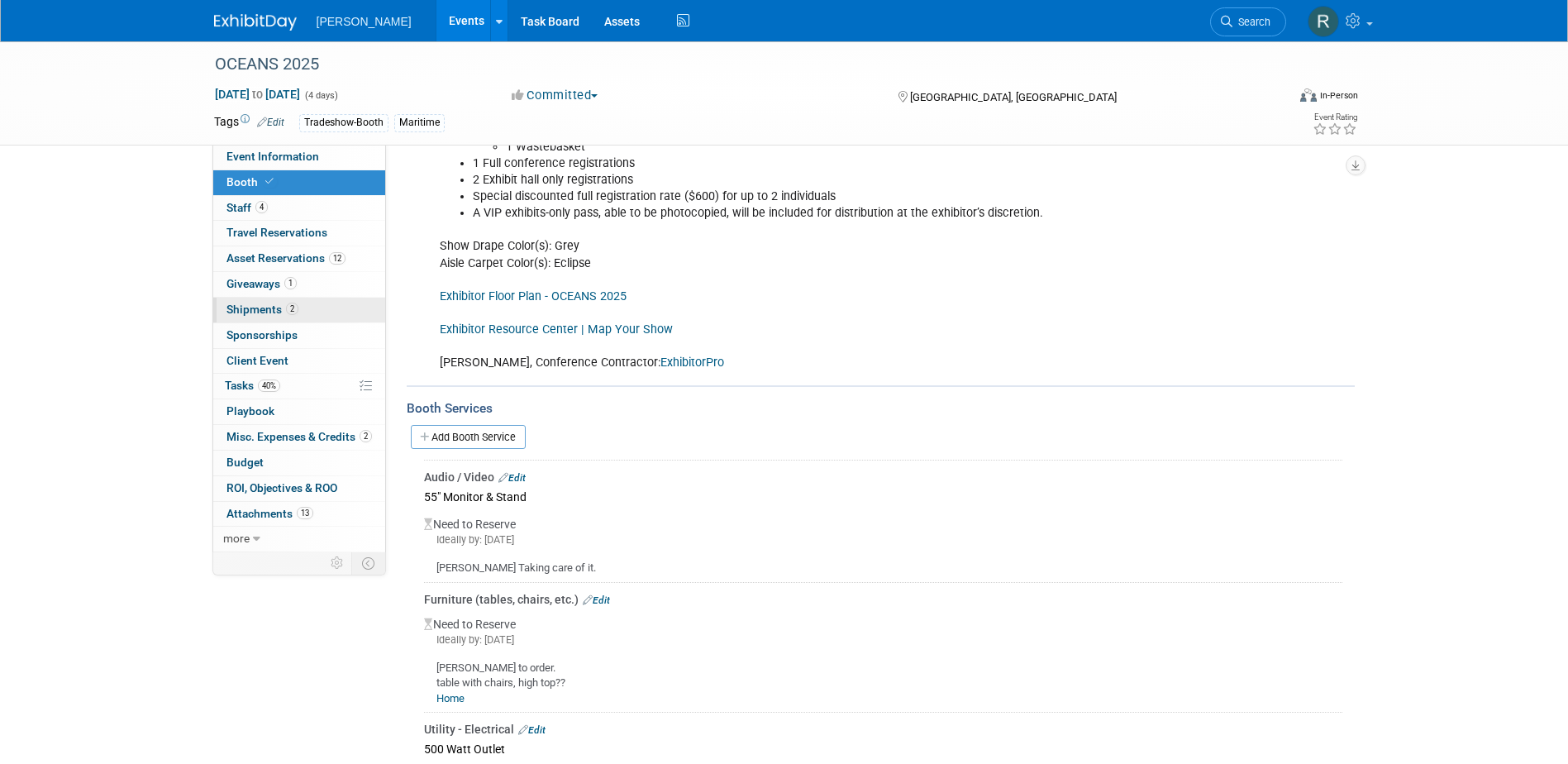
scroll to position [331, 0]
click at [262, 384] on span "40%" at bounding box center [269, 385] width 22 height 12
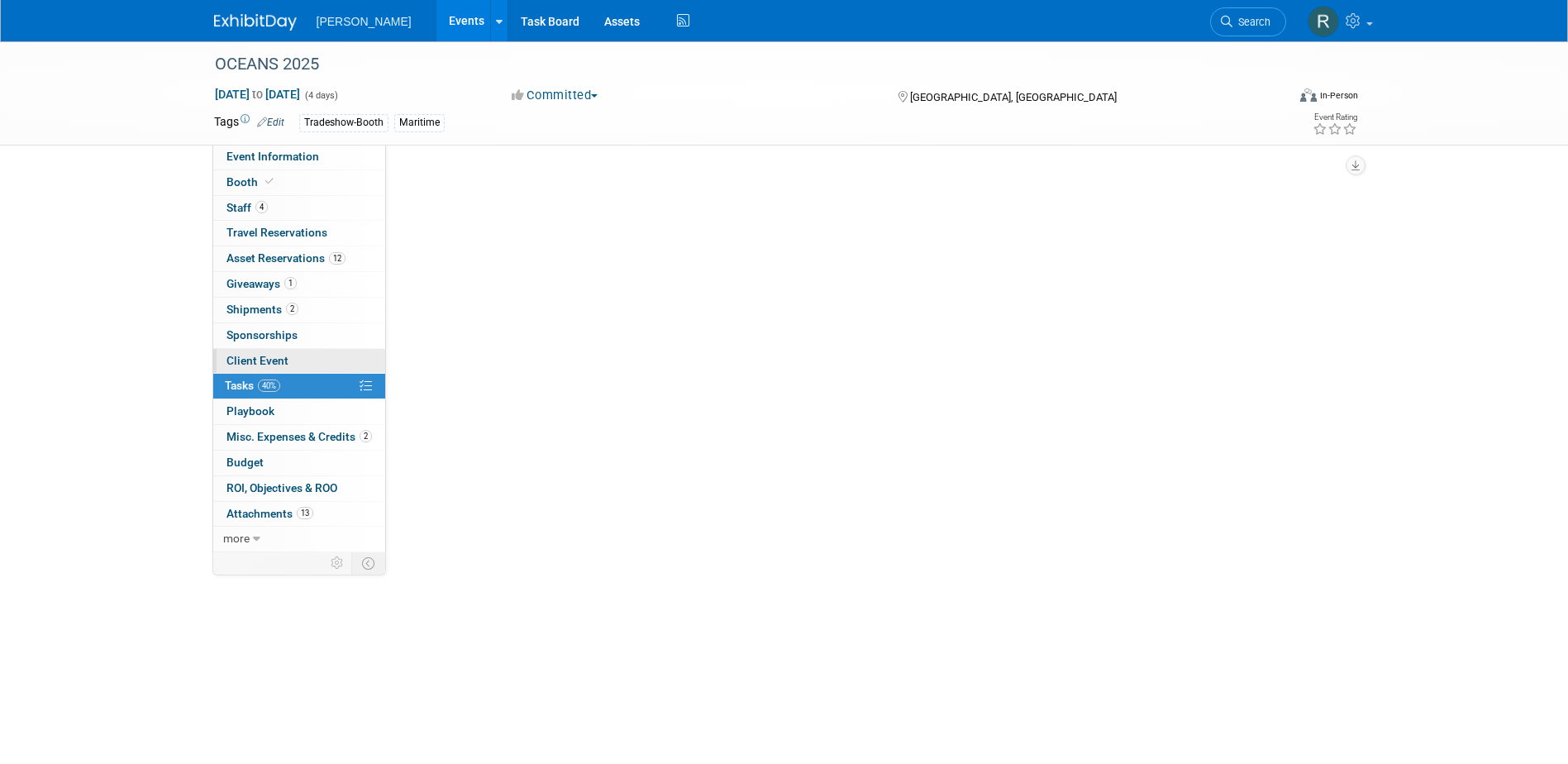
scroll to position [0, 0]
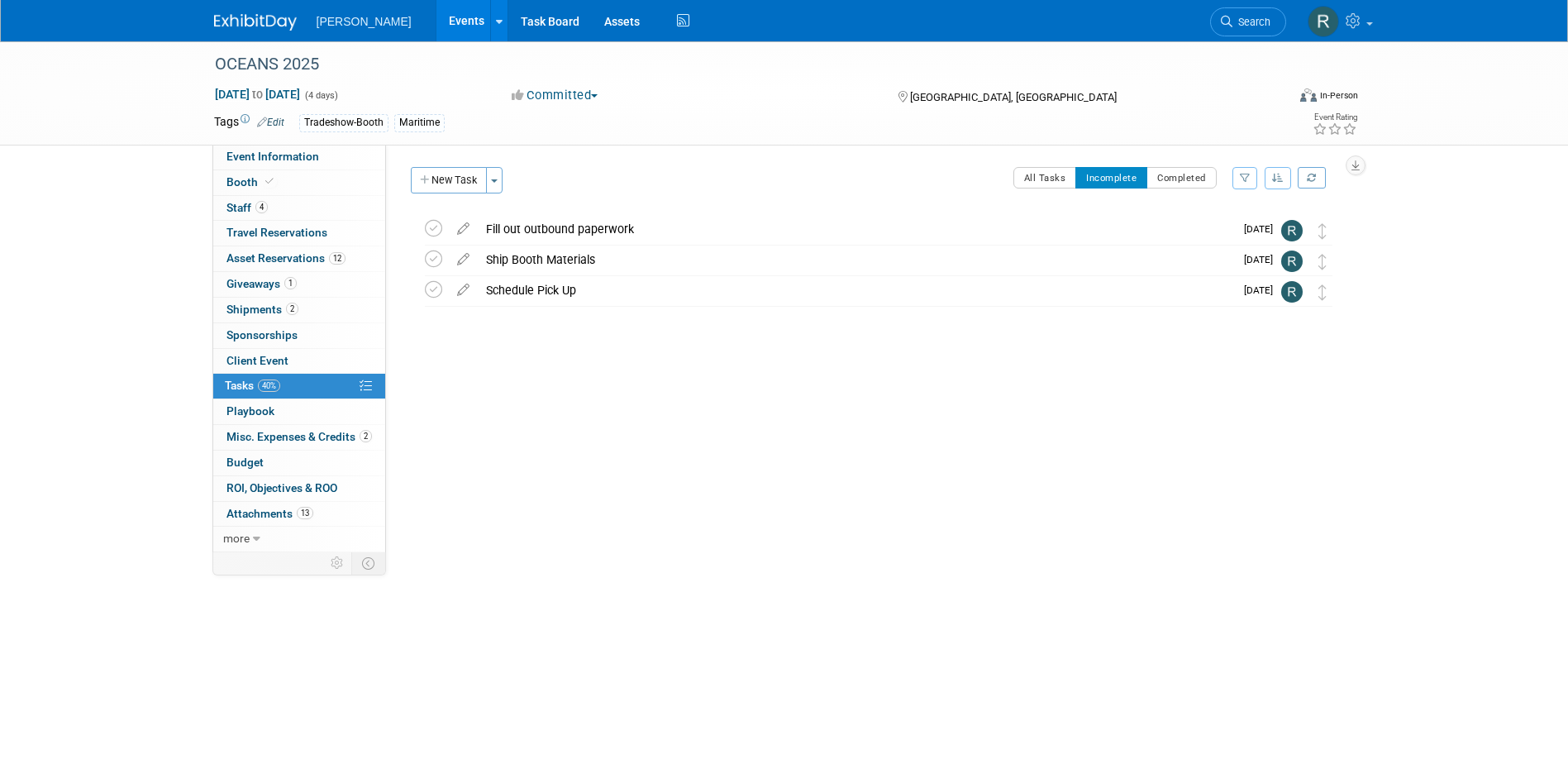
click at [1258, 12] on link "Search" at bounding box center [1249, 21] width 76 height 29
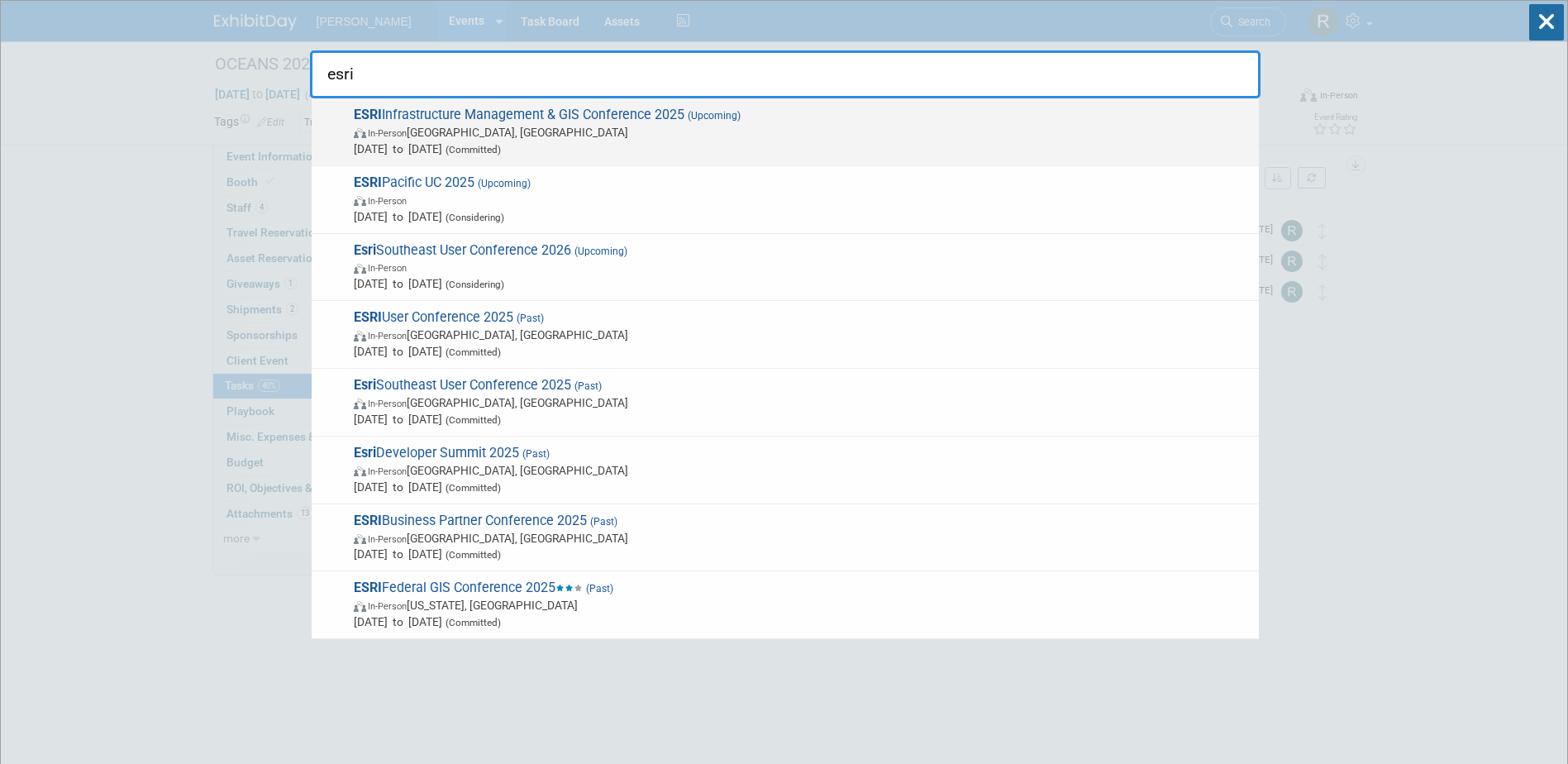
type input "esri"
click at [664, 148] on span "Oct 28, 2025 to Oct 30, 2025 (Committed)" at bounding box center [802, 149] width 897 height 17
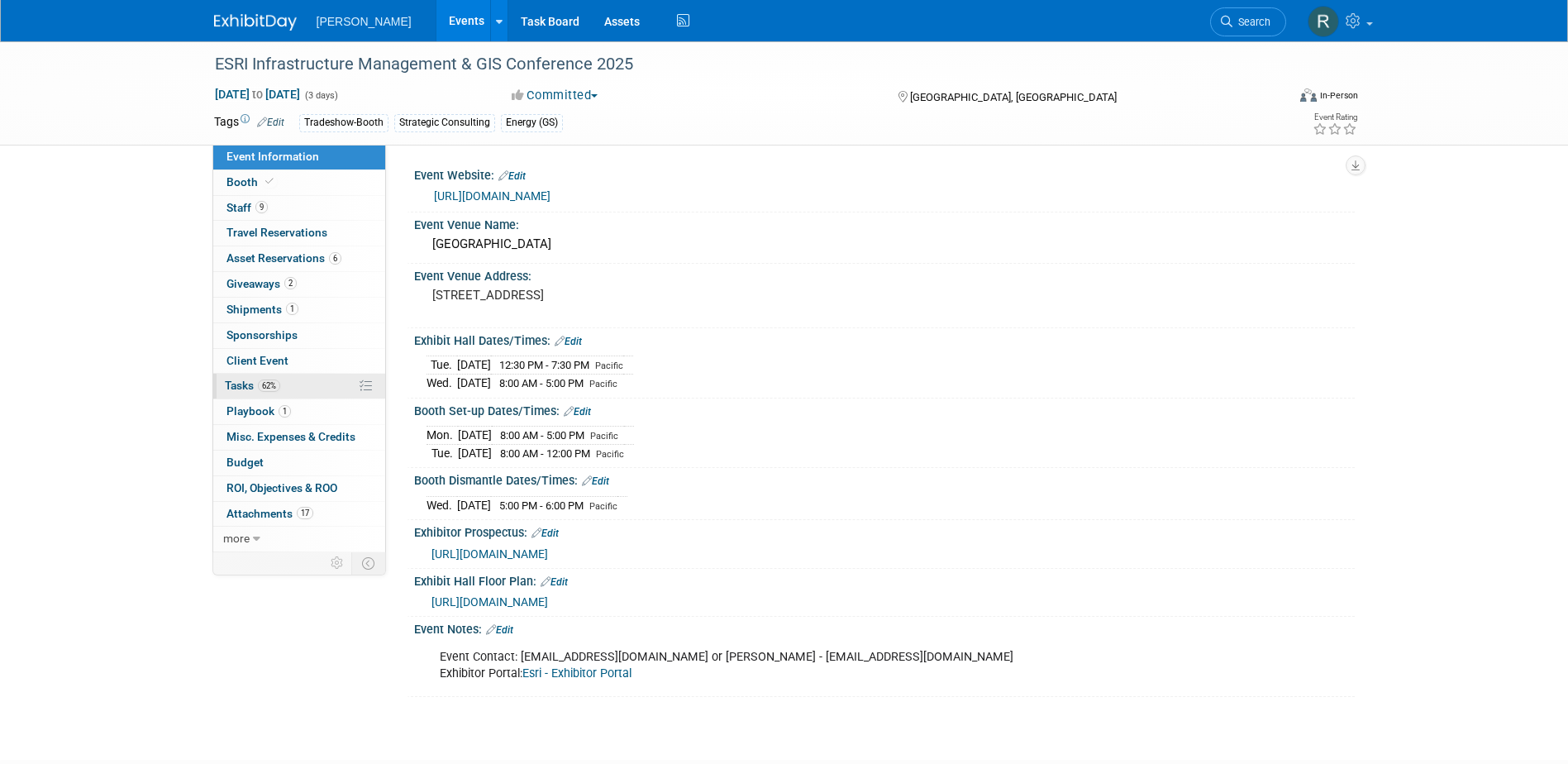
click at [251, 387] on span "Tasks 62%" at bounding box center [252, 385] width 55 height 13
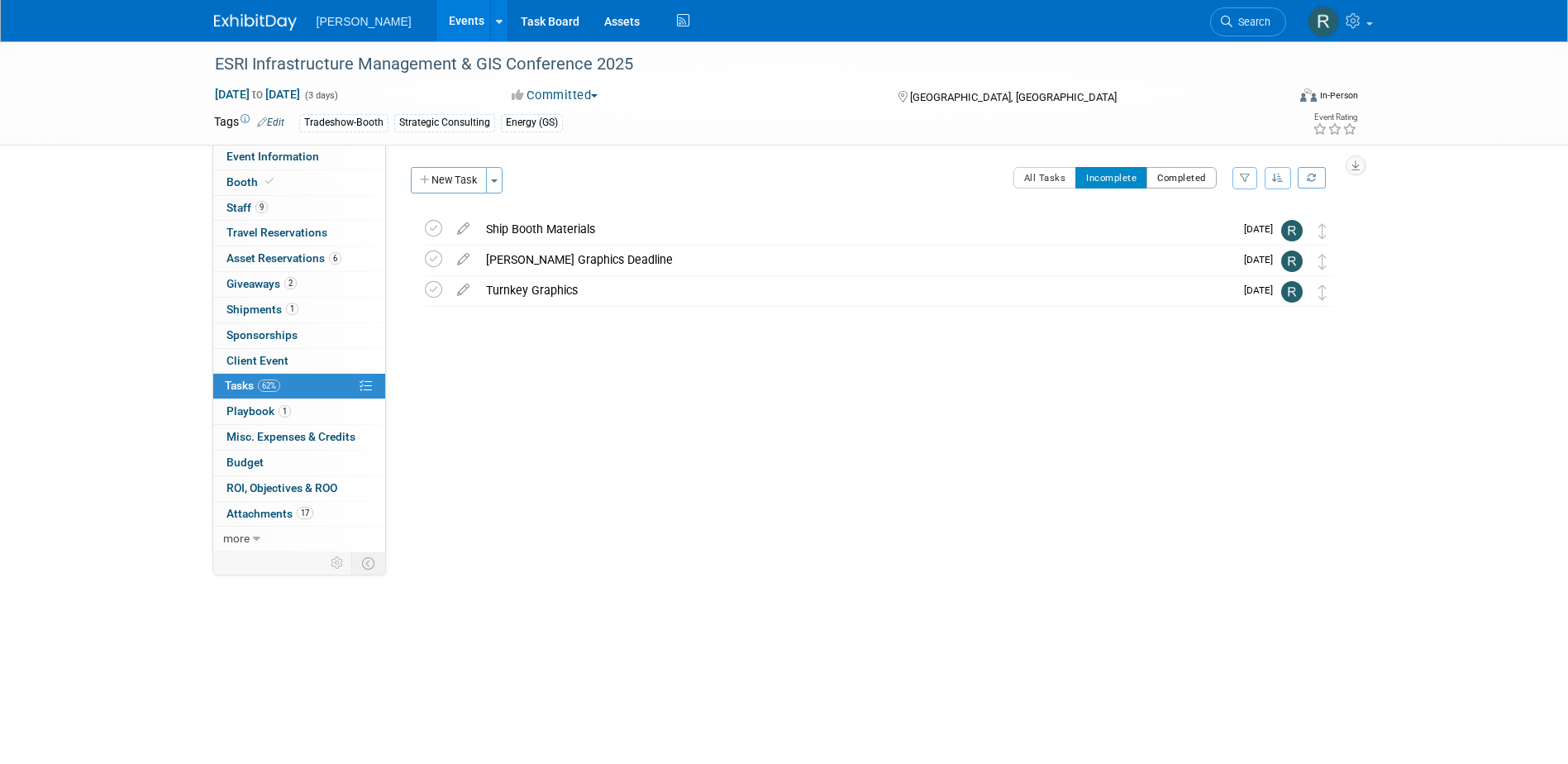
click at [1181, 179] on button "Completed" at bounding box center [1182, 178] width 70 height 21
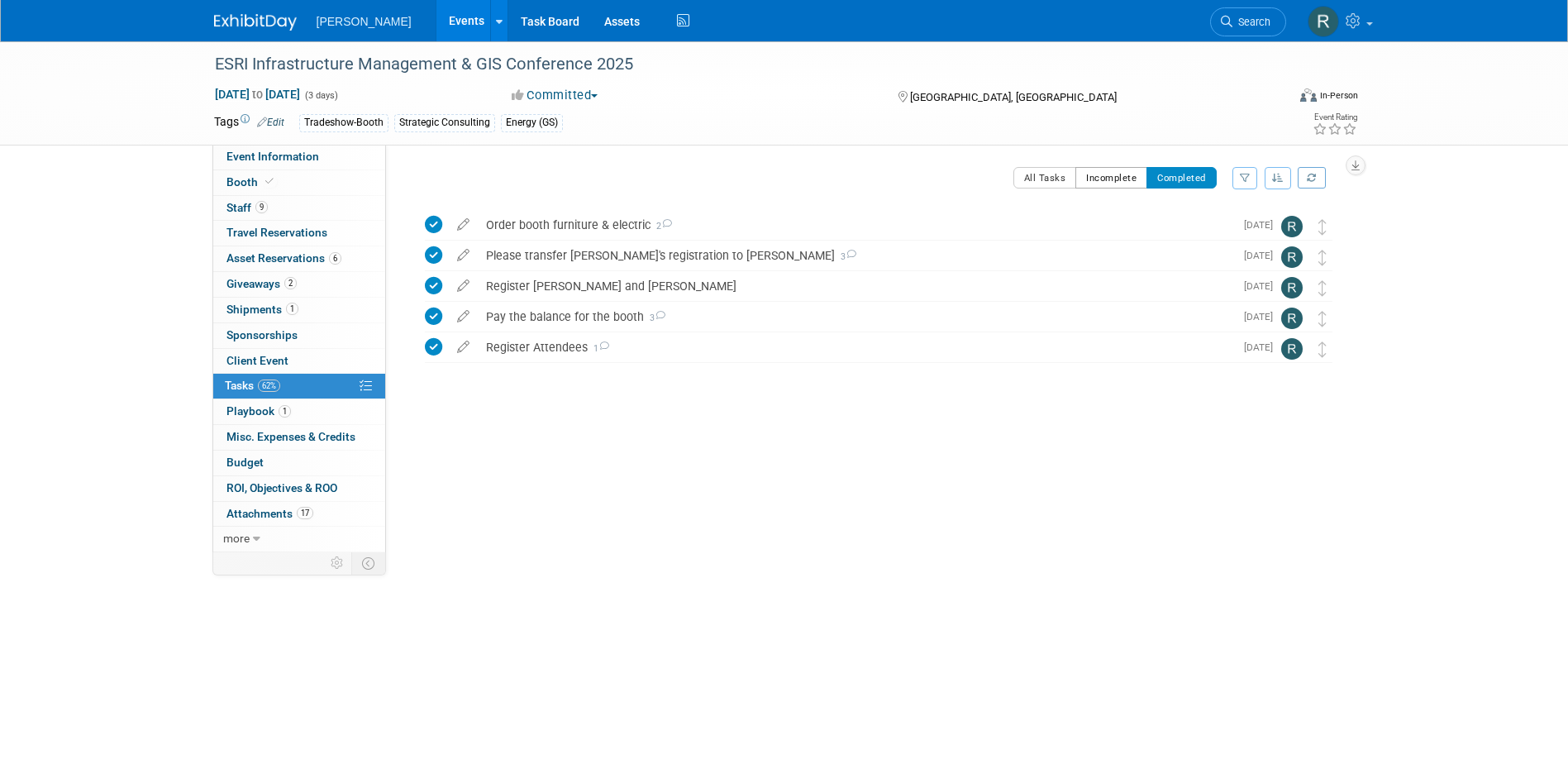
click at [1116, 171] on button "Incomplete" at bounding box center [1111, 178] width 72 height 21
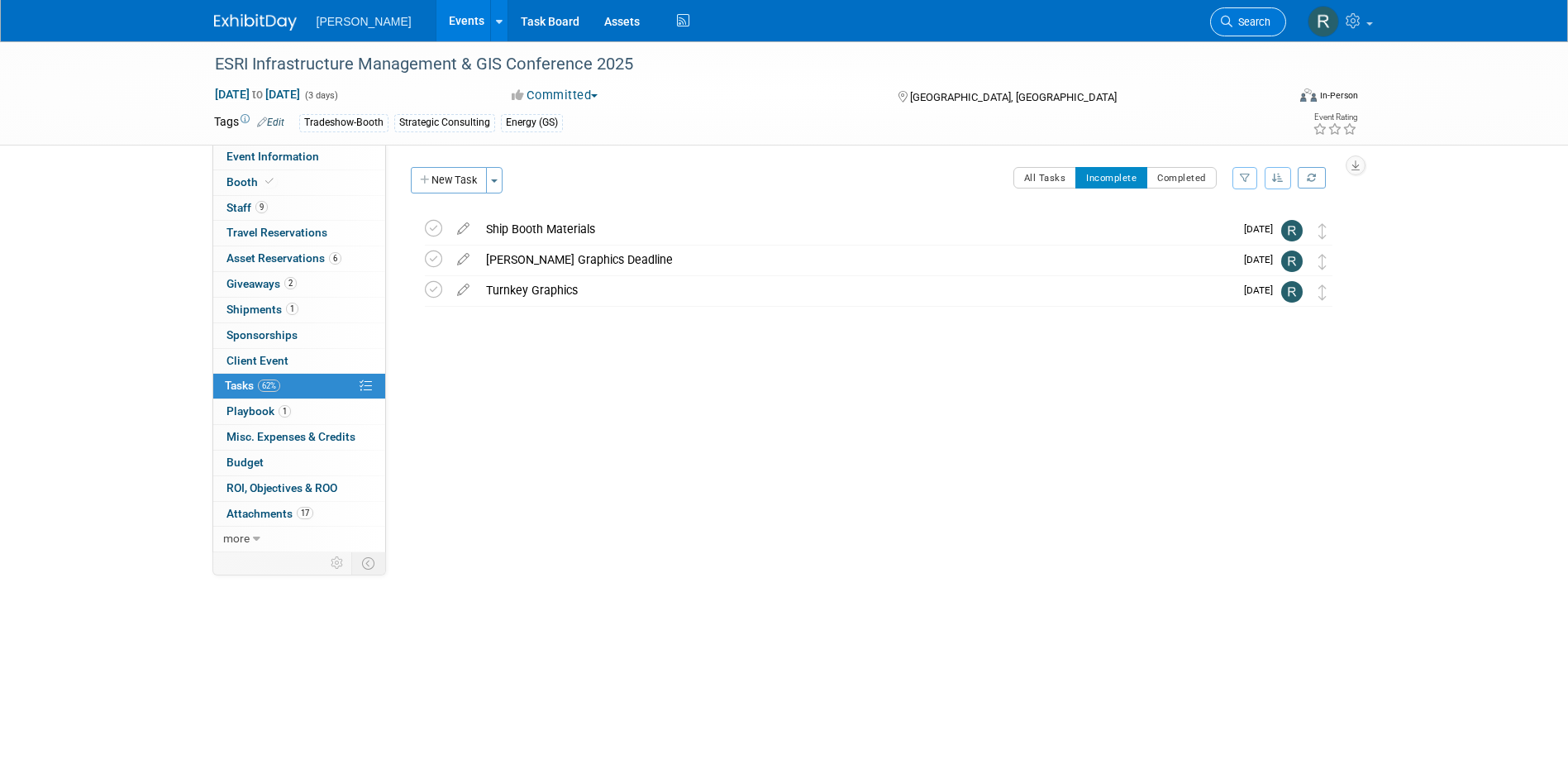
click at [1249, 26] on span "Search" at bounding box center [1252, 21] width 38 height 12
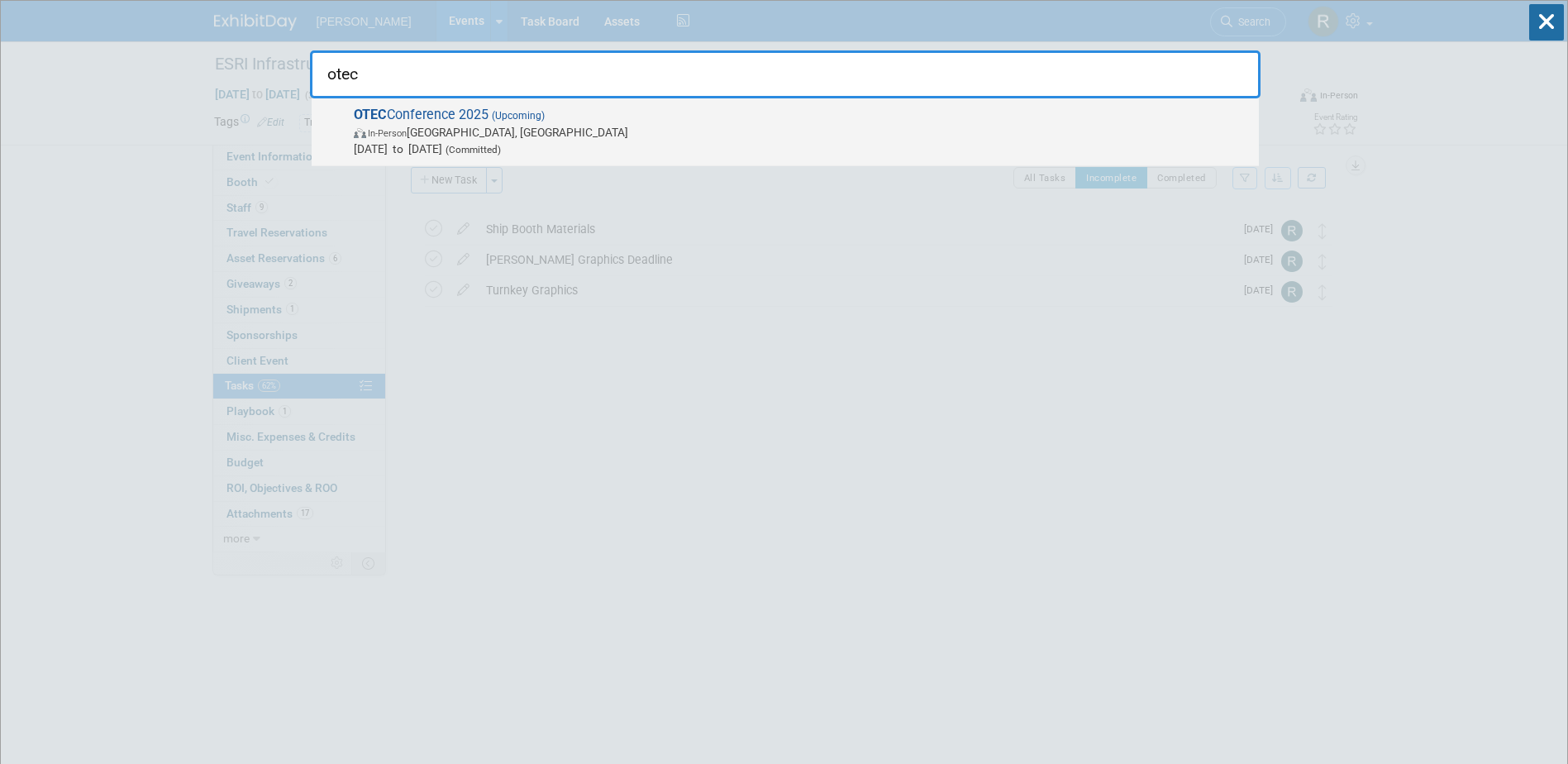
type input "otec"
click at [571, 121] on span "OTEC Conference 2025 (Upcoming) In-Person Columbus, OH Oct 14, 2025 to Oct 15, …" at bounding box center [800, 131] width 902 height 50
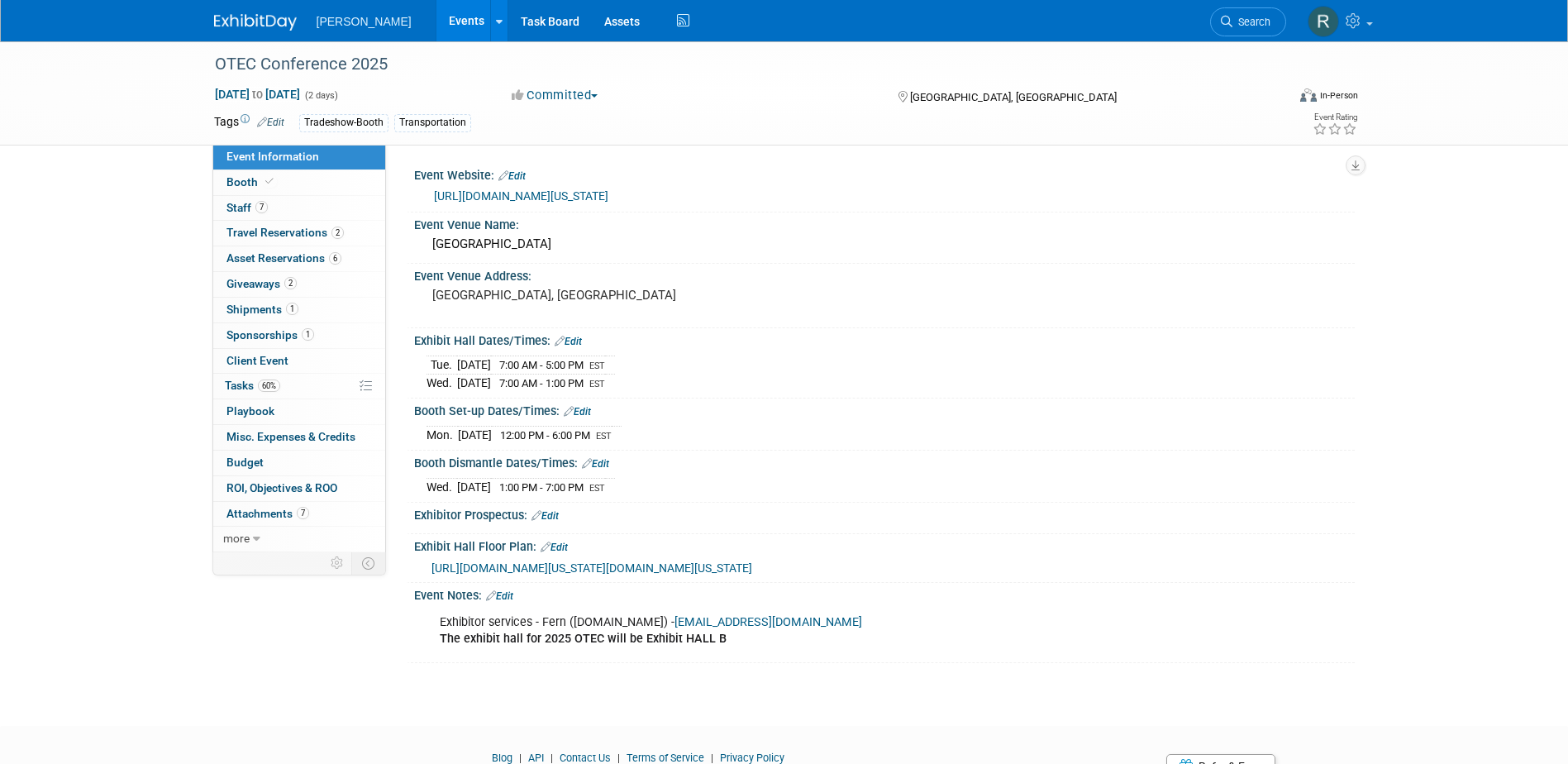
click at [713, 615] on link "[EMAIL_ADDRESS][DOMAIN_NAME]" at bounding box center [768, 622] width 188 height 14
click at [1129, 339] on div "Exhibit Hall Dates/Times: Edit" at bounding box center [885, 339] width 941 height 21
click at [598, 193] on link "[URL][DOMAIN_NAME][US_STATE]" at bounding box center [521, 196] width 174 height 13
click at [308, 184] on link "Booth" at bounding box center [299, 183] width 172 height 25
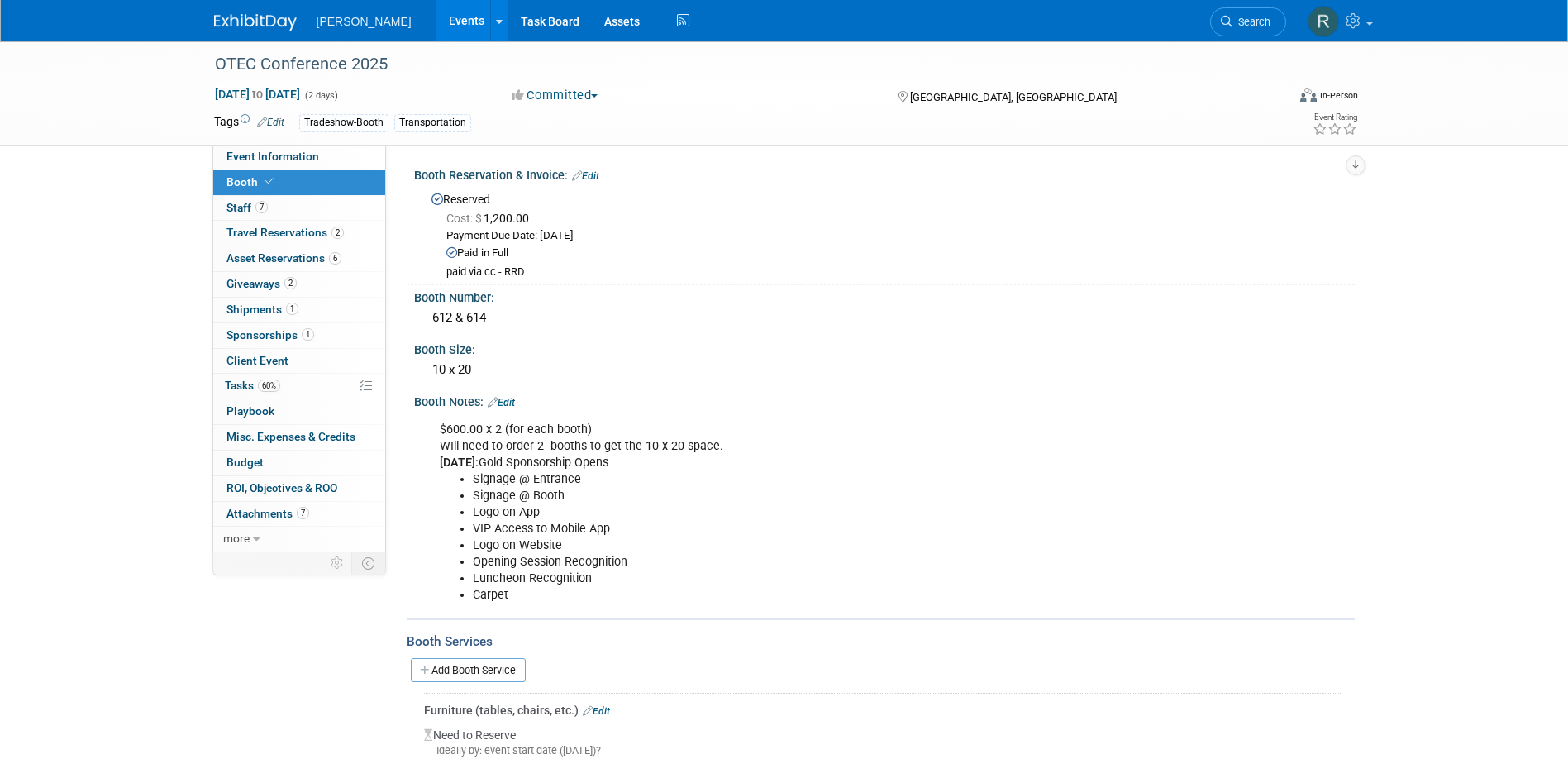
scroll to position [83, 0]
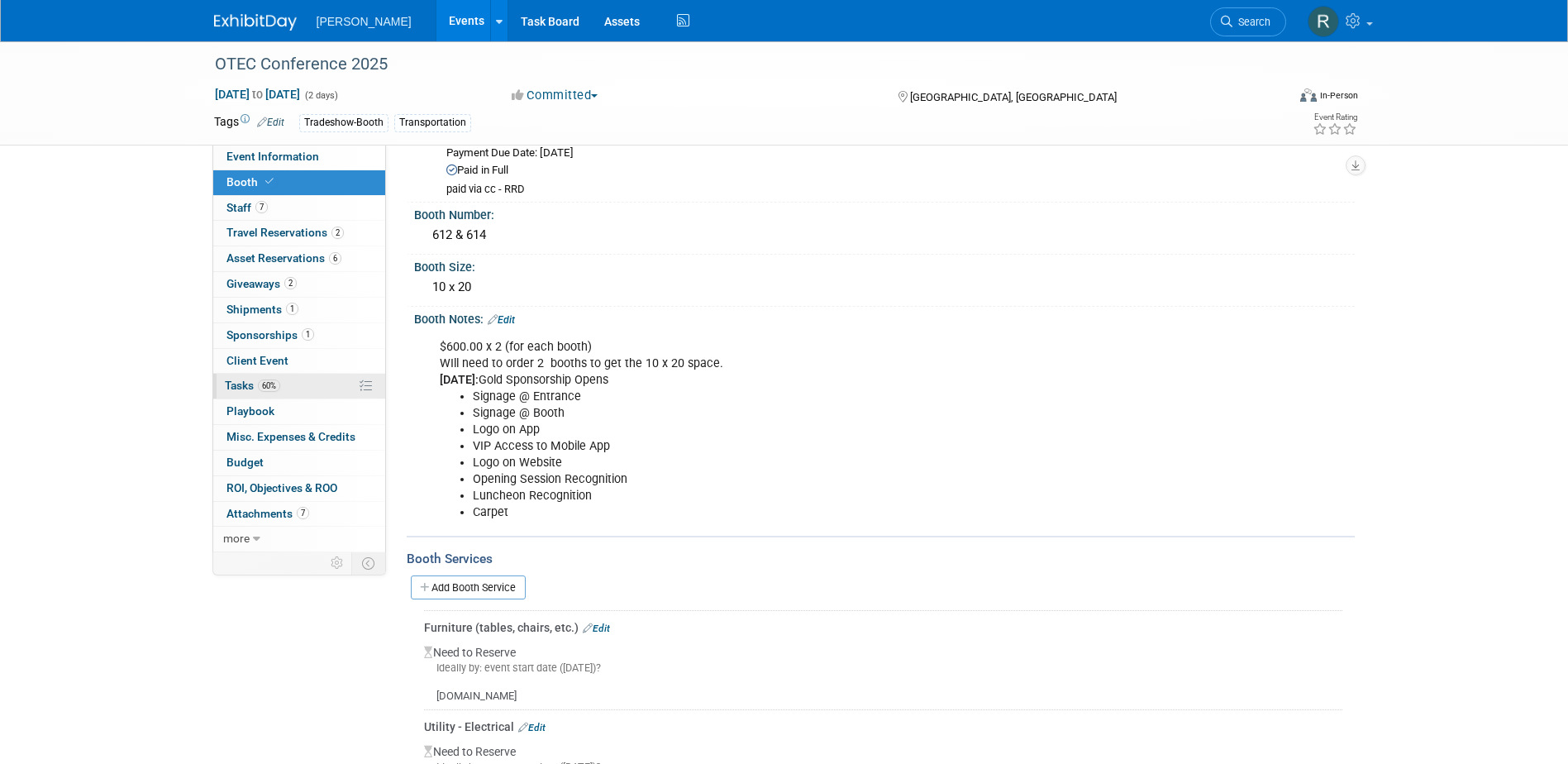
click at [255, 383] on span "Tasks 60%" at bounding box center [252, 385] width 55 height 13
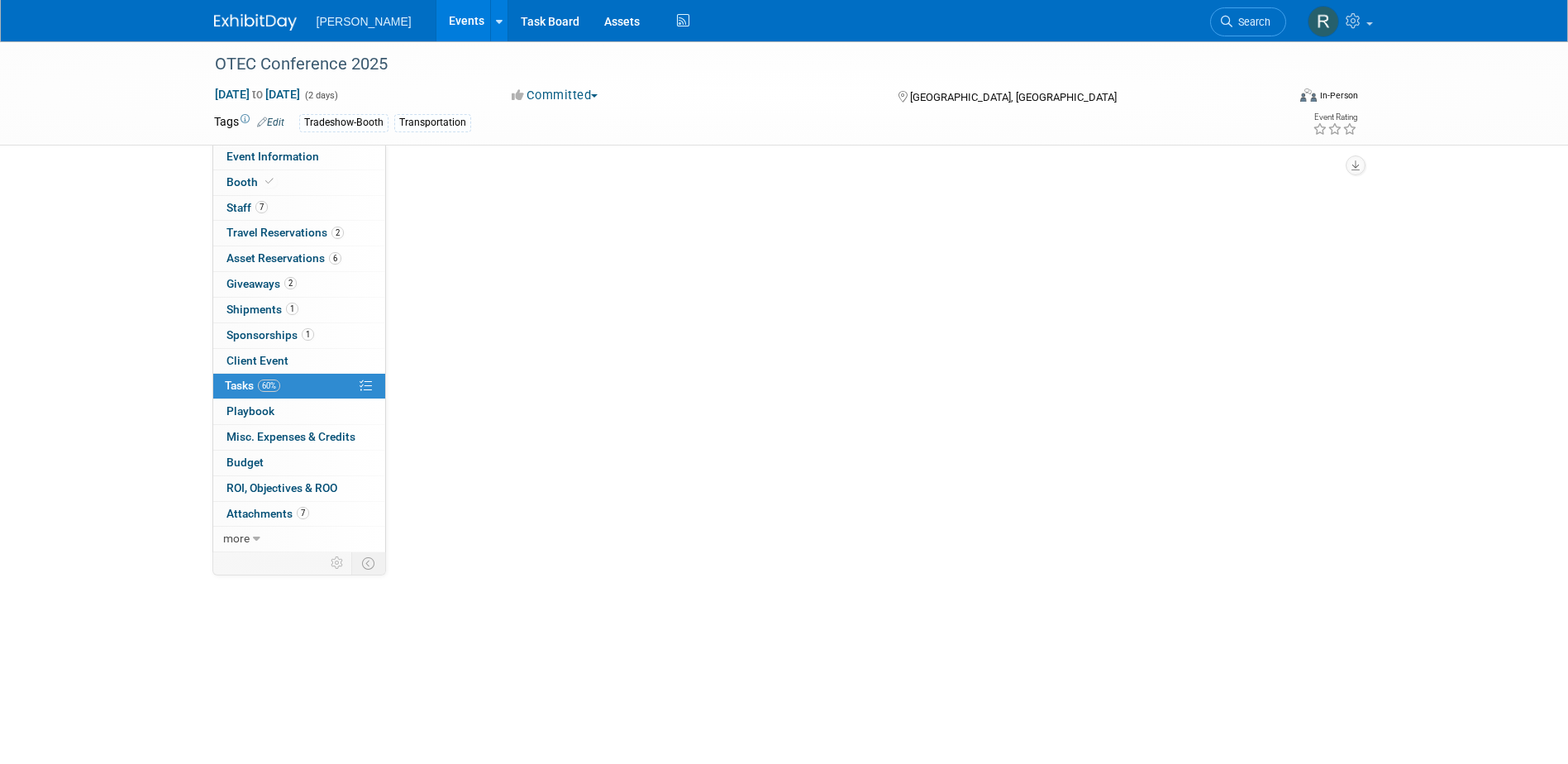
scroll to position [0, 0]
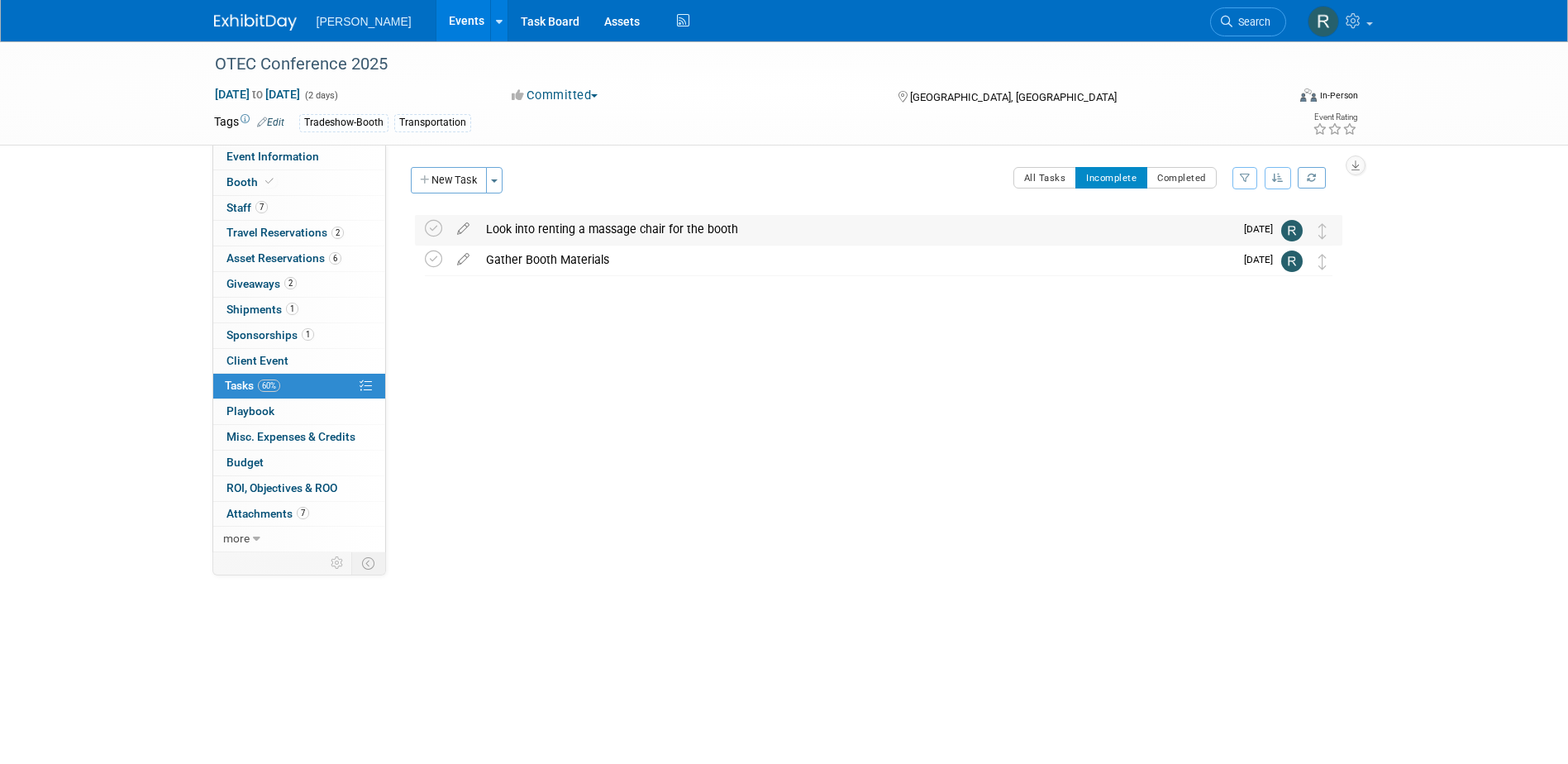
click at [560, 229] on div "Look into renting a massage chair for the booth" at bounding box center [856, 229] width 757 height 28
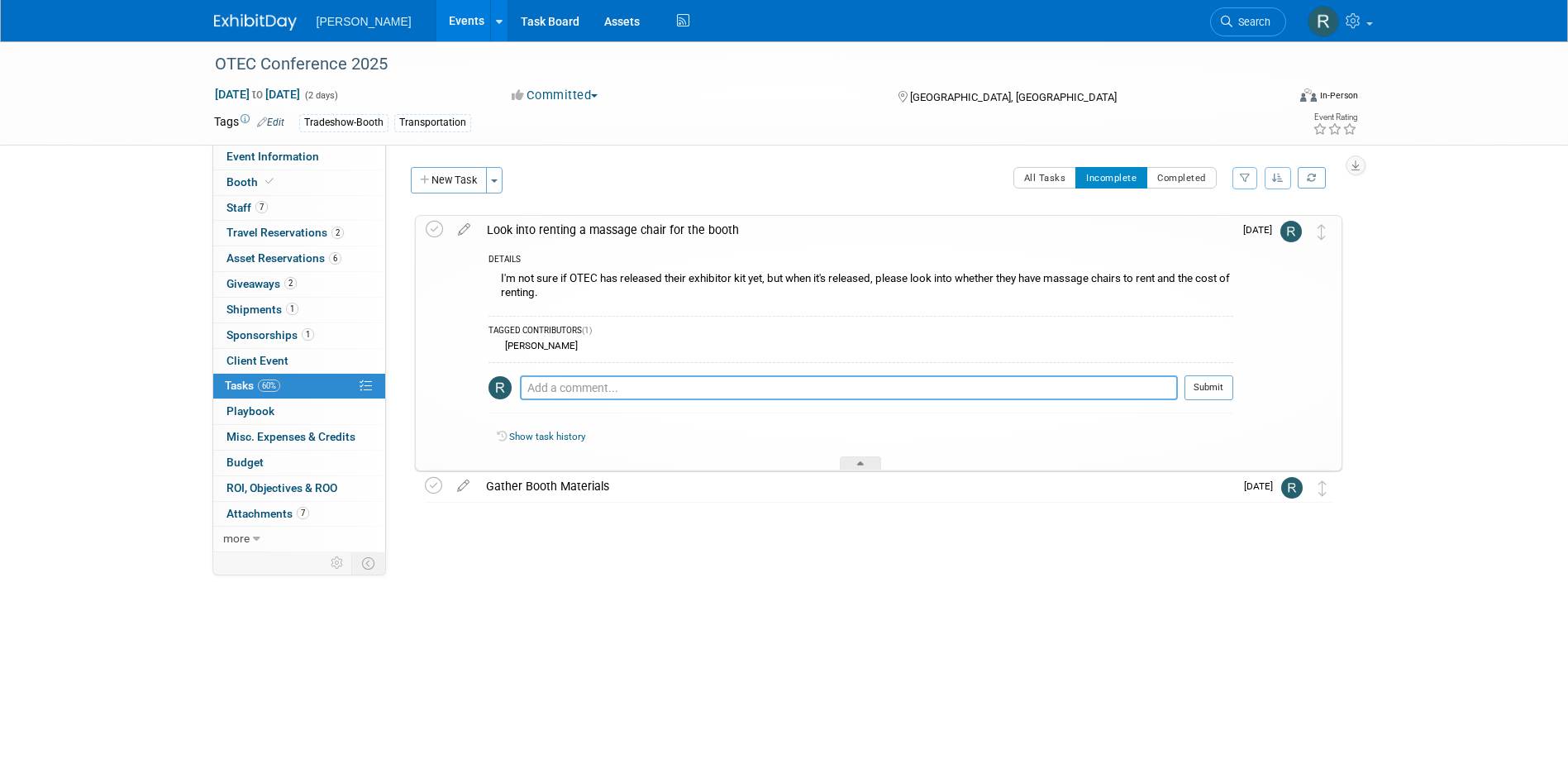
click at [602, 386] on textarea at bounding box center [849, 388] width 658 height 25
type textarea "I have not seen the exhibitor kit yet but will keep an eye out for it and check…"
click at [1209, 385] on button "Submit" at bounding box center [1209, 388] width 49 height 25
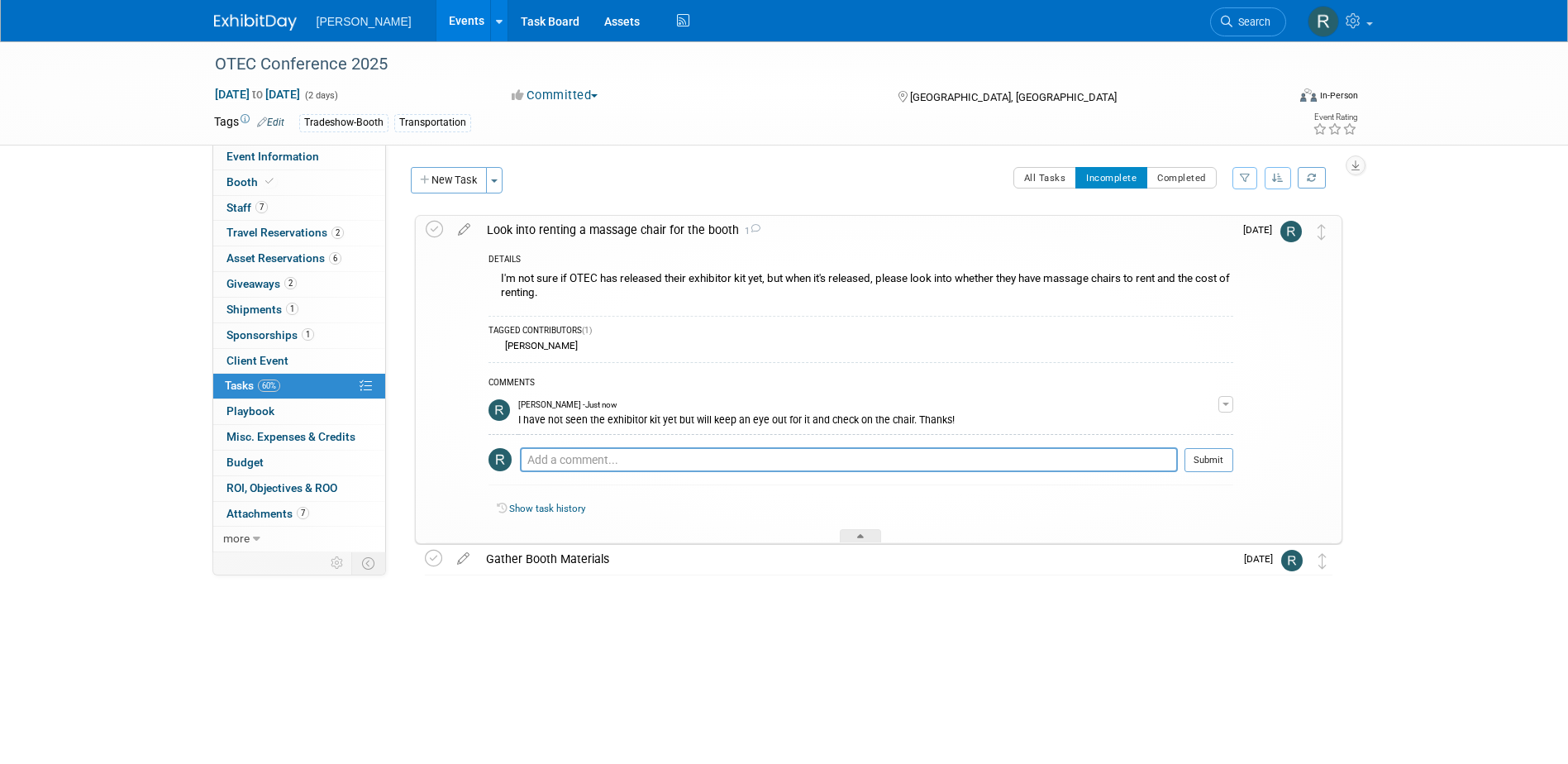
click at [619, 228] on div "Look into renting a massage chair for the booth 1" at bounding box center [856, 230] width 755 height 28
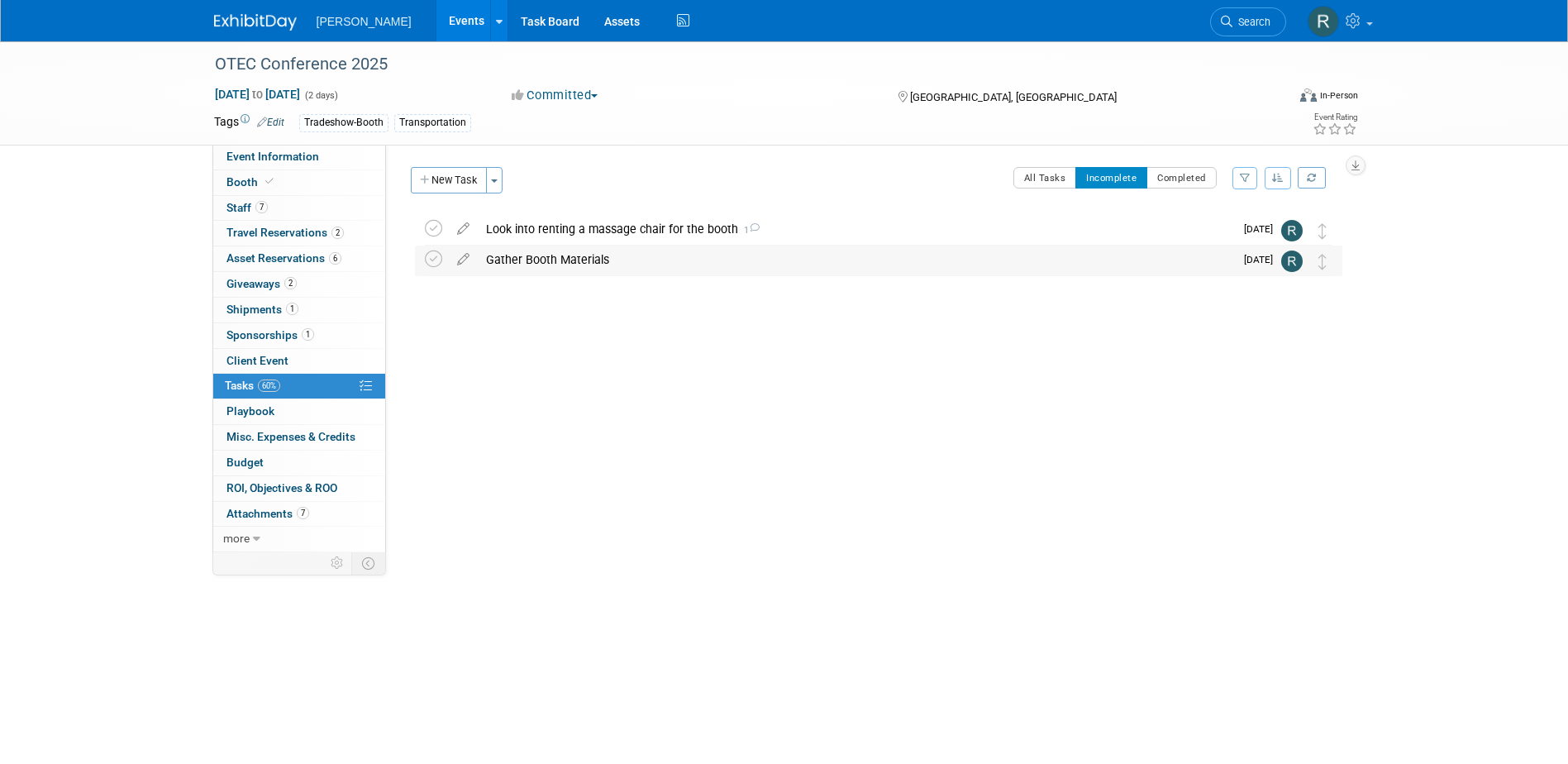
click at [549, 259] on div "Gather Booth Materials" at bounding box center [856, 260] width 757 height 28
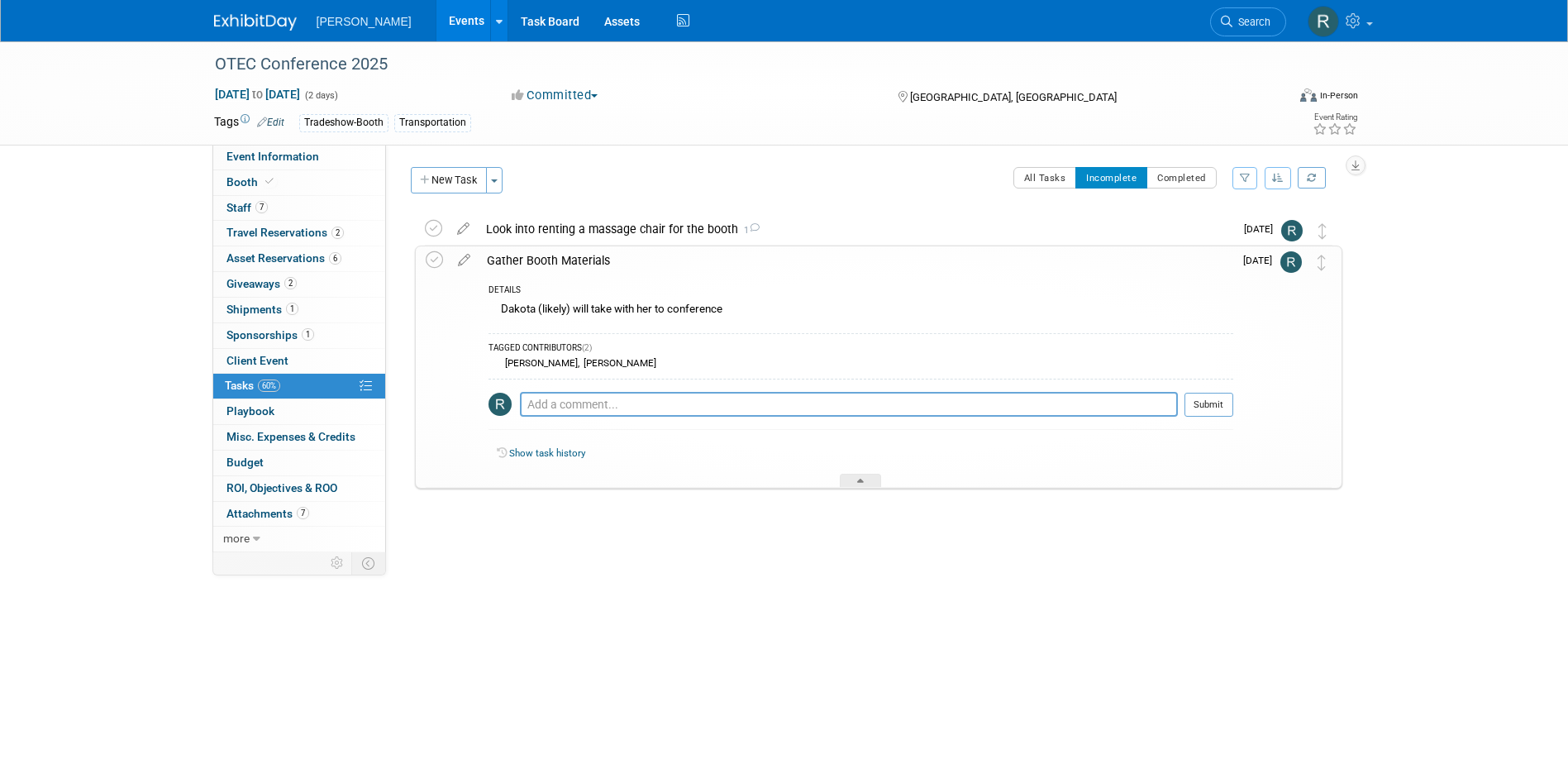
click at [556, 263] on div "Gather Booth Materials" at bounding box center [856, 260] width 755 height 28
